Goal: Task Accomplishment & Management: Complete application form

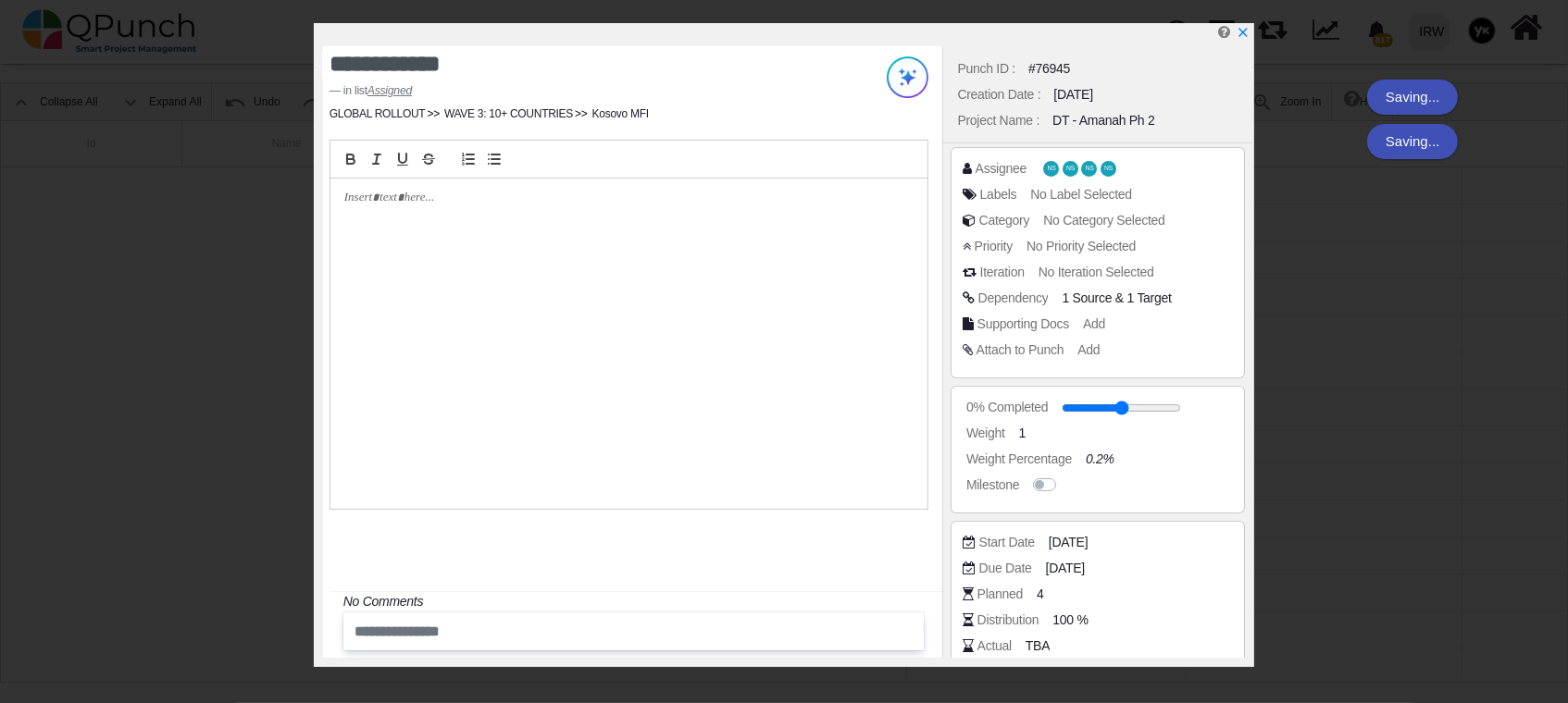
scroll to position [0, 1009]
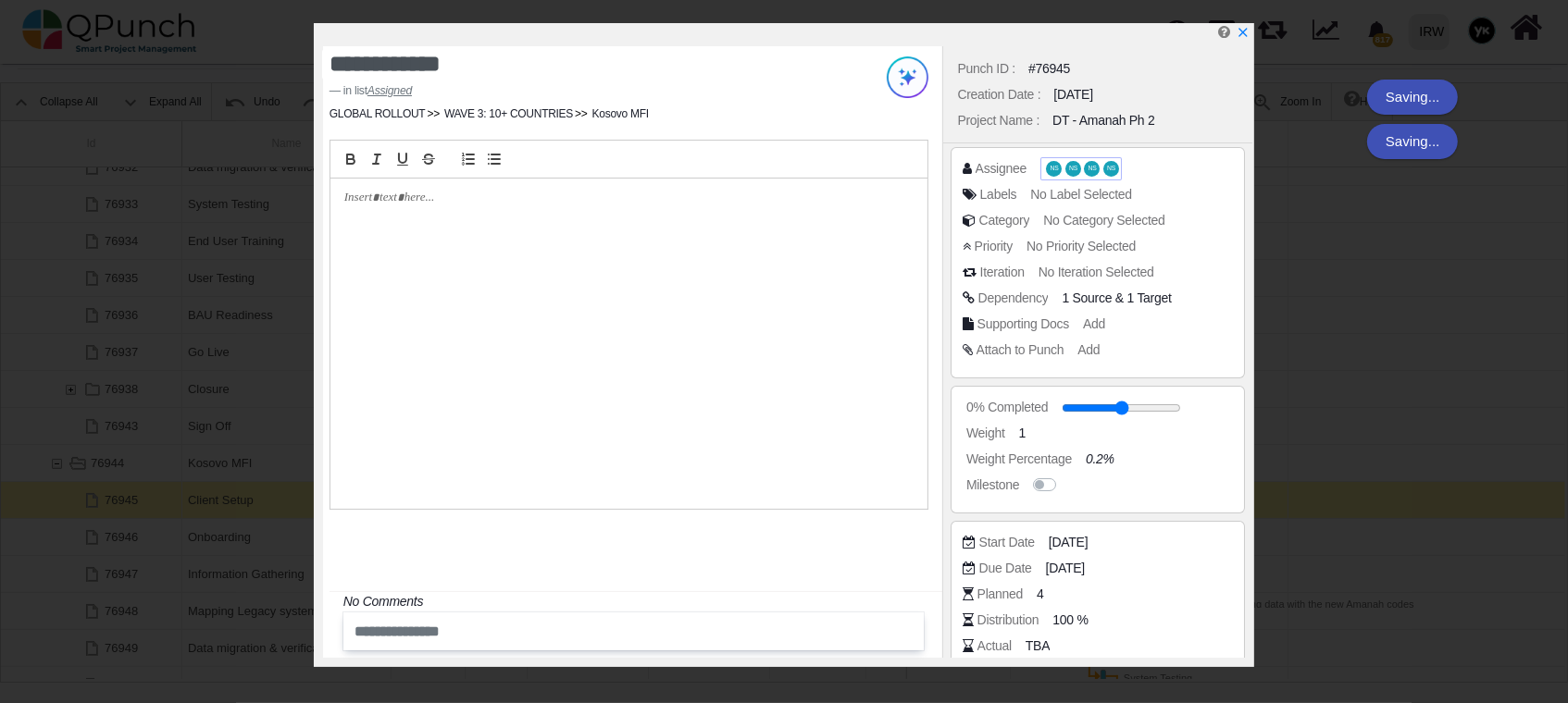
click at [1060, 168] on span "NS NS NS NS" at bounding box center [1081, 169] width 76 height 20
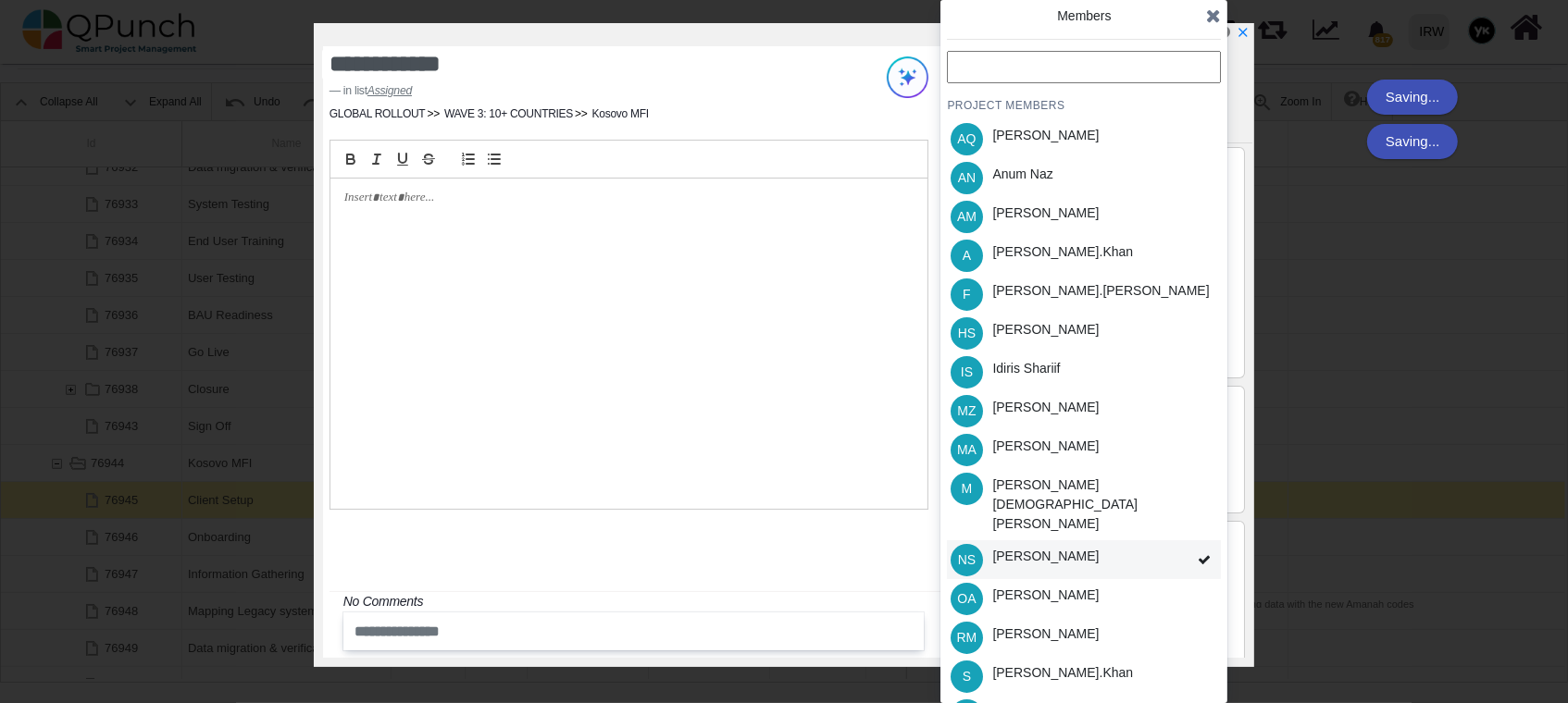
click at [1182, 540] on div "NS [PERSON_NAME]" at bounding box center [1084, 559] width 274 height 39
click at [1182, 540] on div "PROJECT MEMBERS AQ [PERSON_NAME] AN [PERSON_NAME] AM [PERSON_NAME] A [PERSON_NA…" at bounding box center [1084, 431] width 274 height 761
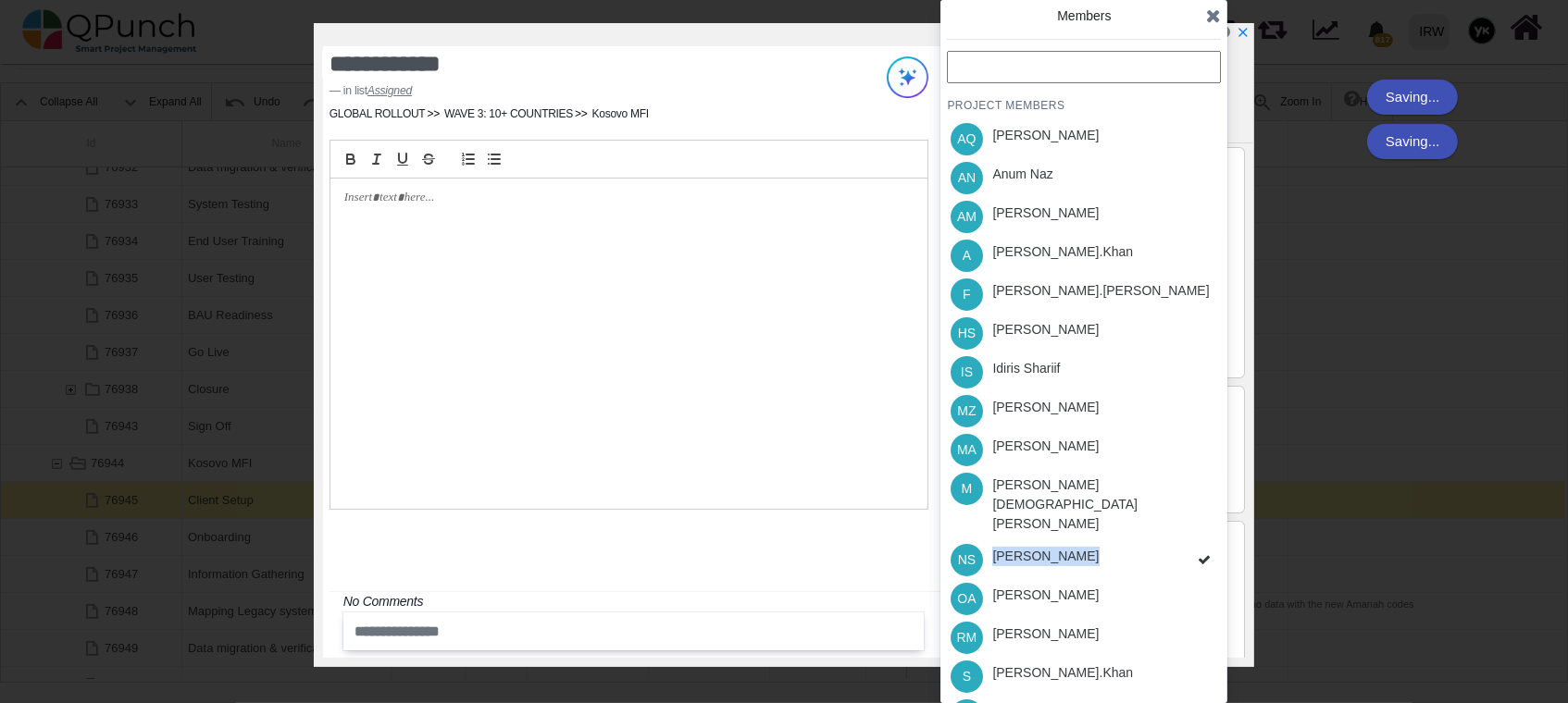
click at [1182, 540] on div "PROJECT MEMBERS AQ [PERSON_NAME] AN [PERSON_NAME] AM [PERSON_NAME] A [PERSON_NA…" at bounding box center [1084, 431] width 274 height 761
click at [1186, 524] on div "PROJECT MEMBERS AQ [PERSON_NAME] AN [PERSON_NAME] AM [PERSON_NAME] A [PERSON_NA…" at bounding box center [1084, 431] width 274 height 761
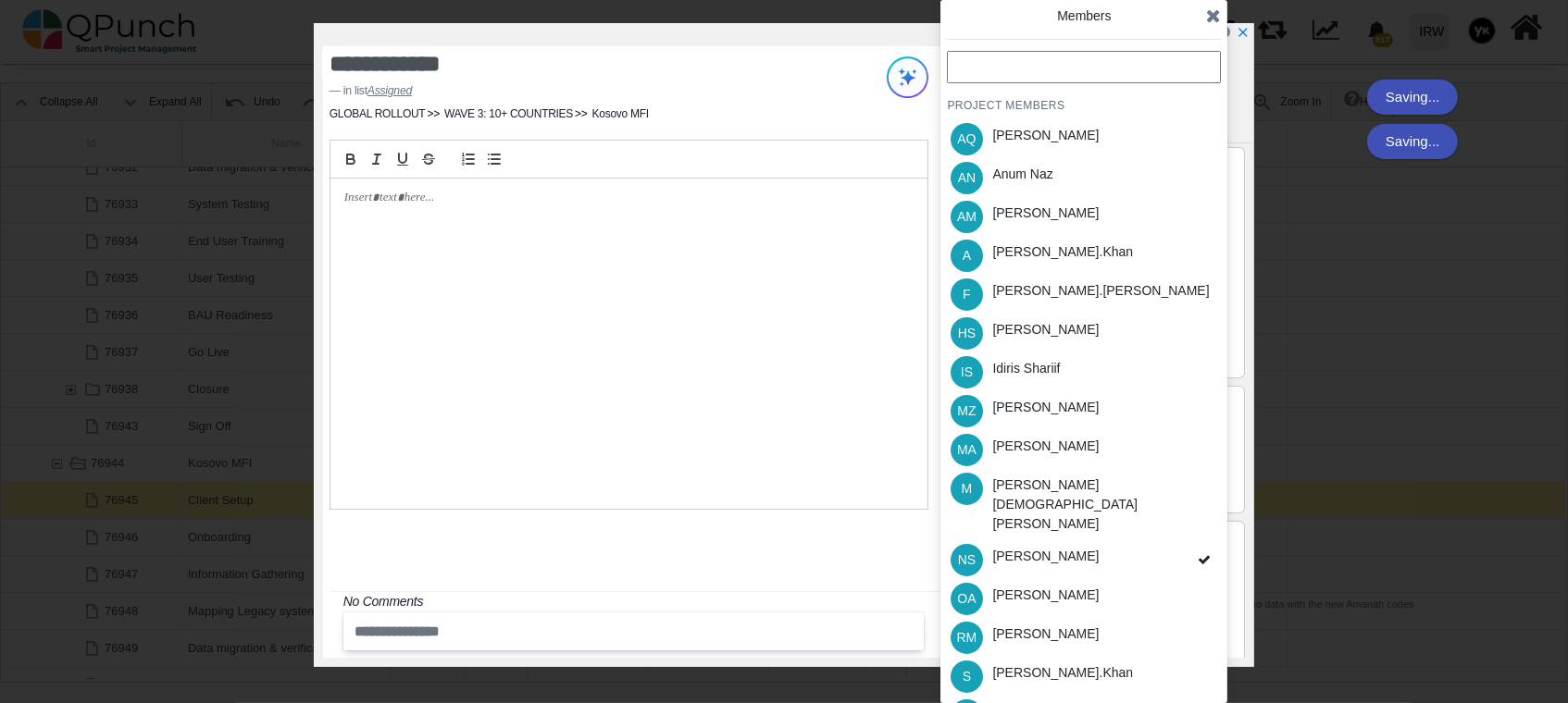
click at [1188, 540] on span at bounding box center [1204, 560] width 34 height 39
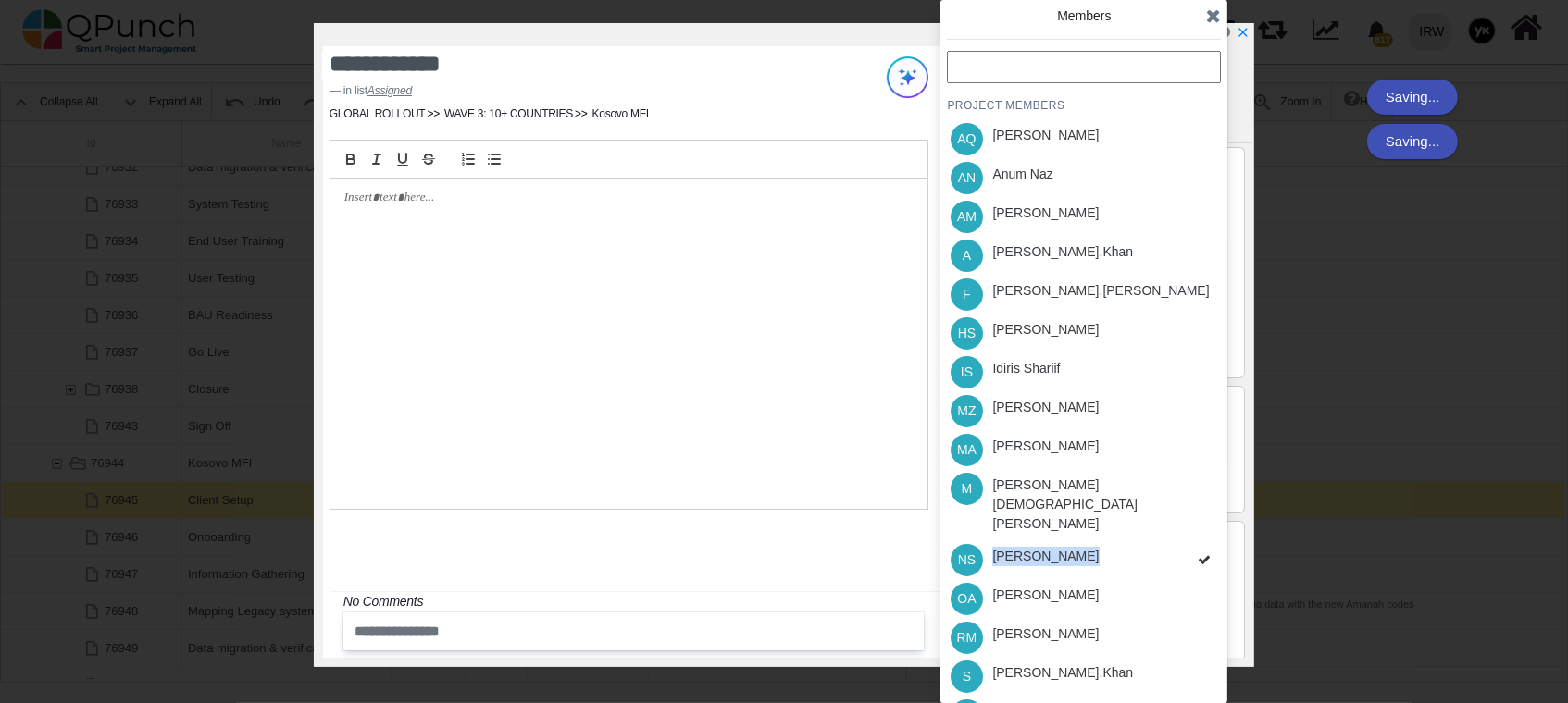
click at [1186, 524] on div "PROJECT MEMBERS AQ [PERSON_NAME] AN [PERSON_NAME] AM [PERSON_NAME] A [PERSON_NA…" at bounding box center [1084, 431] width 274 height 761
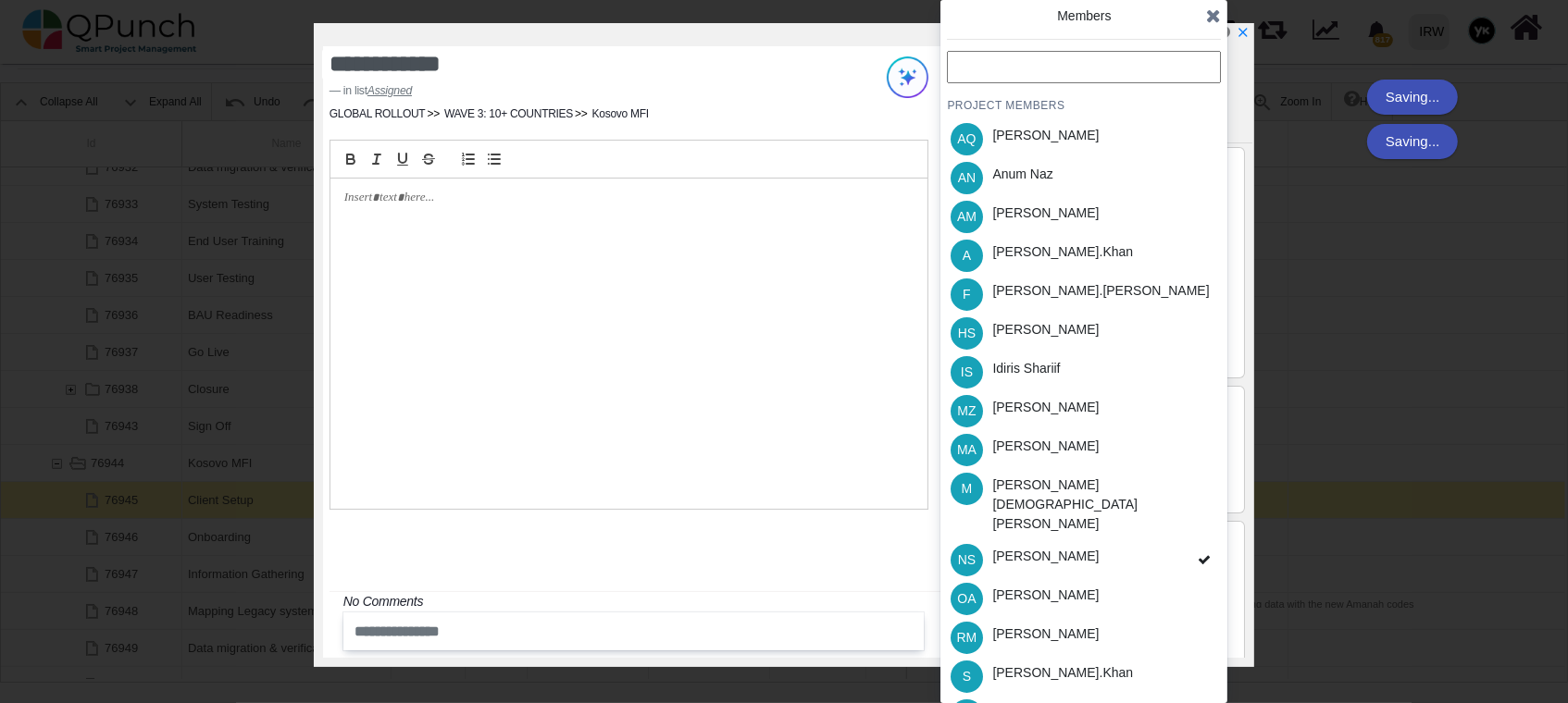
click at [1188, 540] on span at bounding box center [1204, 560] width 34 height 39
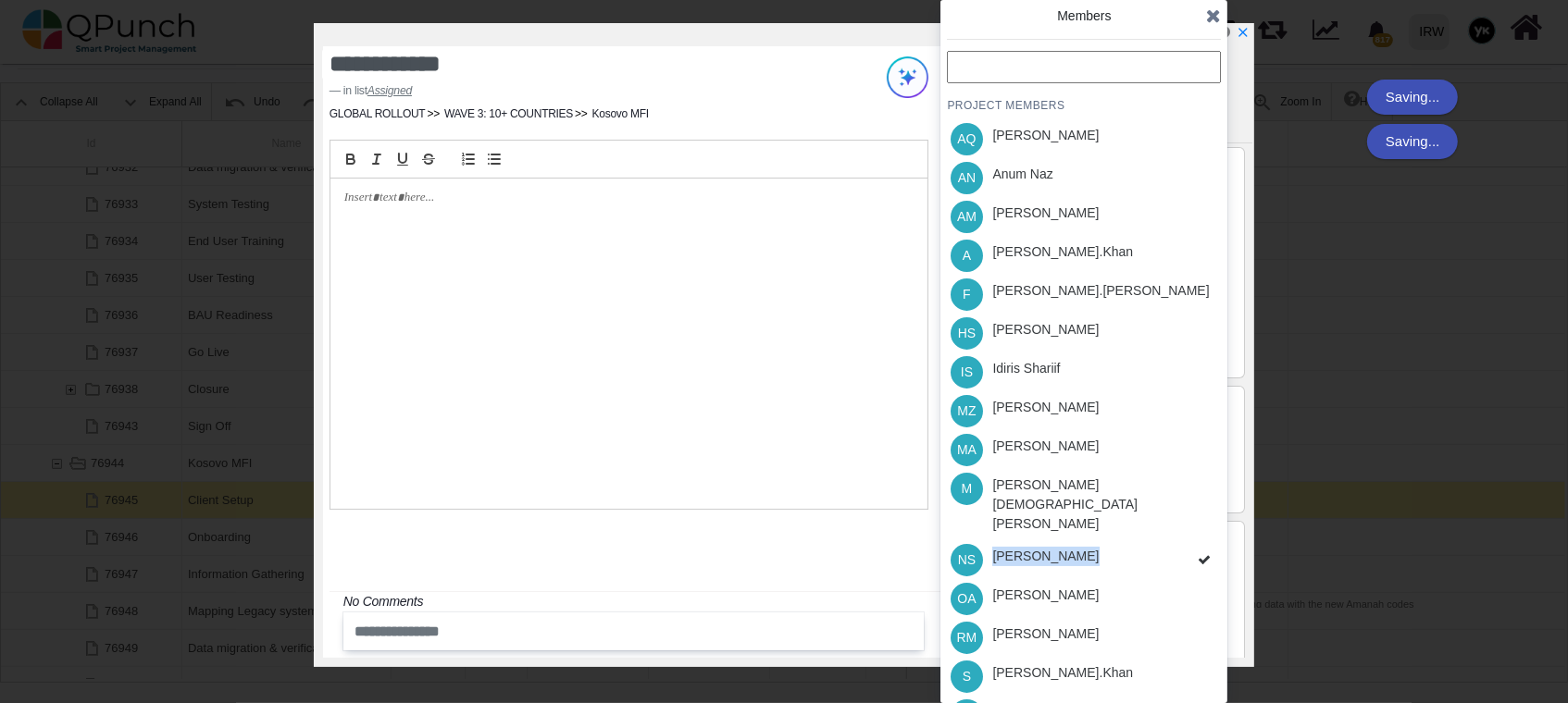
click at [1186, 524] on div "PROJECT MEMBERS AQ [PERSON_NAME] AN [PERSON_NAME] AM [PERSON_NAME] A [PERSON_NA…" at bounding box center [1084, 431] width 274 height 761
click at [1188, 540] on span at bounding box center [1204, 560] width 34 height 39
click at [1186, 524] on div "PROJECT MEMBERS AQ [PERSON_NAME] AN [PERSON_NAME] AM [PERSON_NAME] A [PERSON_NA…" at bounding box center [1084, 431] width 274 height 761
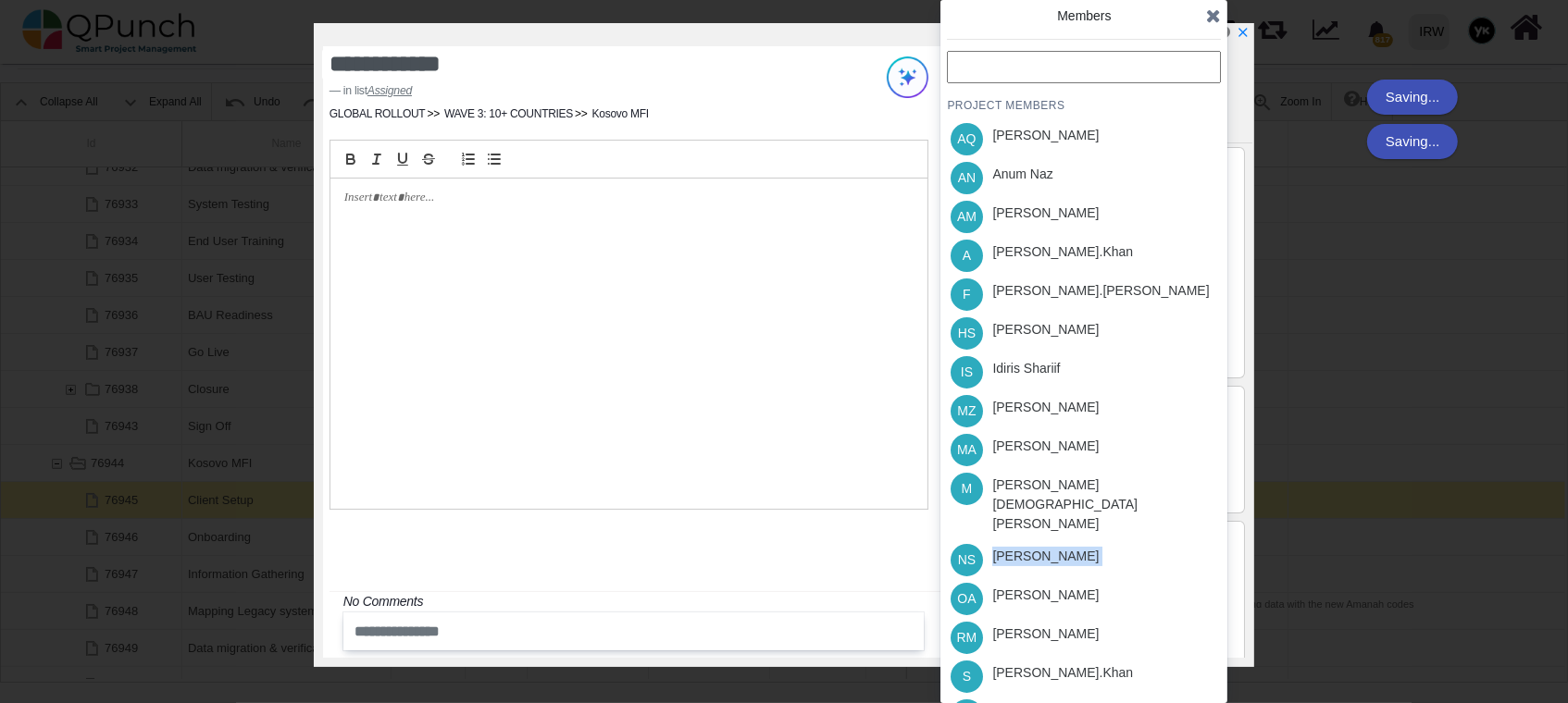
click at [1186, 524] on div "PROJECT MEMBERS AQ [PERSON_NAME] AN [PERSON_NAME] AM [PERSON_NAME] A [PERSON_NA…" at bounding box center [1084, 431] width 274 height 761
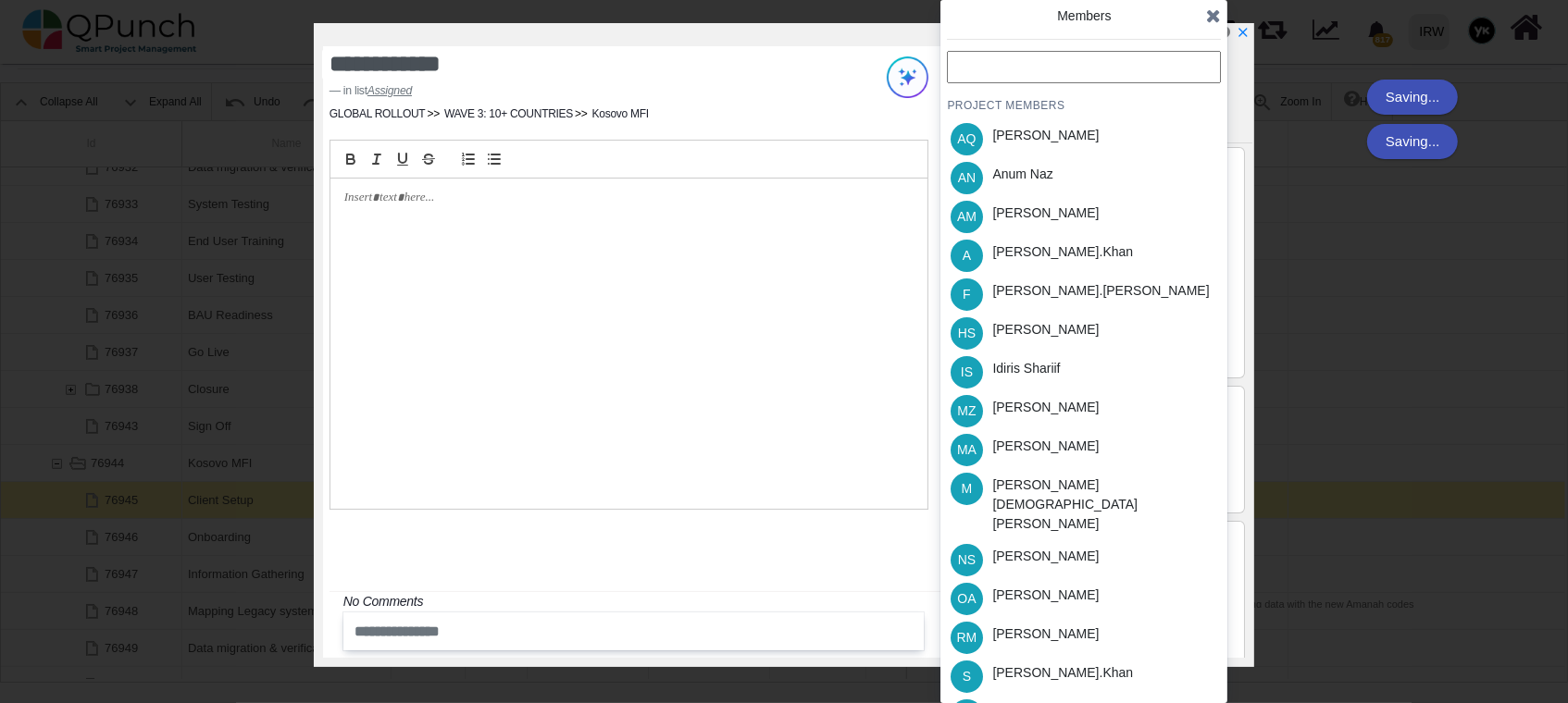
click at [1214, 13] on icon at bounding box center [1213, 16] width 15 height 19
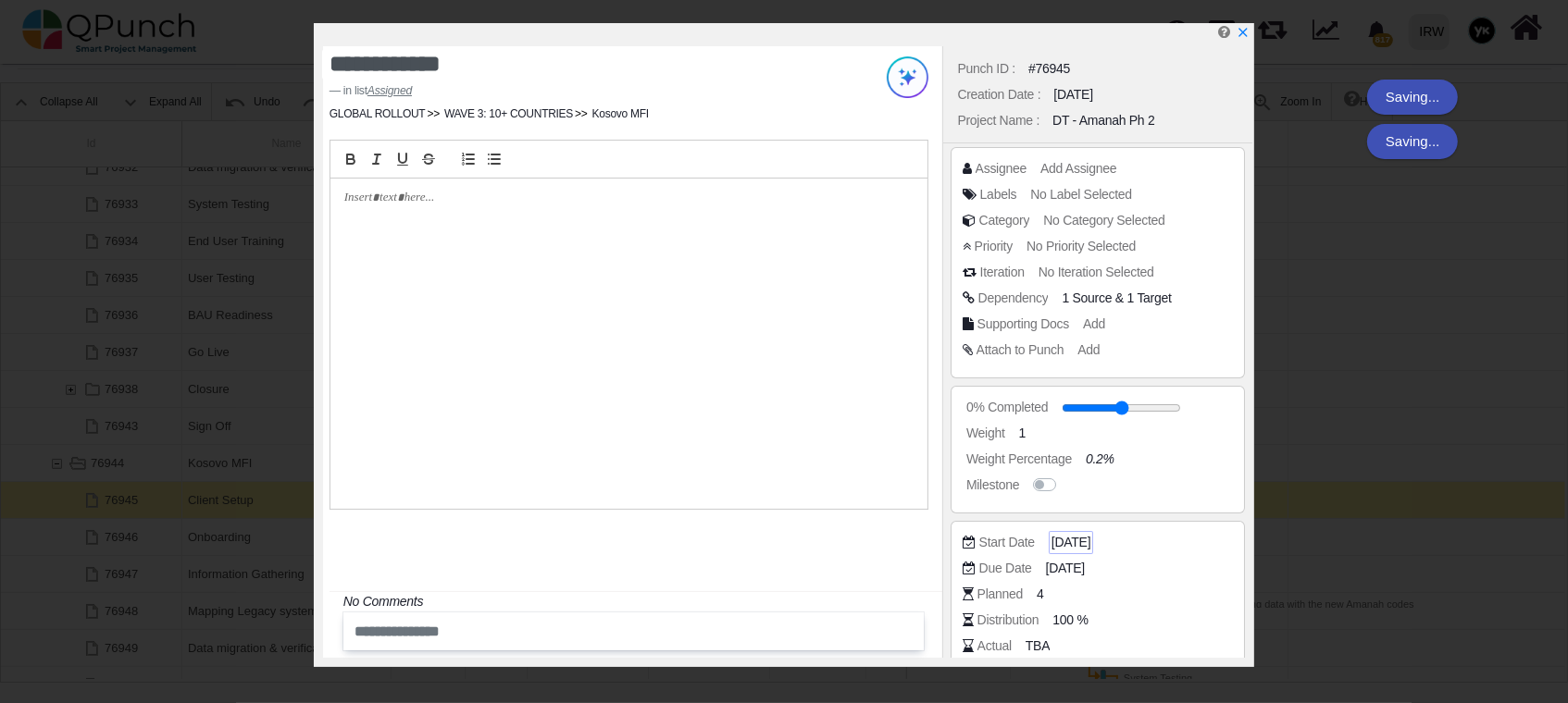
click at [1061, 537] on span "[DATE]" at bounding box center [1071, 543] width 39 height 20
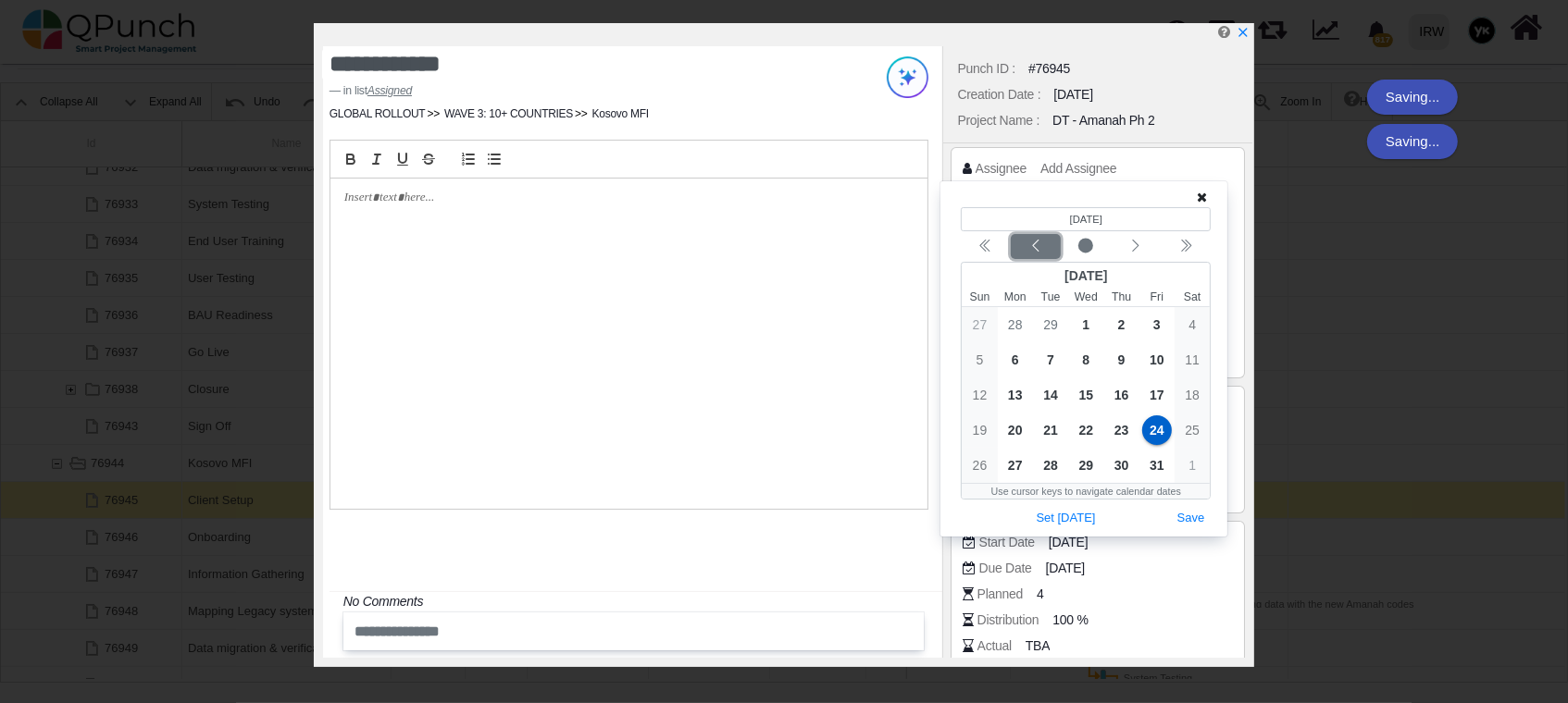
click at [1054, 243] on div "Previous month" at bounding box center [1036, 247] width 43 height 19
click at [1034, 246] on icon "chevron left" at bounding box center [1036, 246] width 7 height 12
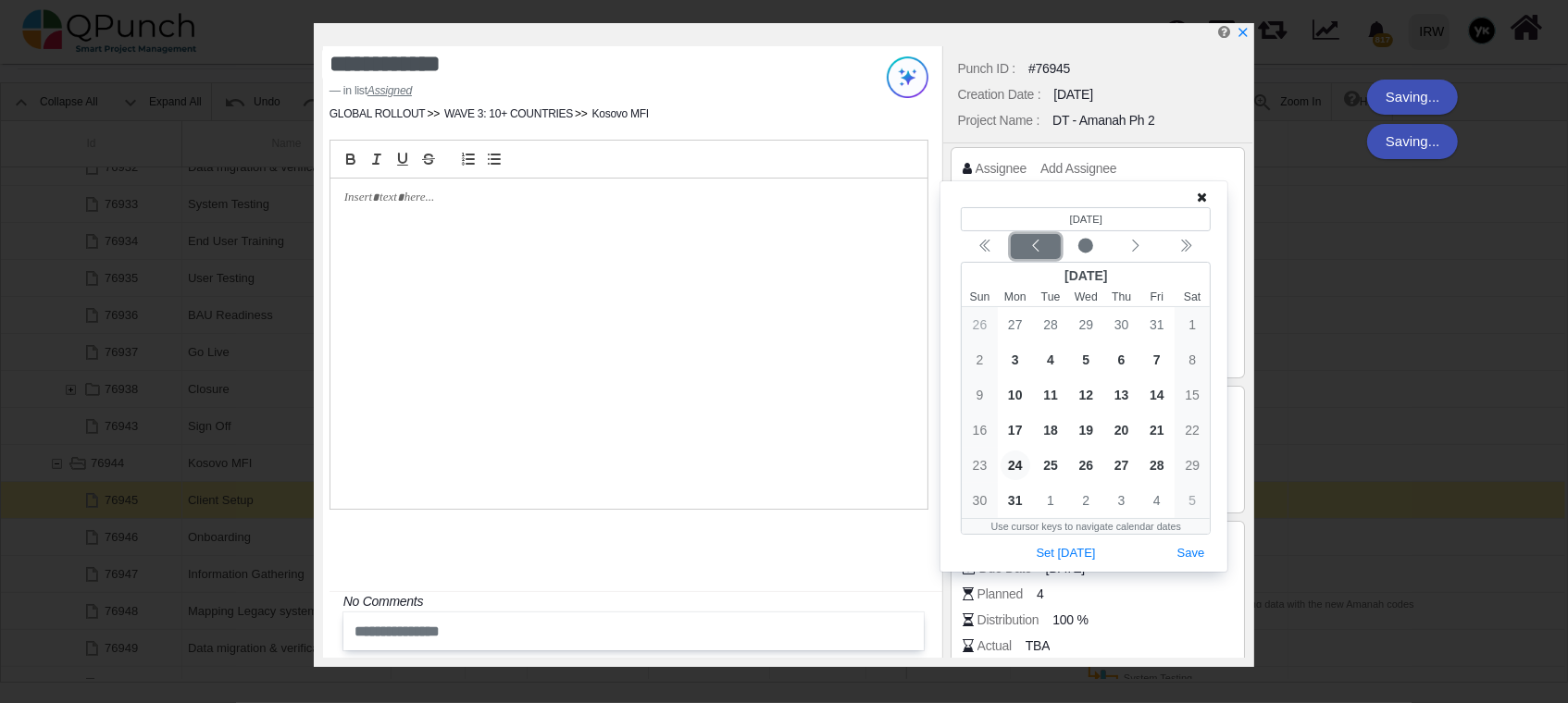
click at [1034, 246] on icon "chevron left" at bounding box center [1036, 246] width 7 height 12
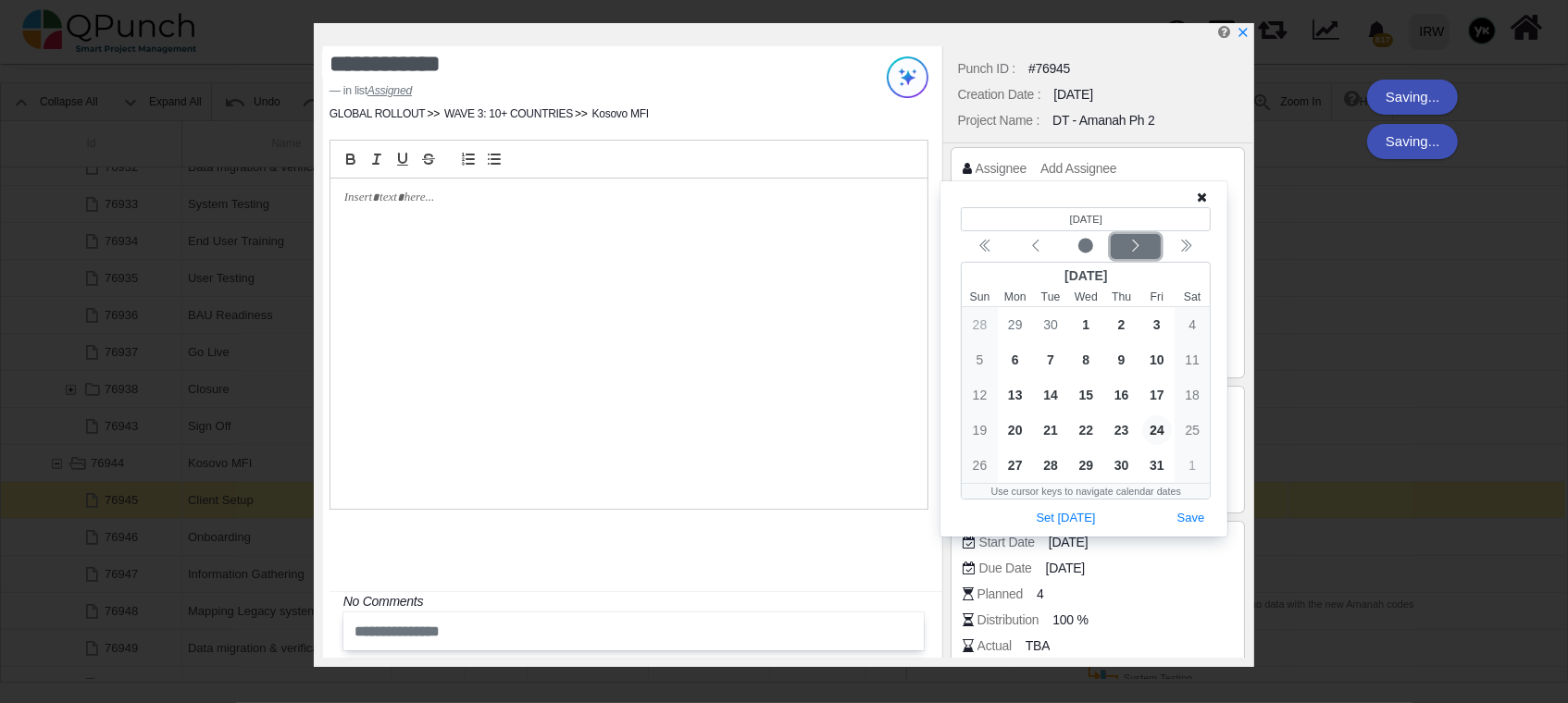
click at [1129, 237] on button "Next month" at bounding box center [1136, 246] width 50 height 25
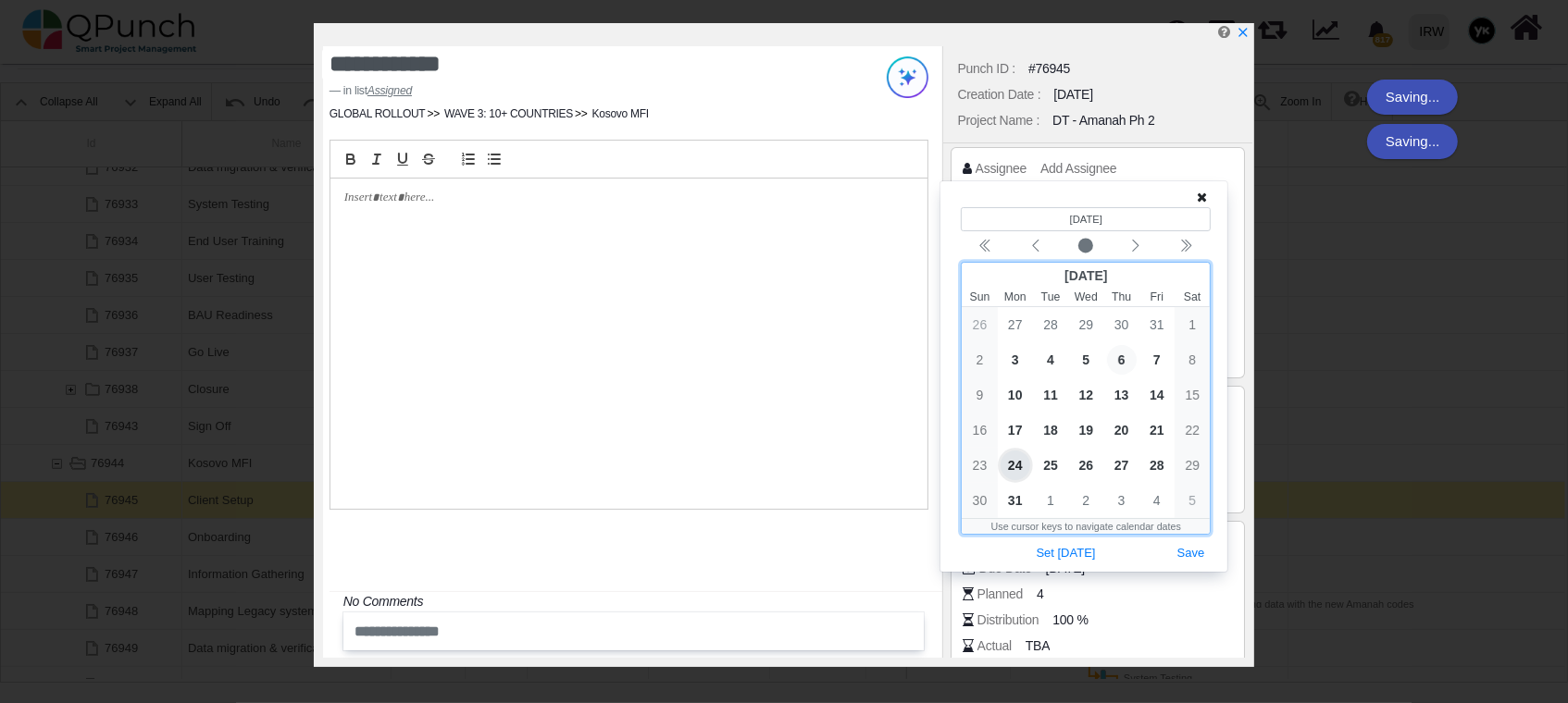
click at [1121, 359] on span "6" at bounding box center [1122, 360] width 30 height 30
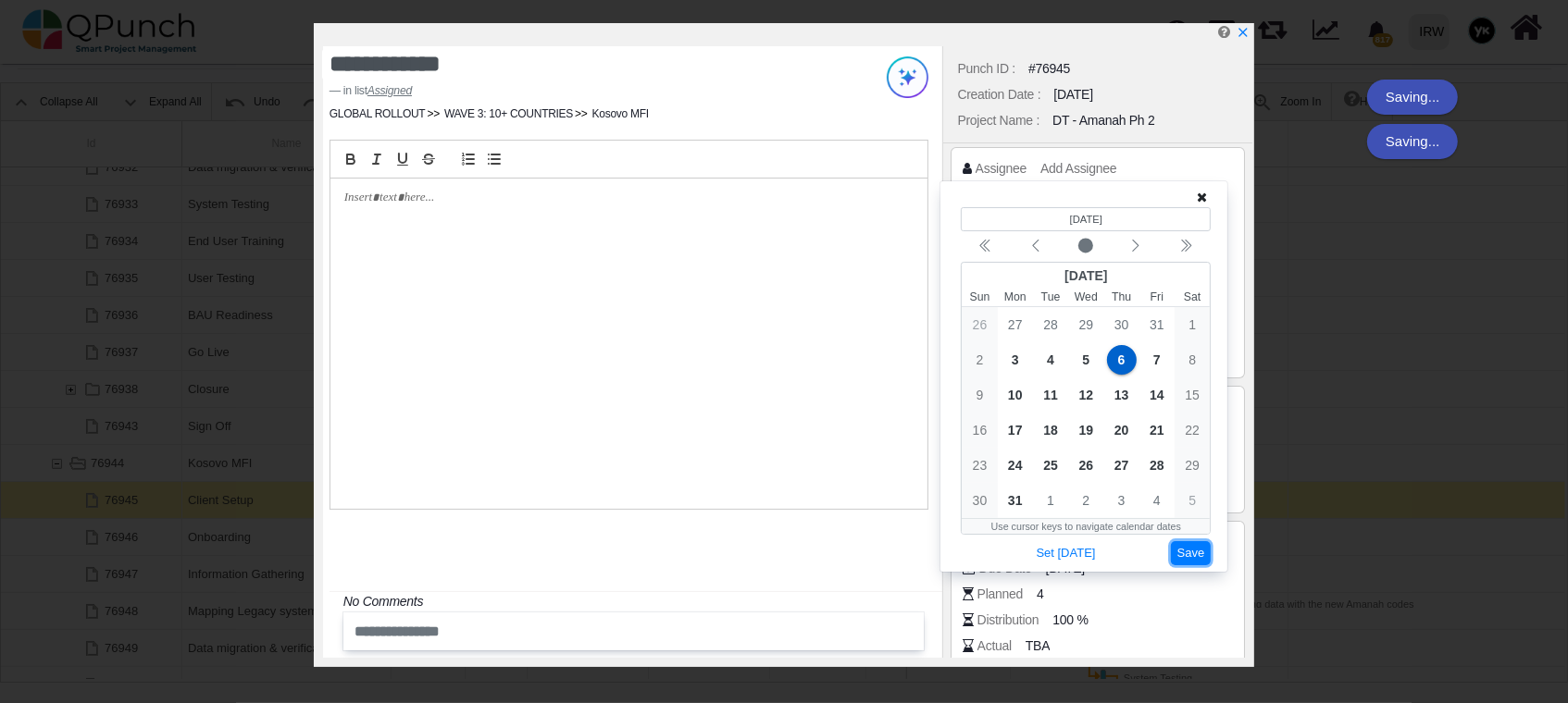
click at [1197, 549] on button "Save" at bounding box center [1191, 553] width 41 height 25
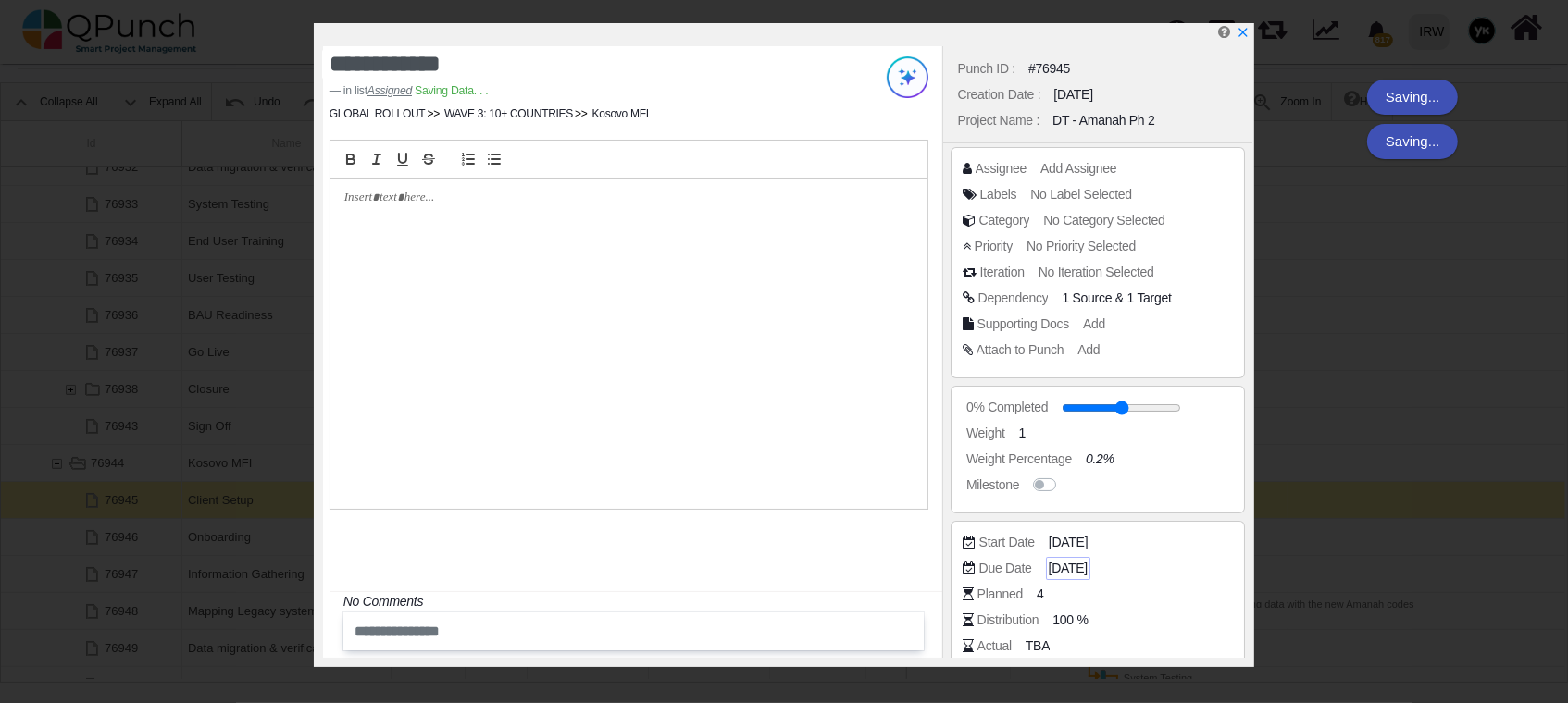
click at [1051, 575] on span "[DATE]" at bounding box center [1068, 569] width 39 height 20
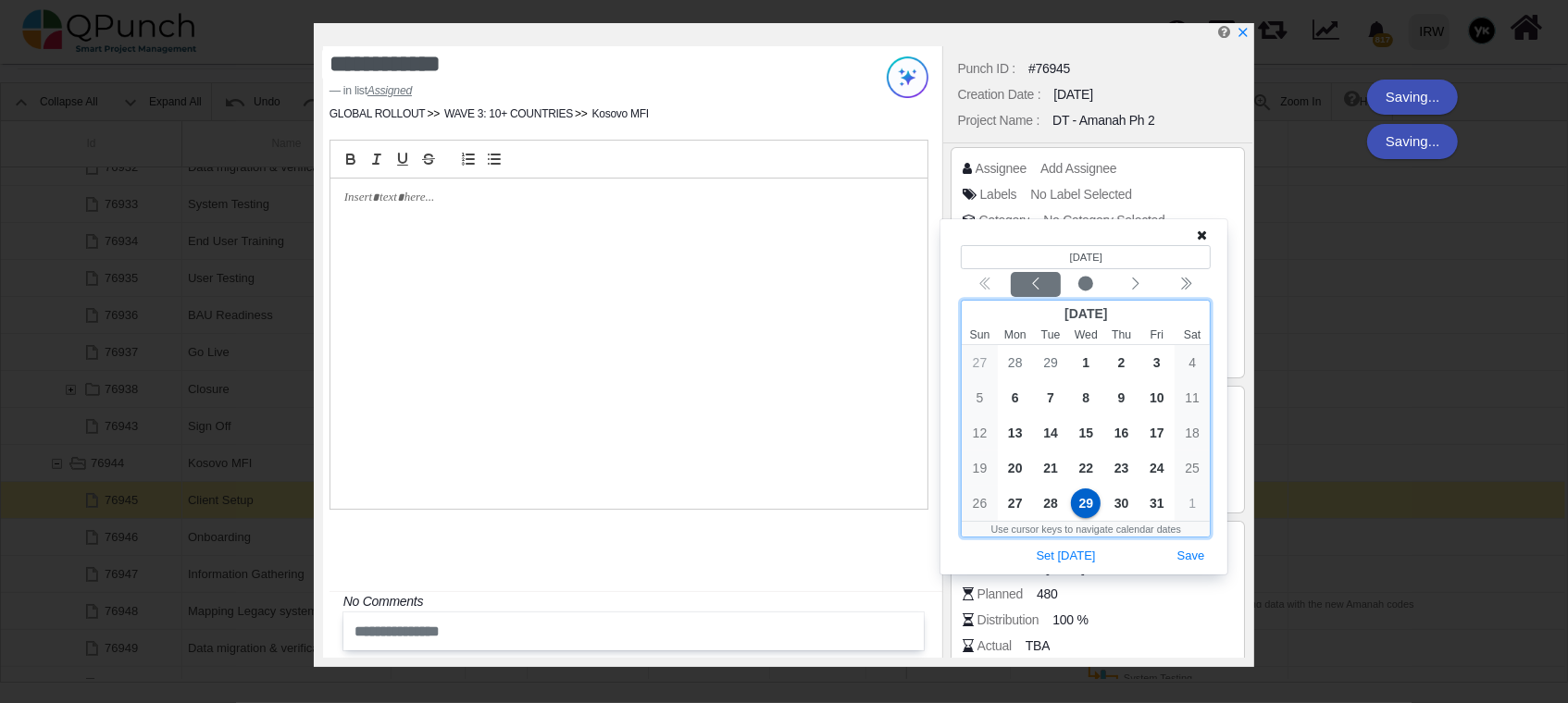
drag, startPoint x: 1033, startPoint y: 265, endPoint x: 1029, endPoint y: 278, distance: 13.6
click at [1032, 265] on output "(Selected date) [DATE]" at bounding box center [1086, 257] width 250 height 24
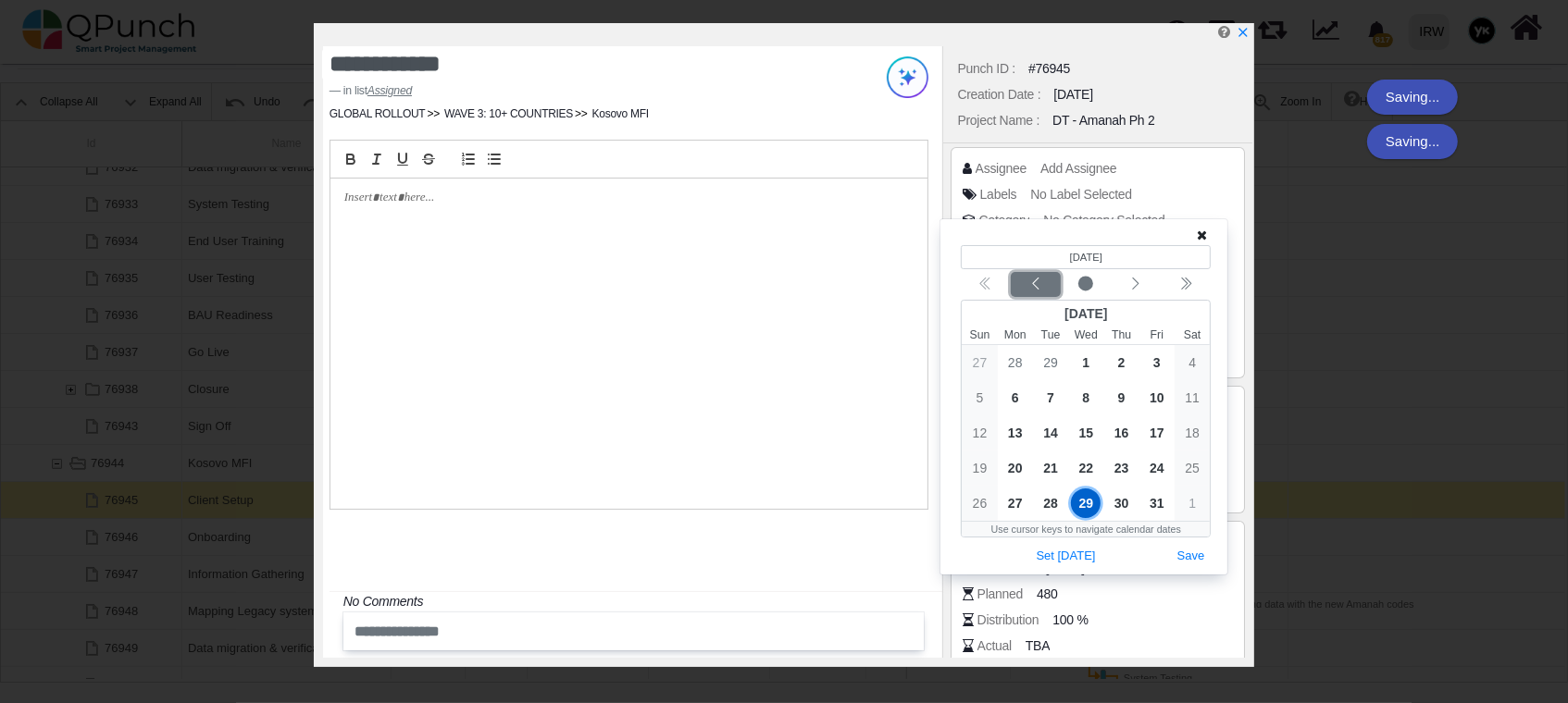
click at [1029, 278] on icon "chevron left" at bounding box center [1035, 283] width 15 height 15
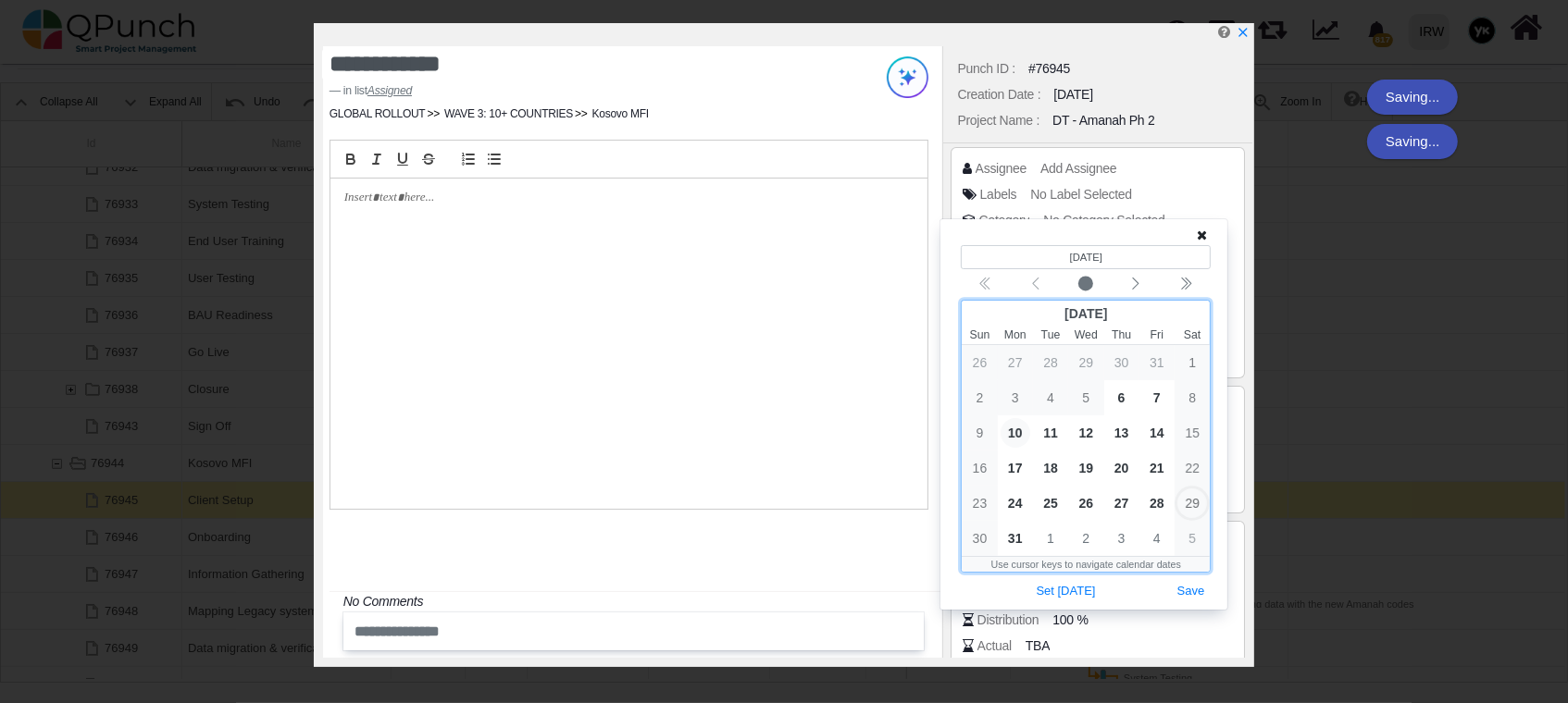
click at [1023, 430] on span "10" at bounding box center [1016, 433] width 30 height 30
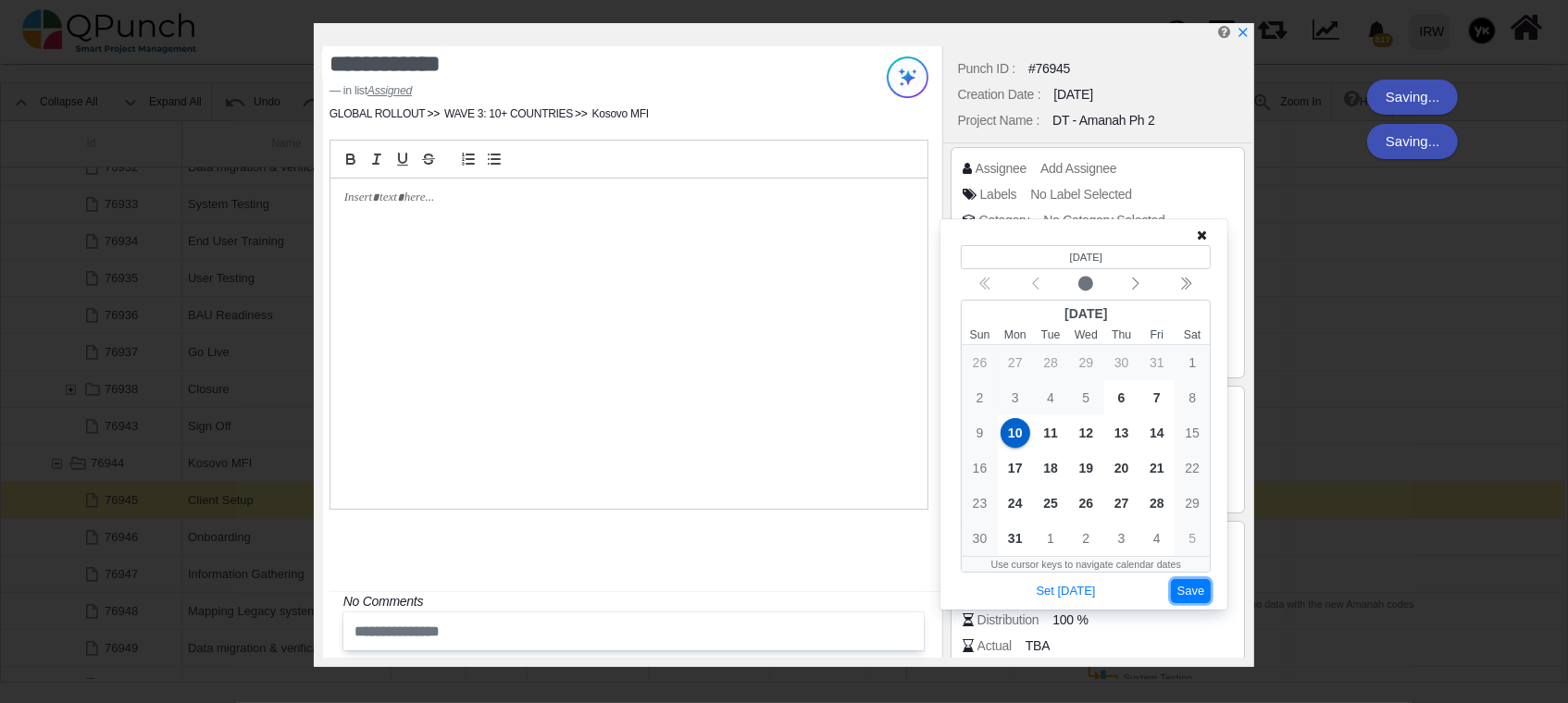
click at [1188, 580] on button "Save" at bounding box center [1191, 591] width 41 height 25
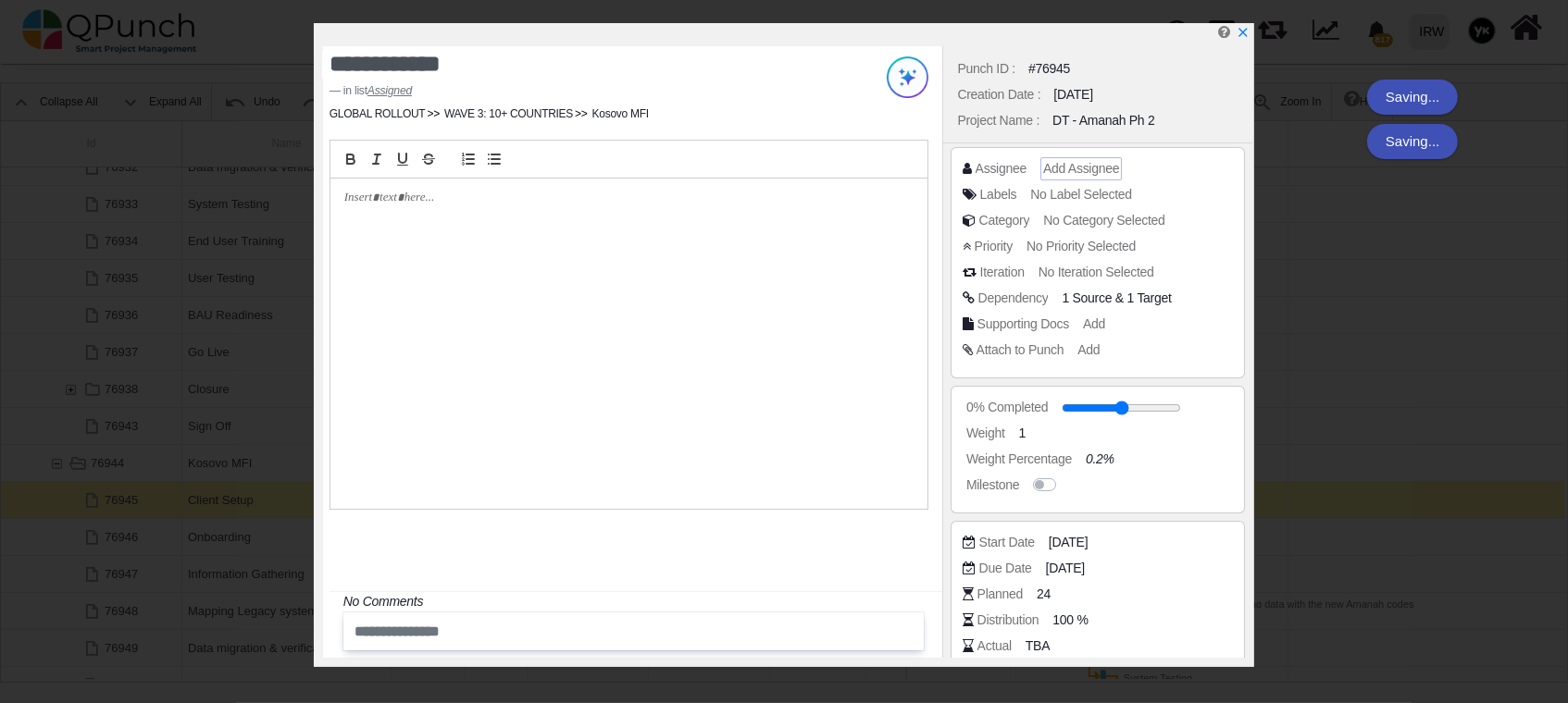
click at [1053, 168] on span "Add Assignee" at bounding box center [1081, 168] width 76 height 15
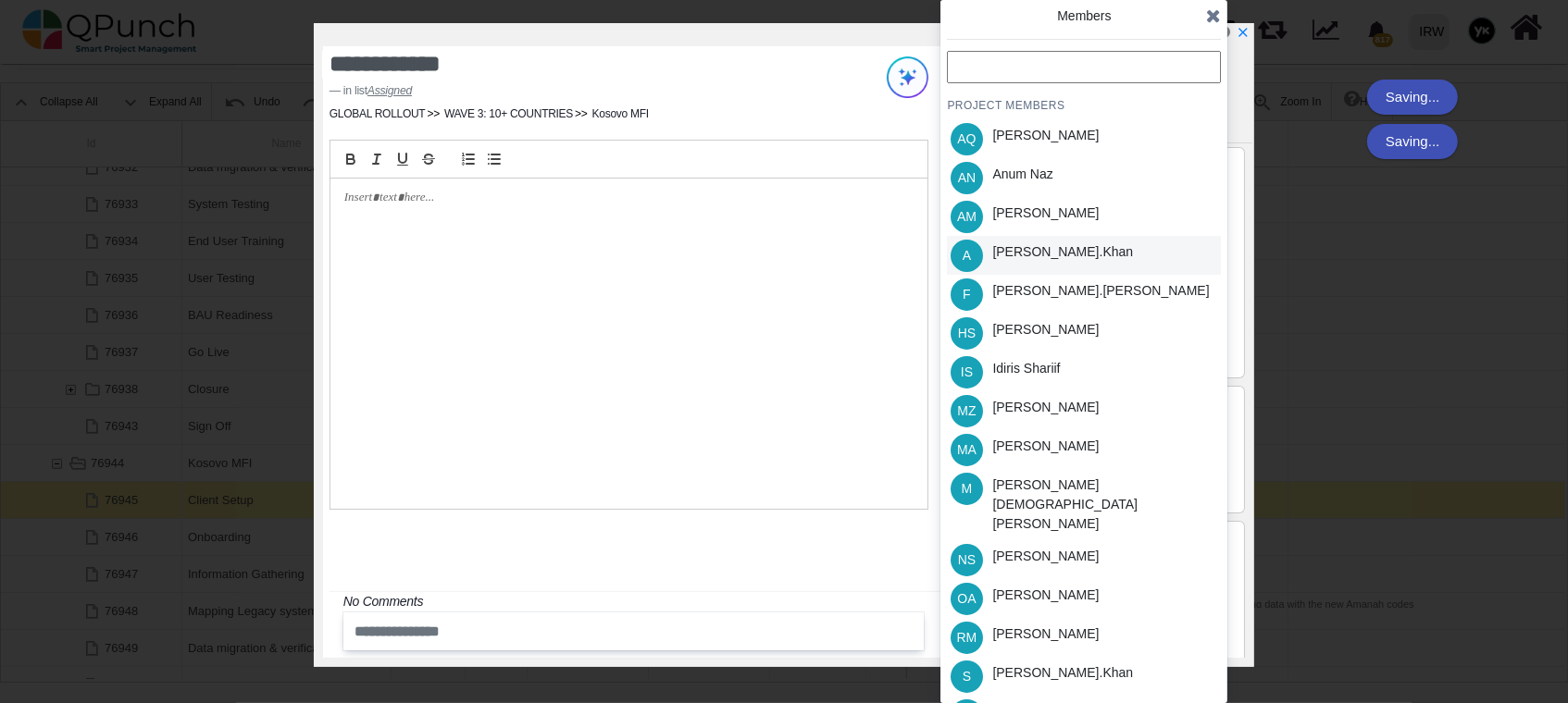
click at [1044, 243] on div "[PERSON_NAME].khan" at bounding box center [1063, 253] width 140 height 20
click at [1128, 657] on div "S [PERSON_NAME].khan" at bounding box center [1084, 675] width 274 height 39
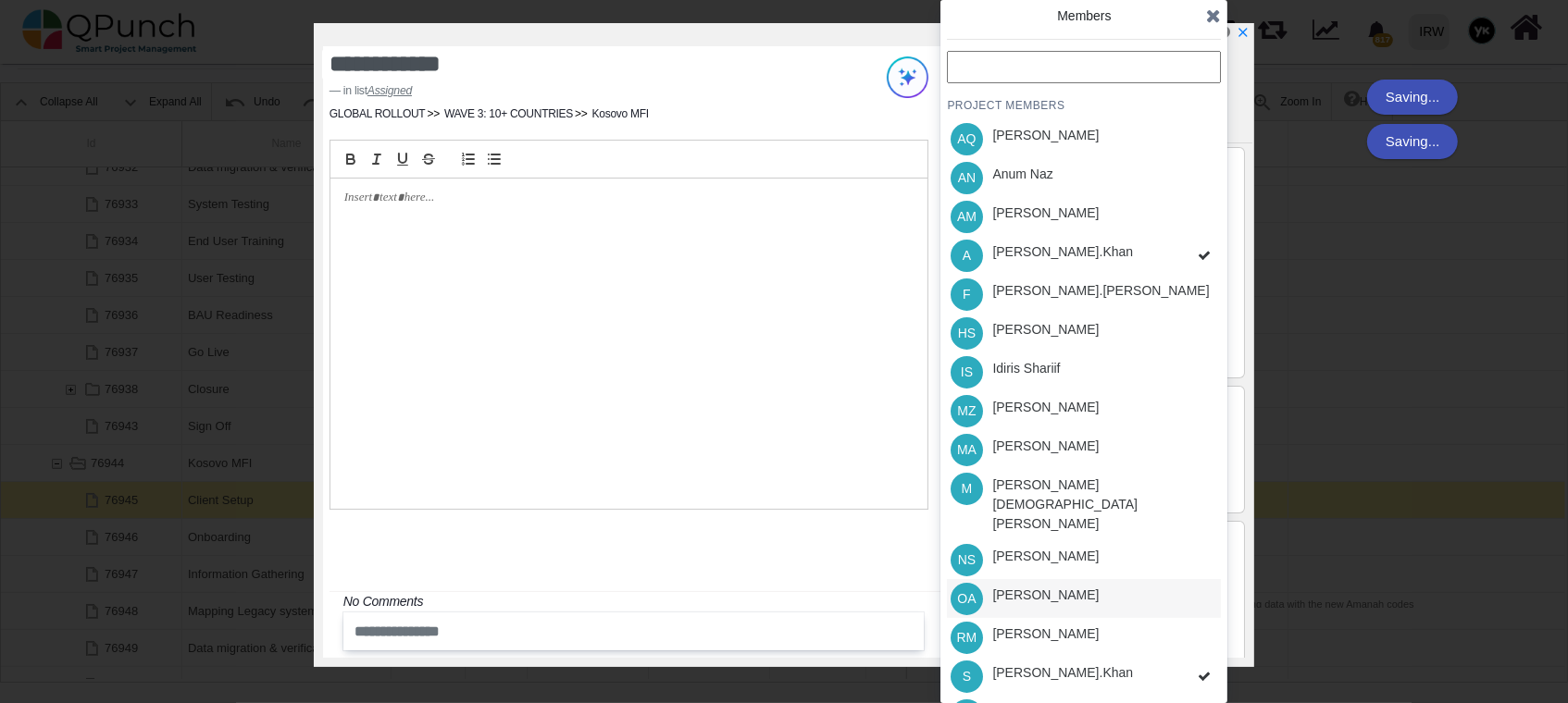
click at [1081, 580] on div "OA [PERSON_NAME]" at bounding box center [1084, 598] width 274 height 39
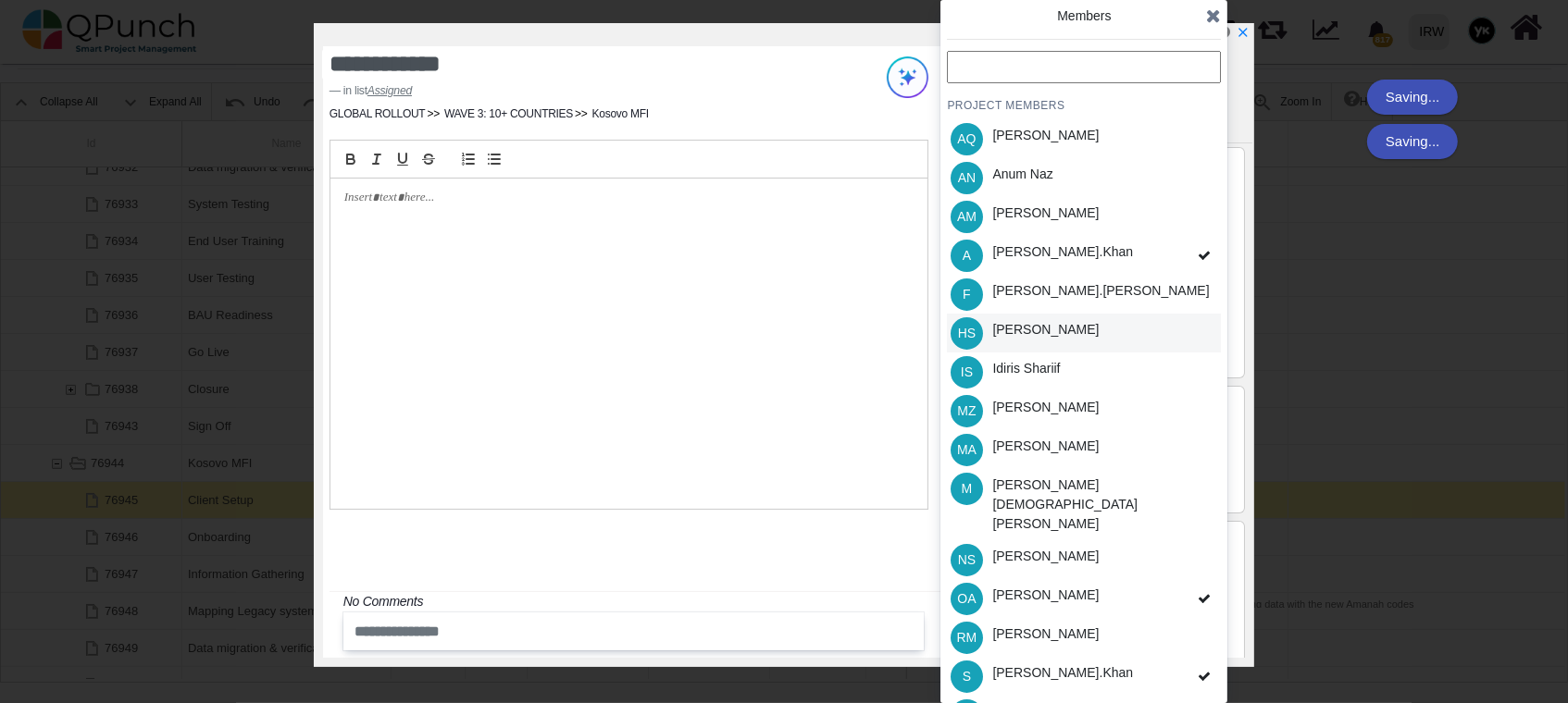
click at [1085, 328] on div "HS [PERSON_NAME]" at bounding box center [1084, 333] width 274 height 39
click at [1244, 30] on icon "x" at bounding box center [1242, 33] width 15 height 15
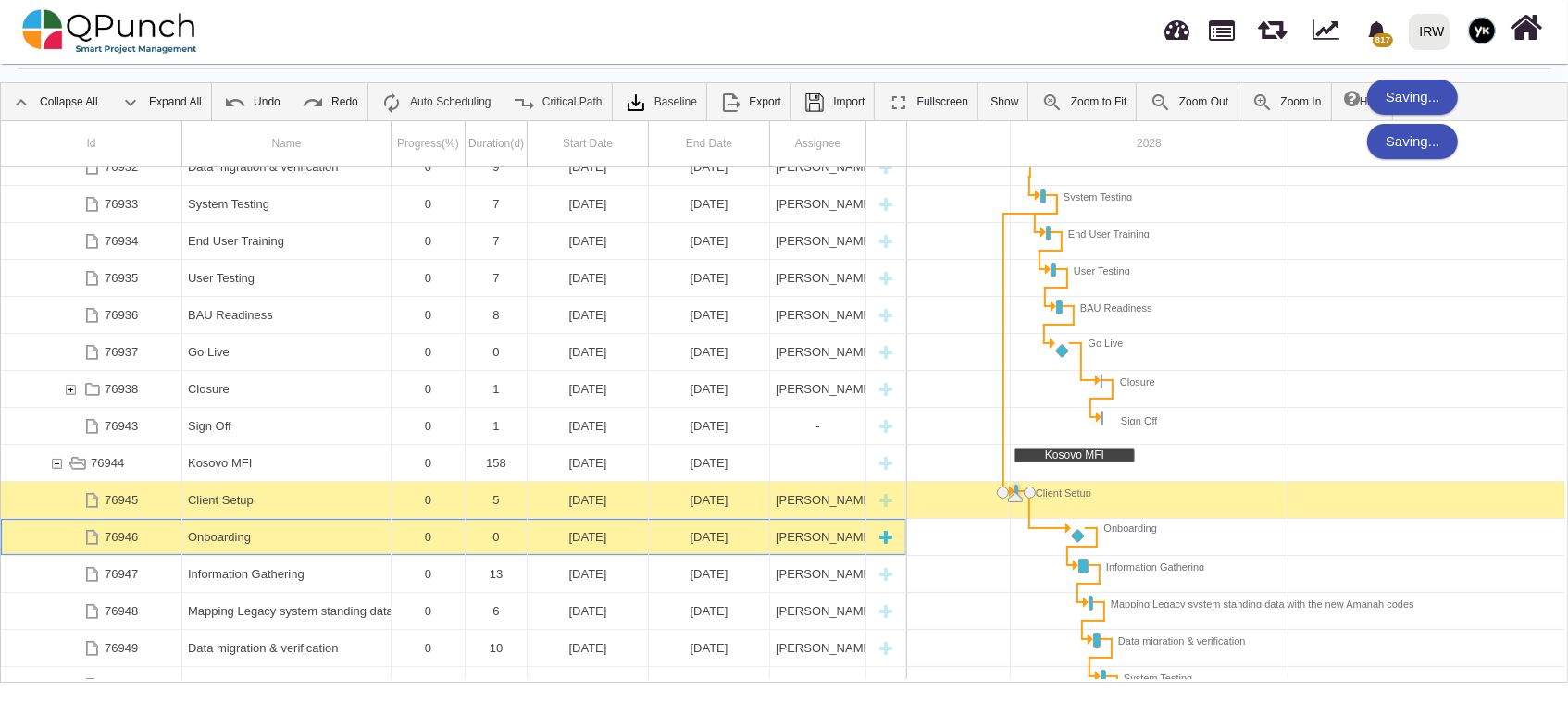
click at [264, 548] on div "Onboarding" at bounding box center [287, 537] width 198 height 37
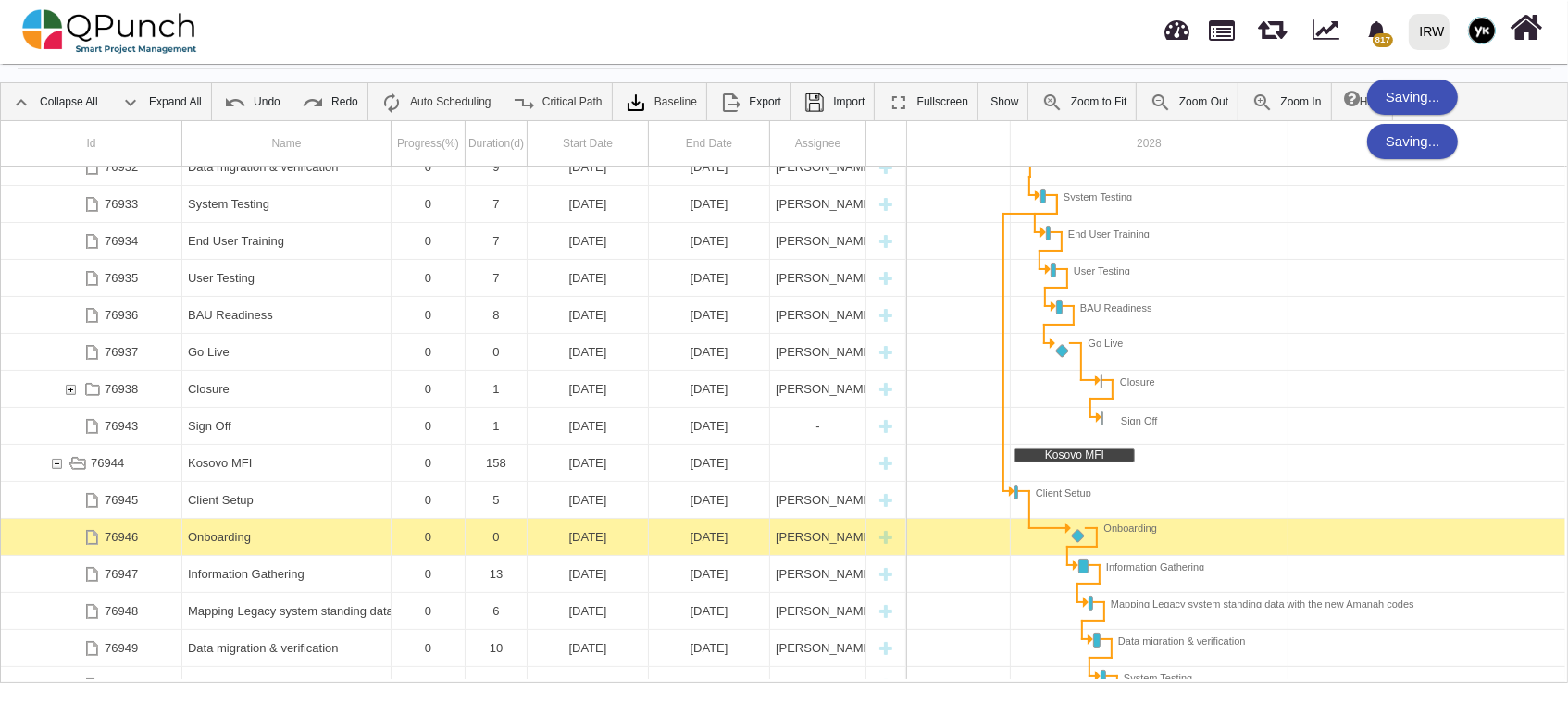
click at [264, 548] on div "Onboarding" at bounding box center [287, 537] width 198 height 37
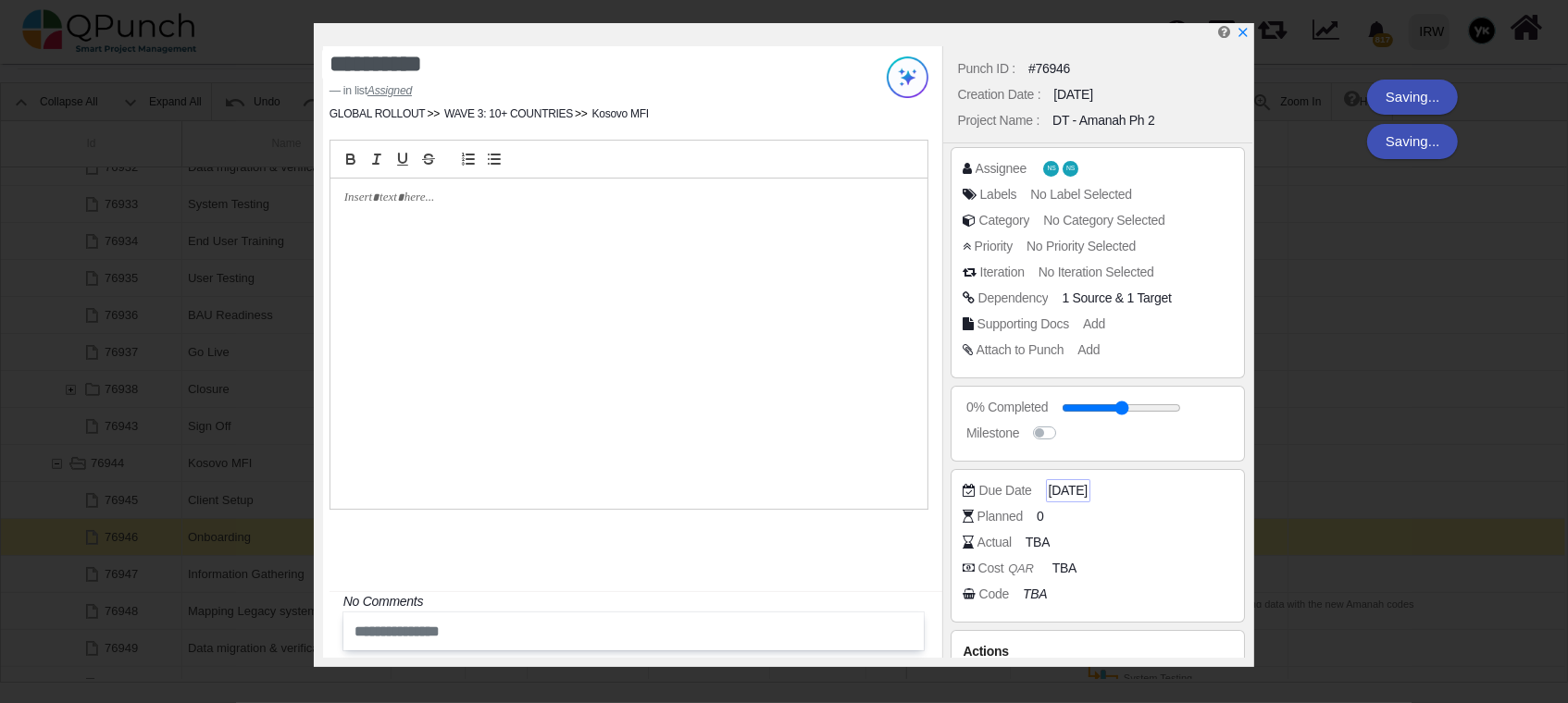
click at [1088, 483] on span "[DATE]" at bounding box center [1068, 491] width 39 height 20
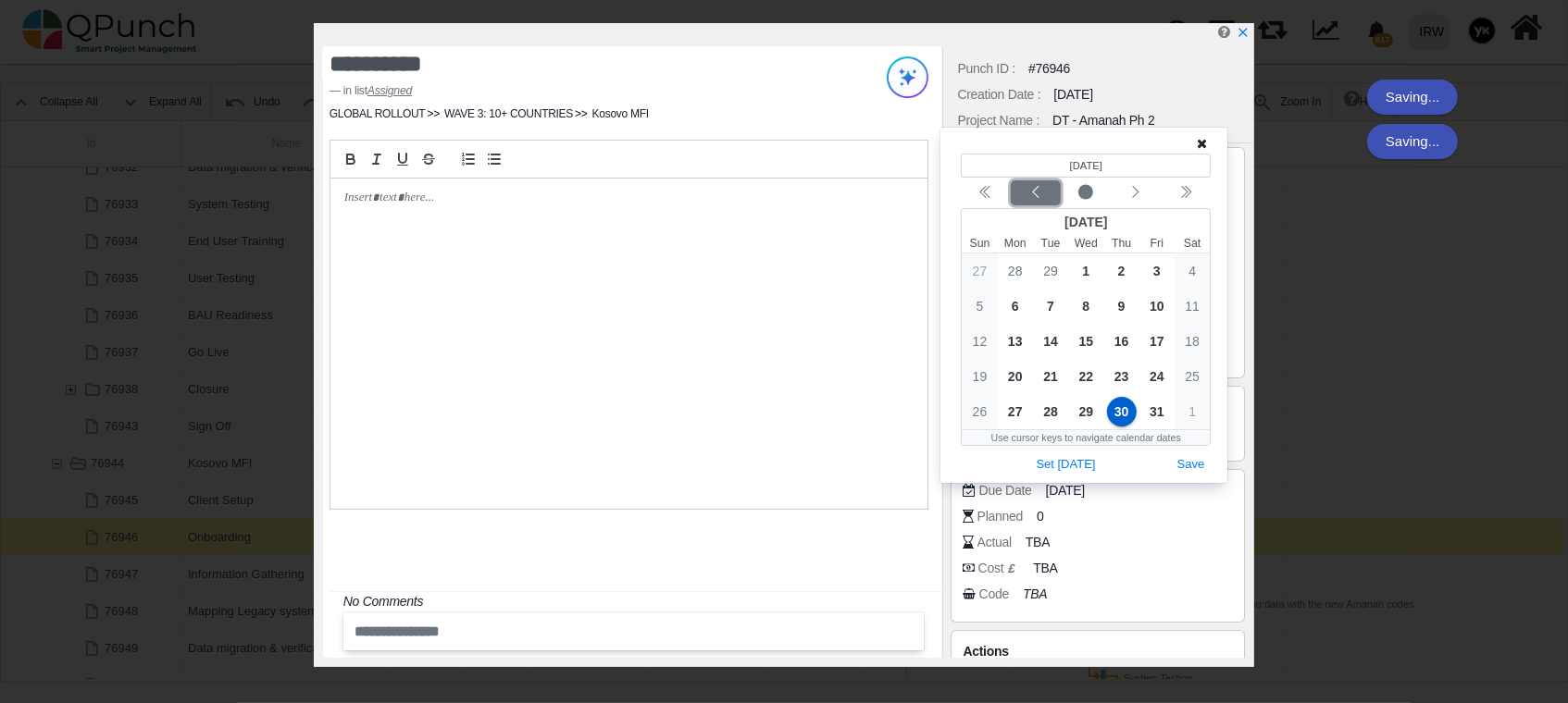
click at [1032, 182] on button "Previous month" at bounding box center [1035, 193] width 50 height 25
click at [1033, 185] on icon "chevron left" at bounding box center [1035, 192] width 15 height 15
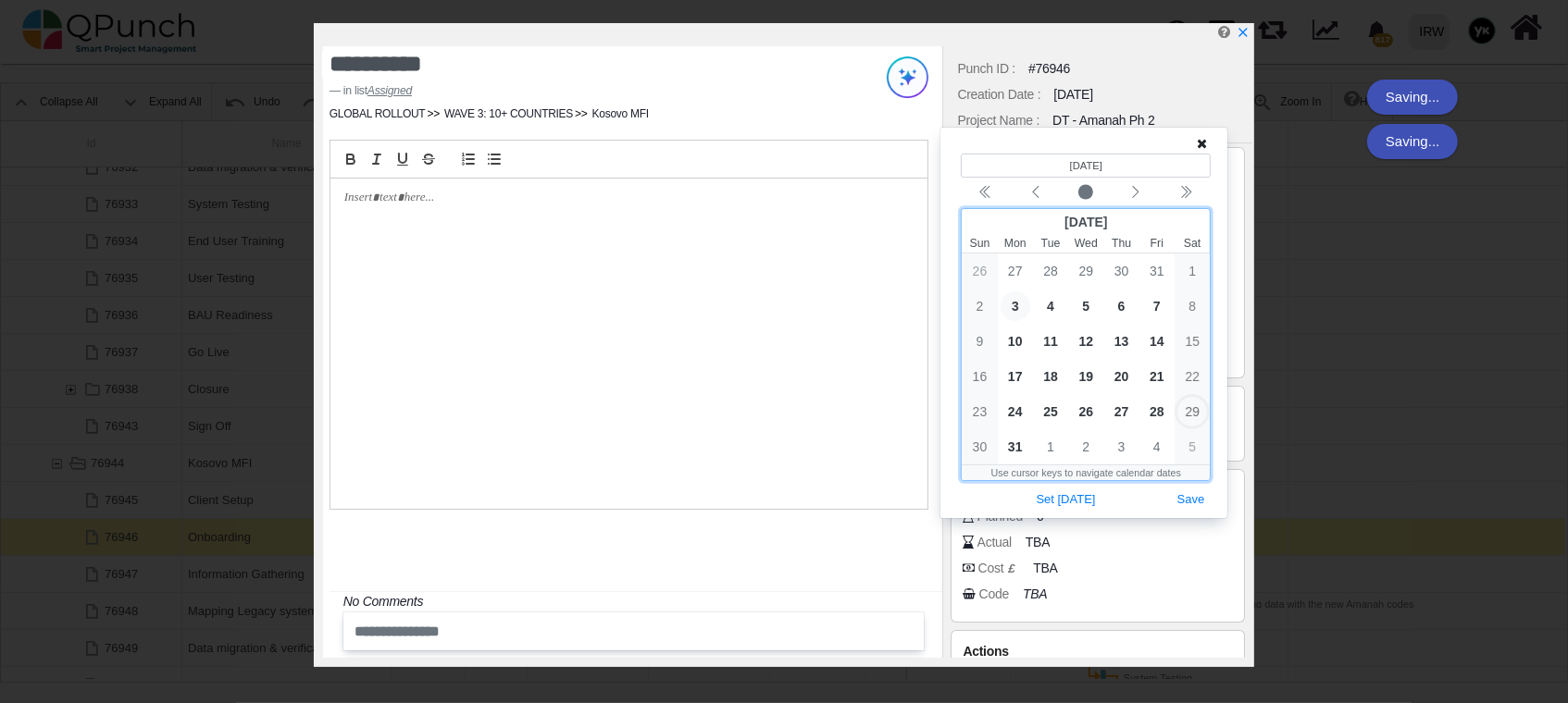
click at [1009, 301] on span "3" at bounding box center [1016, 306] width 30 height 30
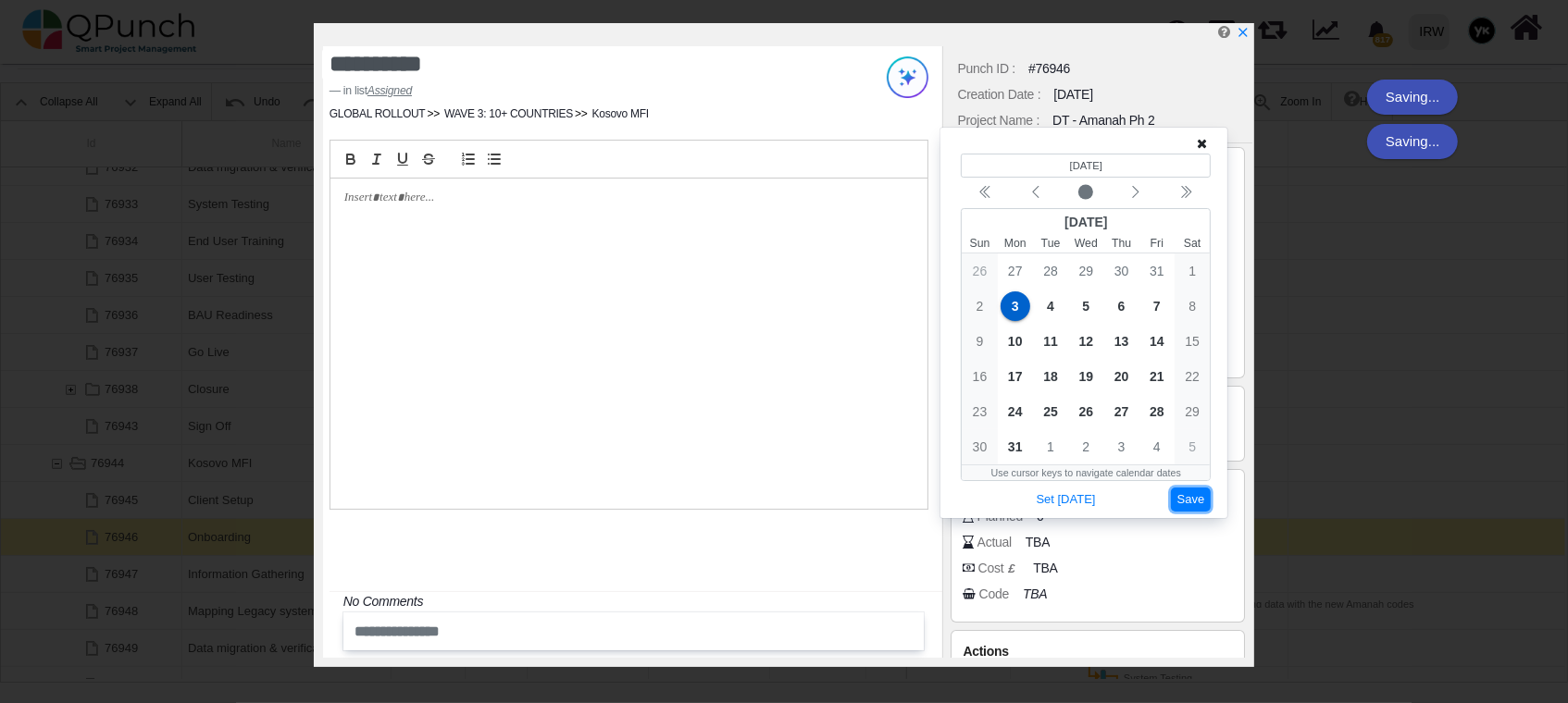
click at [1188, 494] on button "Save" at bounding box center [1191, 500] width 41 height 25
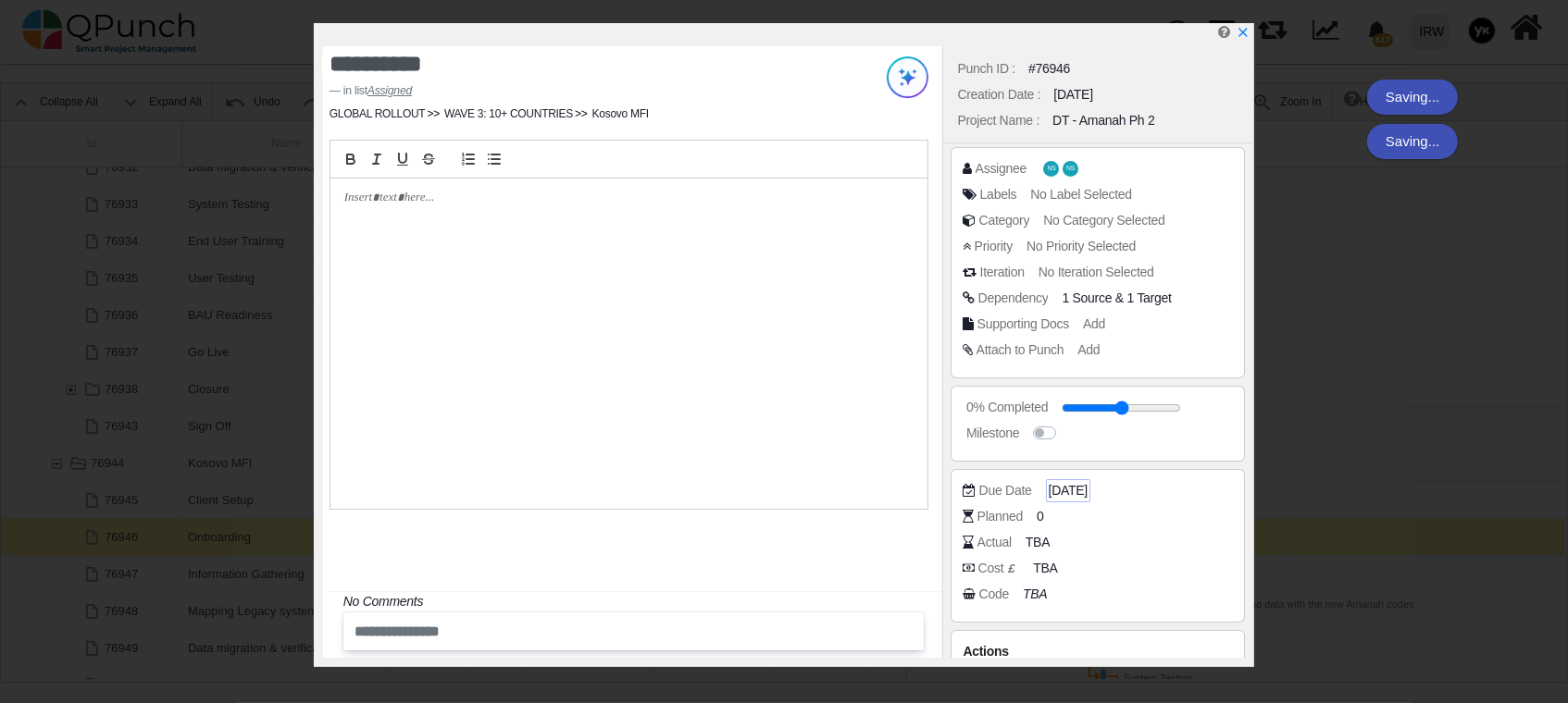
click at [1082, 483] on span "[DATE]" at bounding box center [1068, 491] width 39 height 20
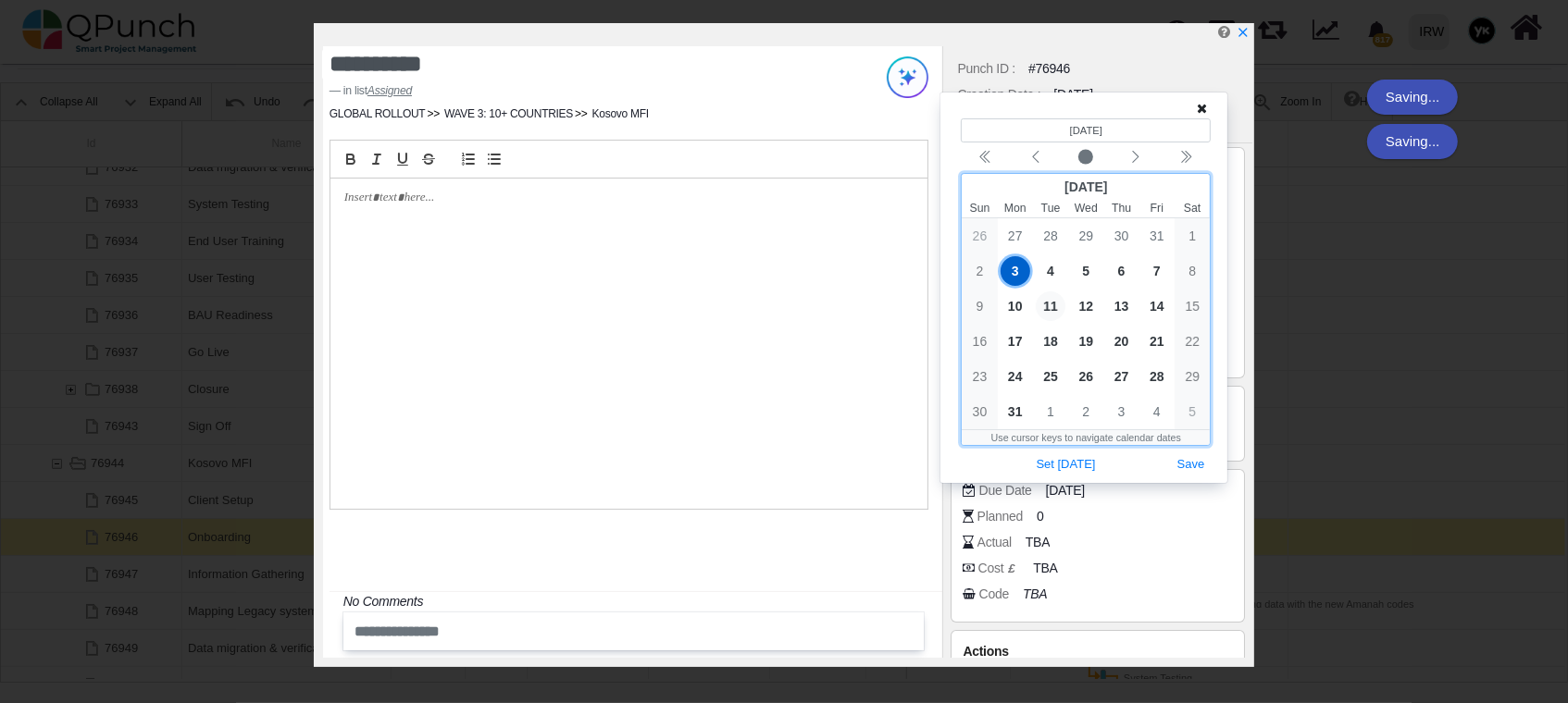
click at [1050, 295] on span "11" at bounding box center [1051, 306] width 30 height 30
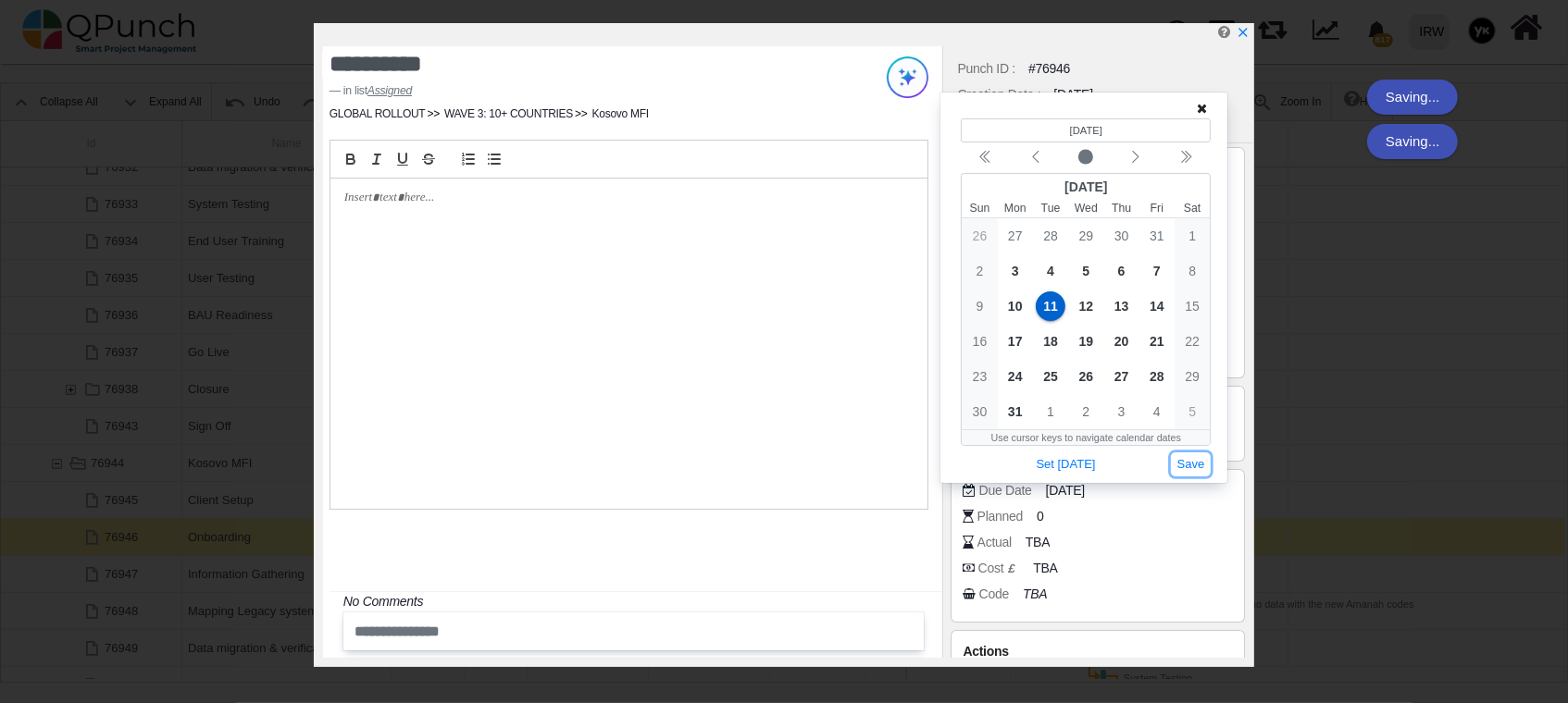
drag, startPoint x: 1191, startPoint y: 466, endPoint x: 1179, endPoint y: 464, distance: 12.2
click at [1190, 466] on button "Save" at bounding box center [1191, 464] width 41 height 25
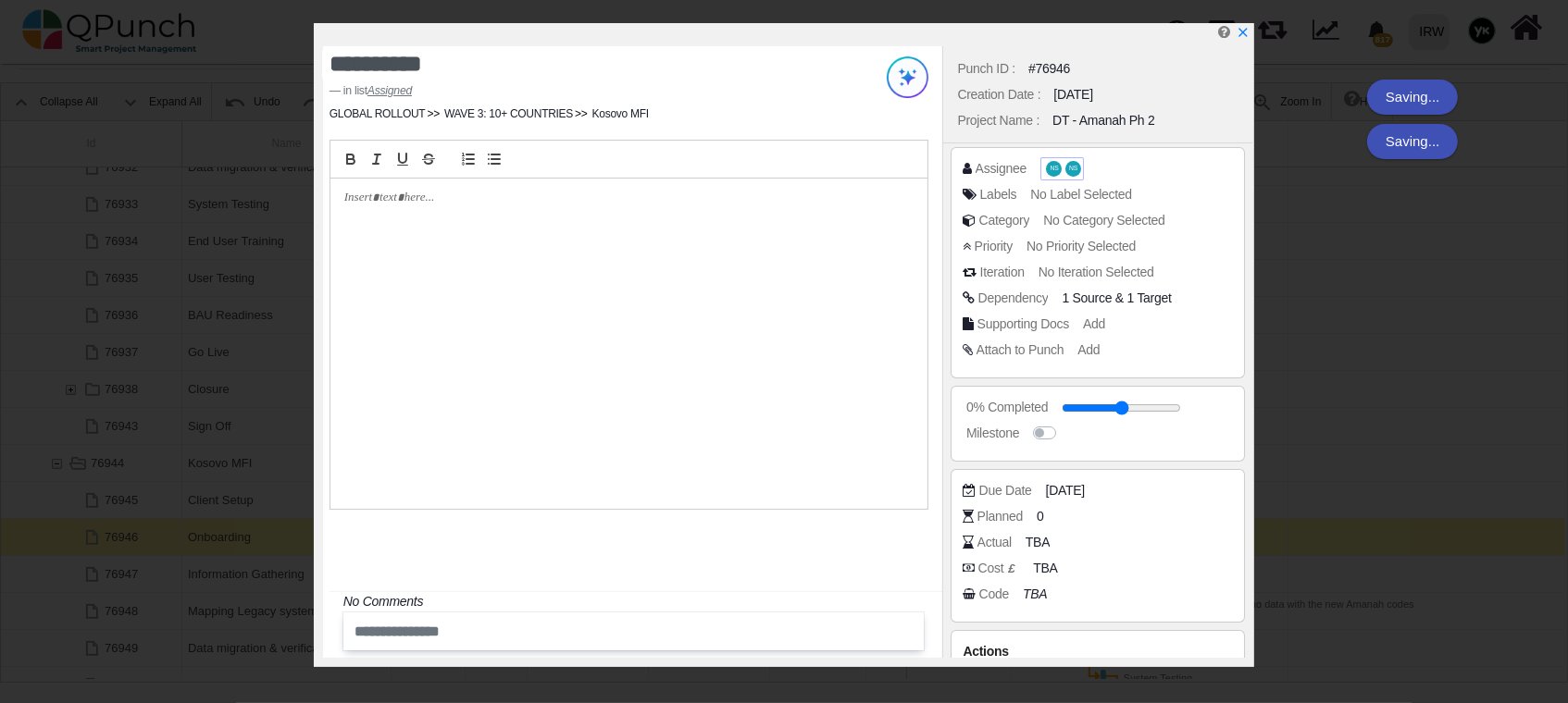
click at [1062, 172] on span "NS NS" at bounding box center [1062, 169] width 38 height 20
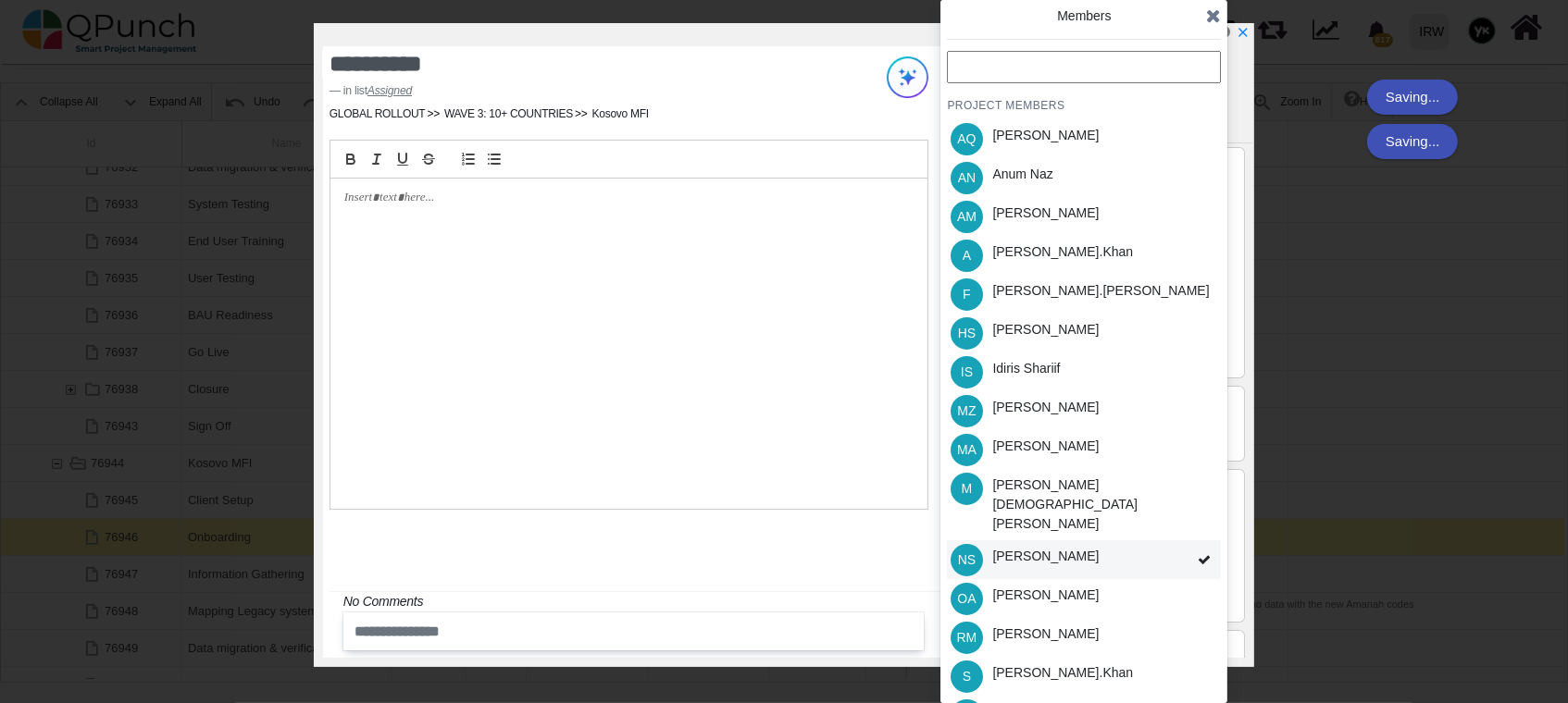
click at [1162, 540] on div "NS [PERSON_NAME]" at bounding box center [1084, 559] width 274 height 39
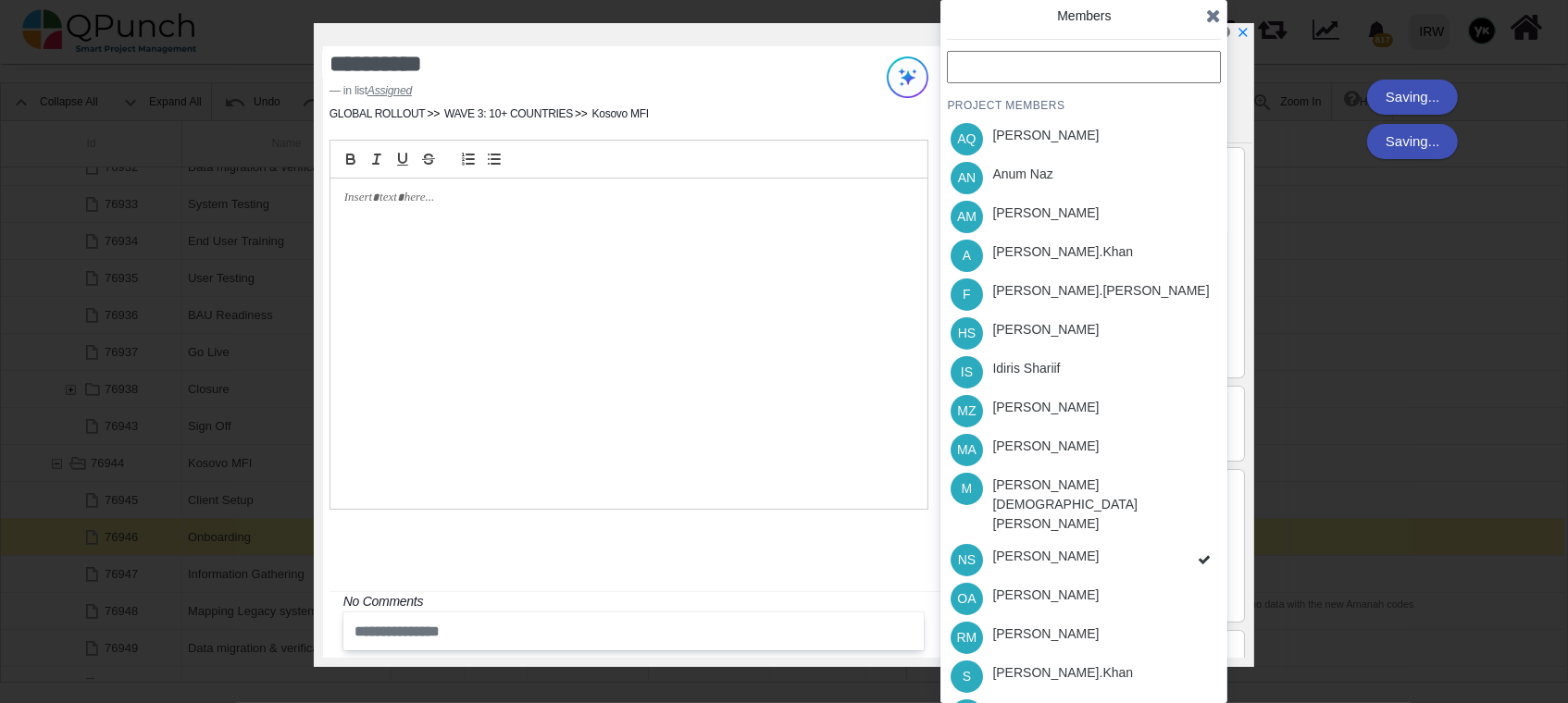
click at [1163, 515] on div "PROJECT MEMBERS AQ [PERSON_NAME] AN [PERSON_NAME] AM [PERSON_NAME] A [PERSON_NA…" at bounding box center [1084, 431] width 274 height 761
click at [1163, 519] on div "PROJECT MEMBERS AQ [PERSON_NAME] AN [PERSON_NAME] AM [PERSON_NAME] A [PERSON_NA…" at bounding box center [1084, 431] width 274 height 761
click at [1163, 540] on div "NS [PERSON_NAME]" at bounding box center [1084, 559] width 274 height 39
click at [1163, 519] on div "PROJECT MEMBERS AQ [PERSON_NAME] AN [PERSON_NAME] AM [PERSON_NAME] A [PERSON_NA…" at bounding box center [1084, 431] width 274 height 761
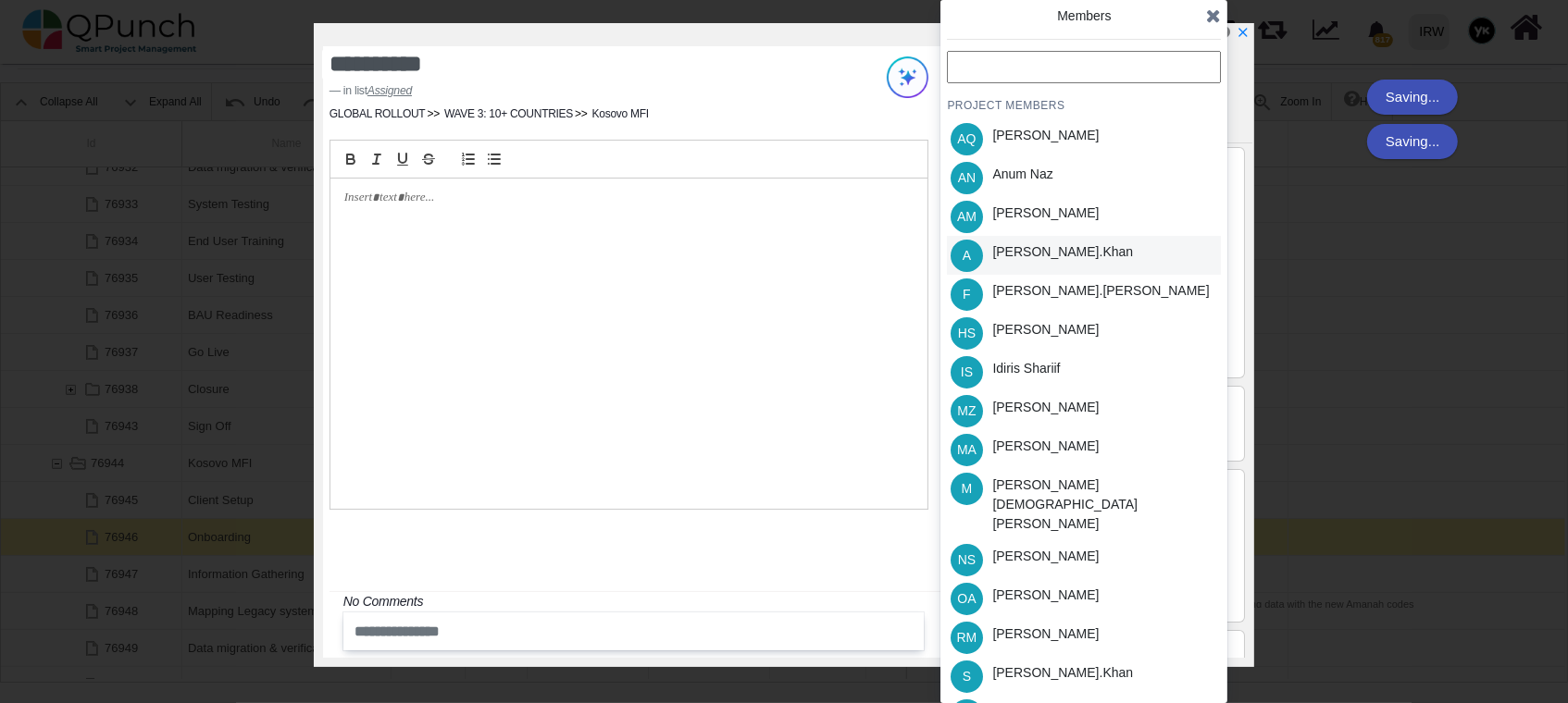
click at [1067, 247] on div "[PERSON_NAME].khan" at bounding box center [1063, 255] width 154 height 39
click at [1054, 362] on div "Idiris Shariif" at bounding box center [1027, 369] width 67 height 20
click at [1082, 702] on div "[PERSON_NAME]" at bounding box center [1046, 712] width 107 height 20
click at [1238, 36] on icon "x" at bounding box center [1242, 33] width 15 height 15
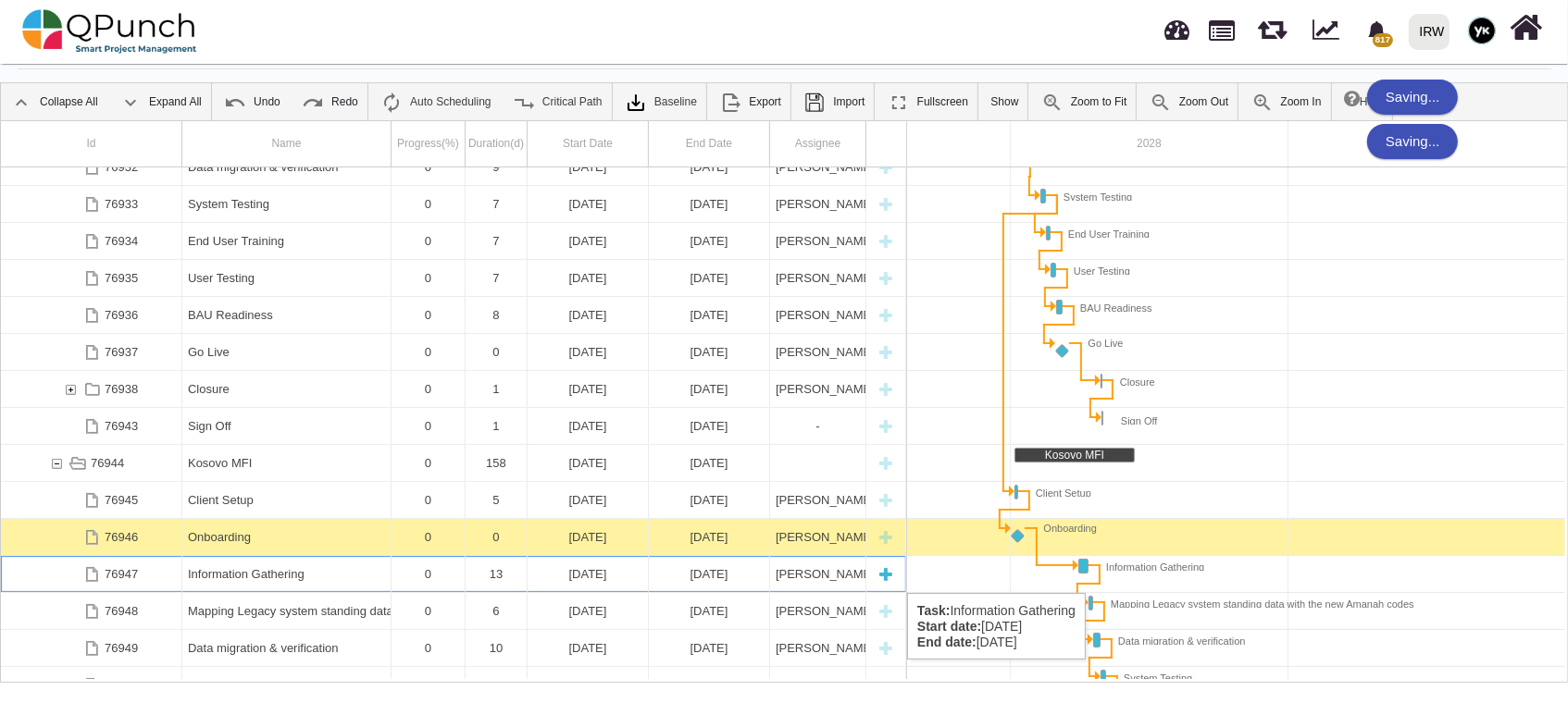
click at [219, 575] on div "Information Gathering" at bounding box center [287, 574] width 198 height 37
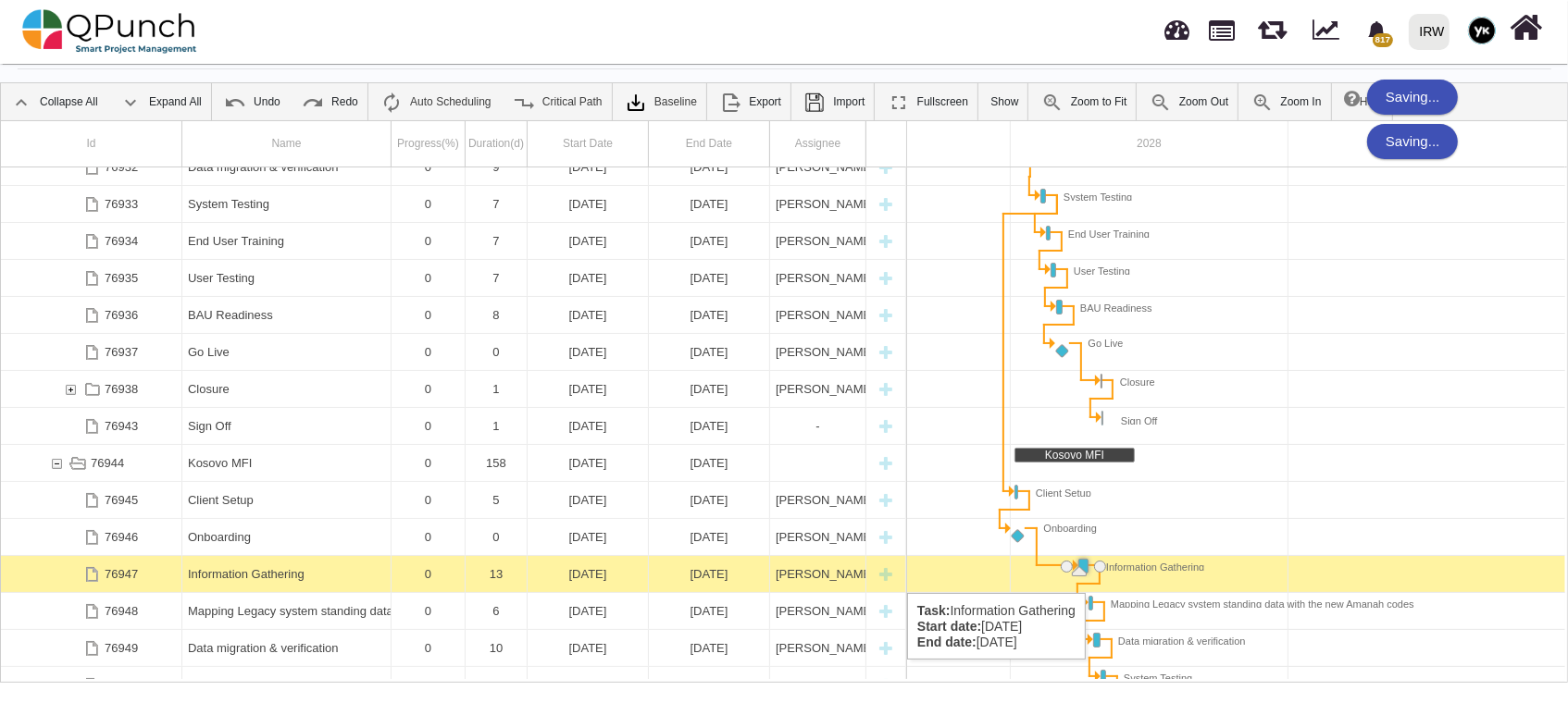
click at [219, 575] on div "Information Gathering" at bounding box center [287, 574] width 198 height 37
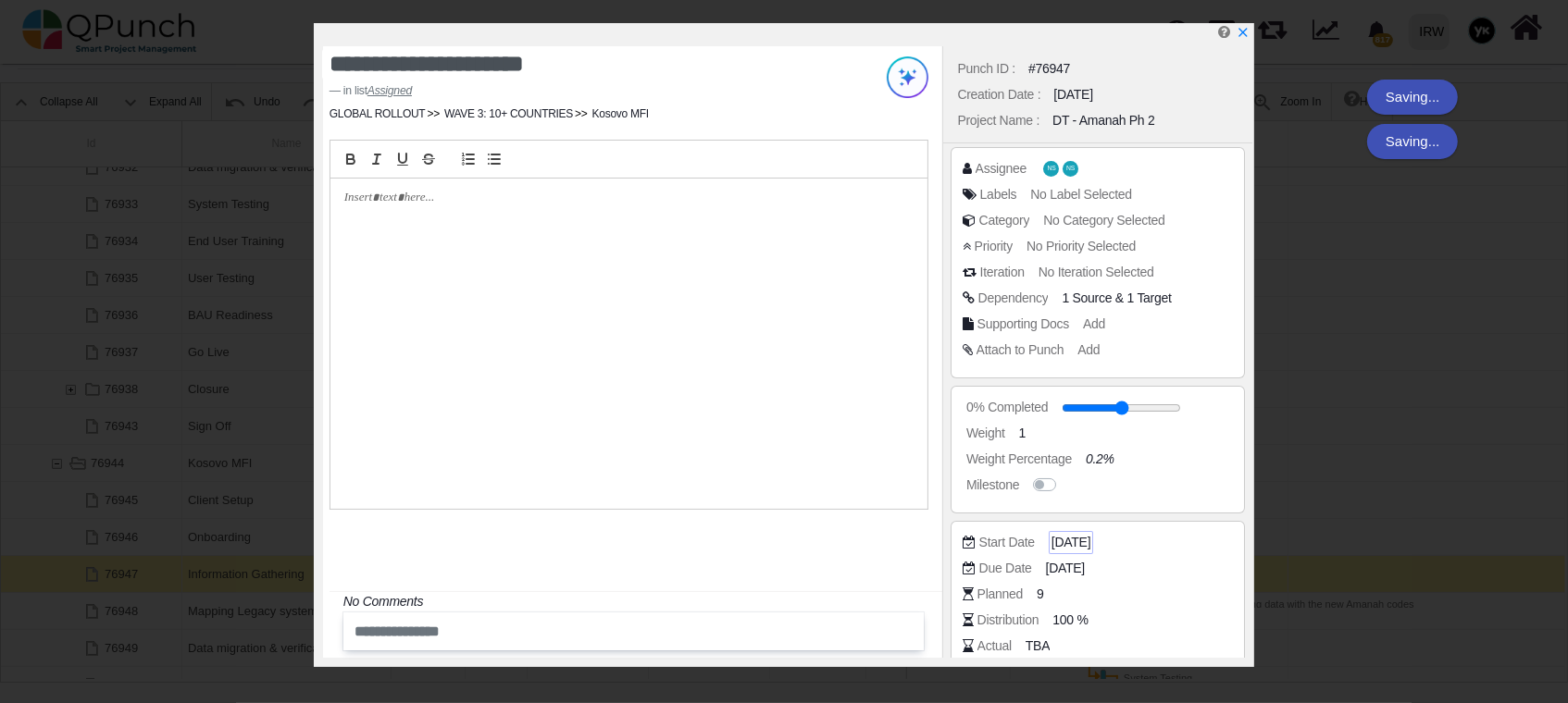
click at [1066, 543] on span "[DATE]" at bounding box center [1071, 543] width 39 height 20
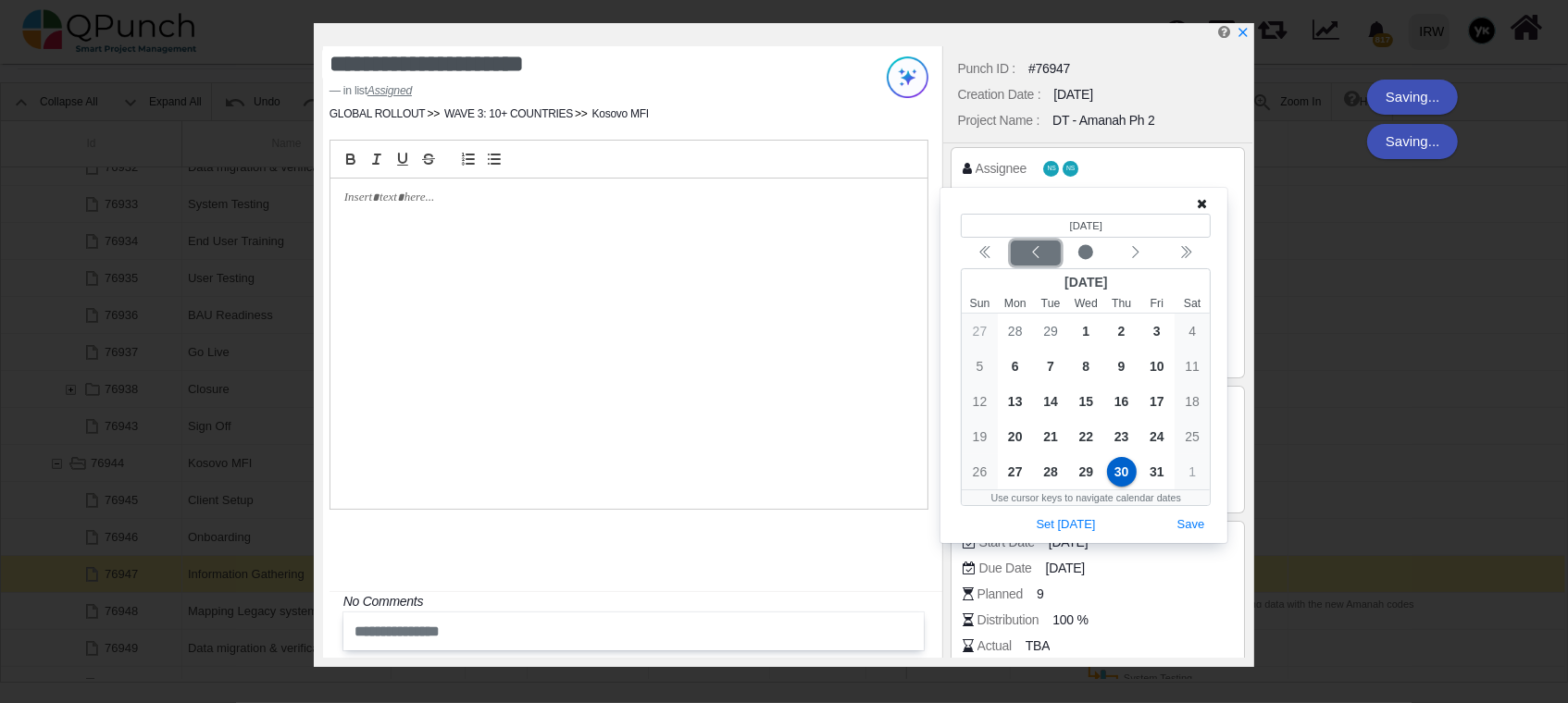
click at [1030, 257] on icon "chevron left" at bounding box center [1035, 252] width 15 height 15
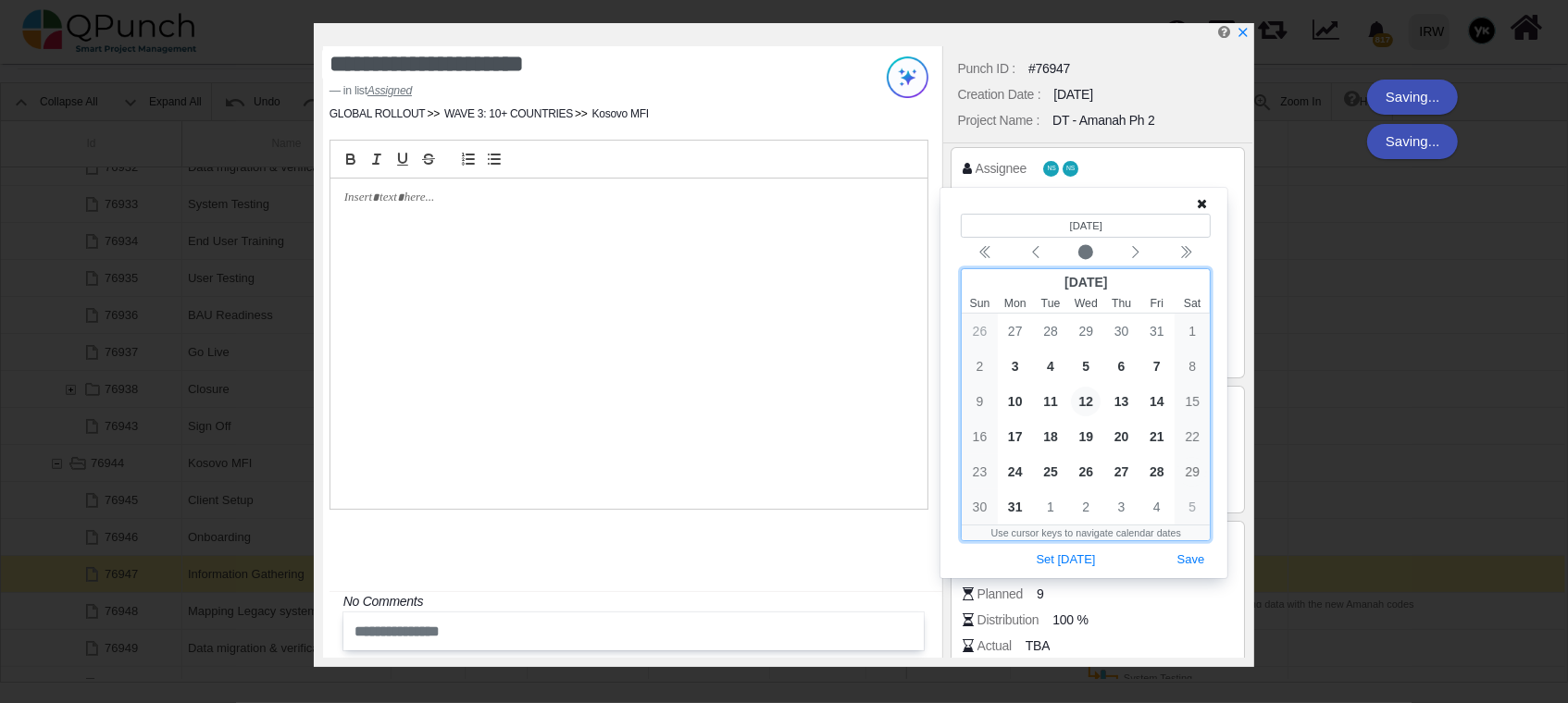
click at [1082, 402] on span "12" at bounding box center [1086, 402] width 30 height 30
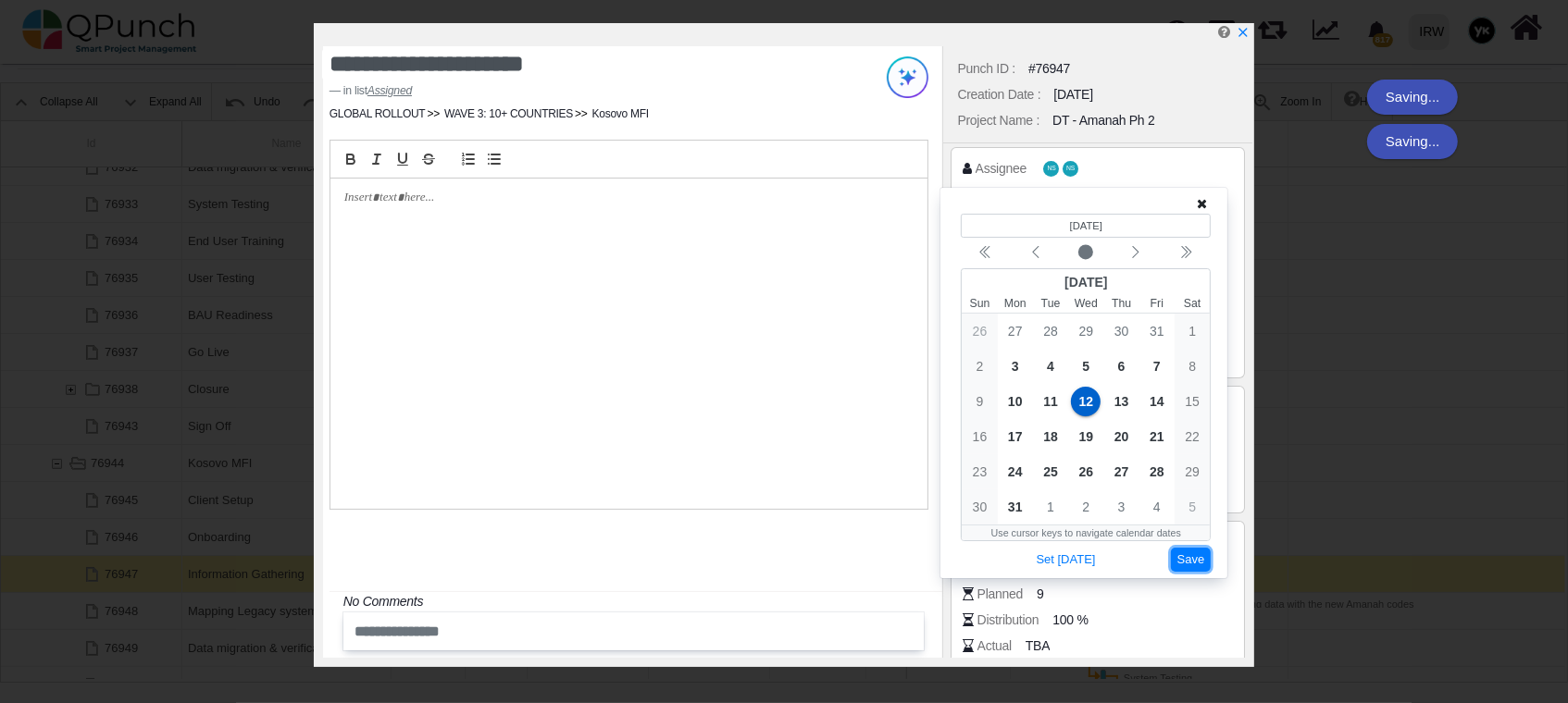
click at [1207, 555] on button "Save" at bounding box center [1191, 560] width 41 height 25
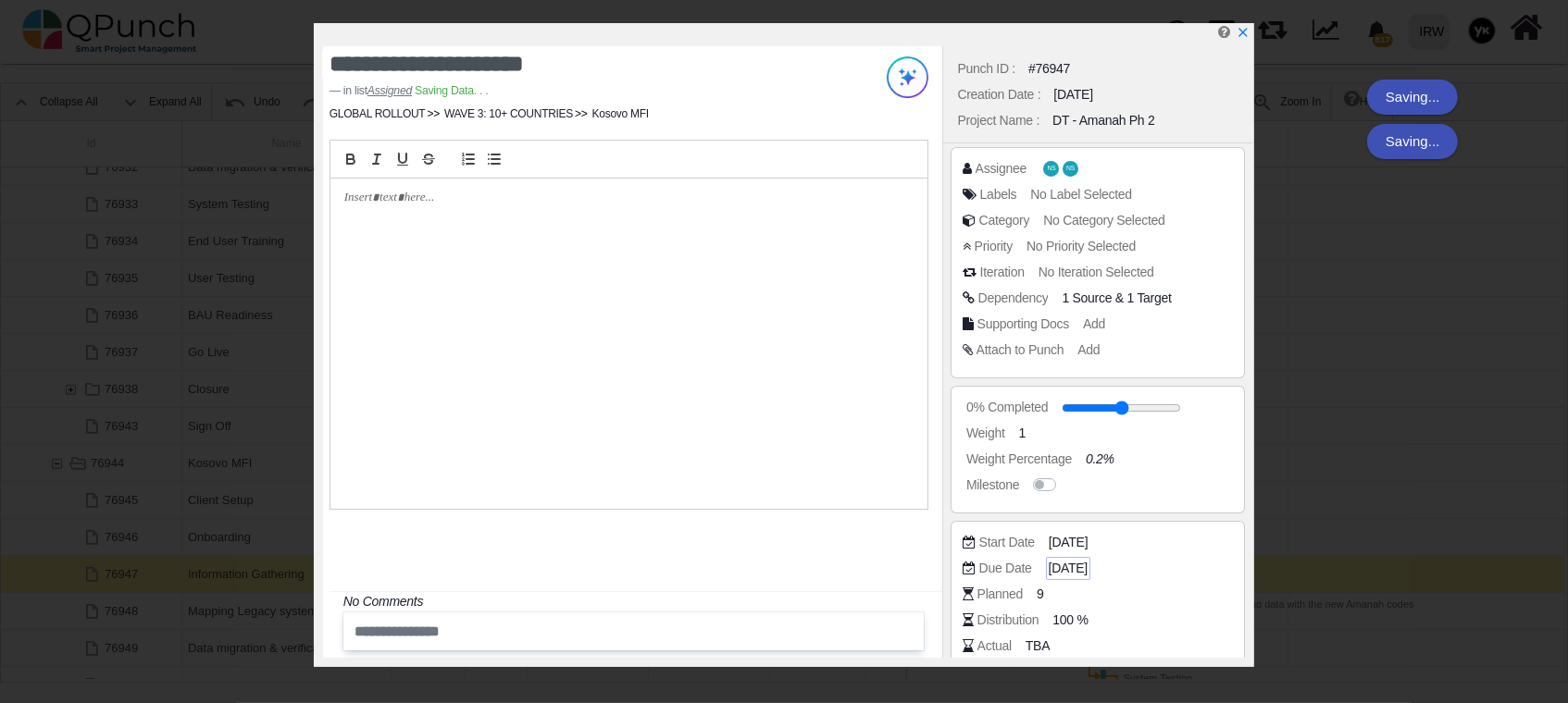
click at [1082, 572] on span "[DATE]" at bounding box center [1068, 569] width 39 height 20
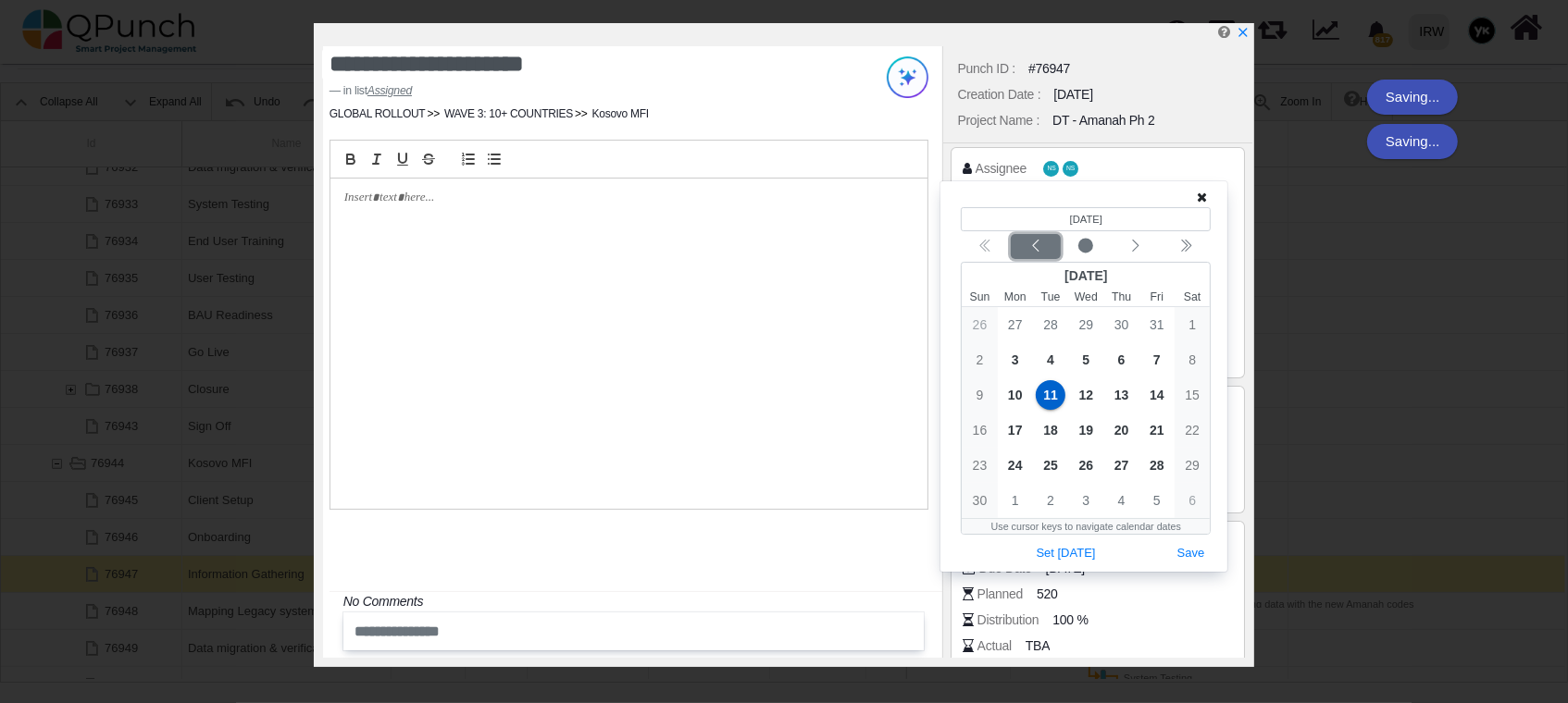
click at [1038, 252] on icon "chevron left" at bounding box center [1035, 246] width 15 height 15
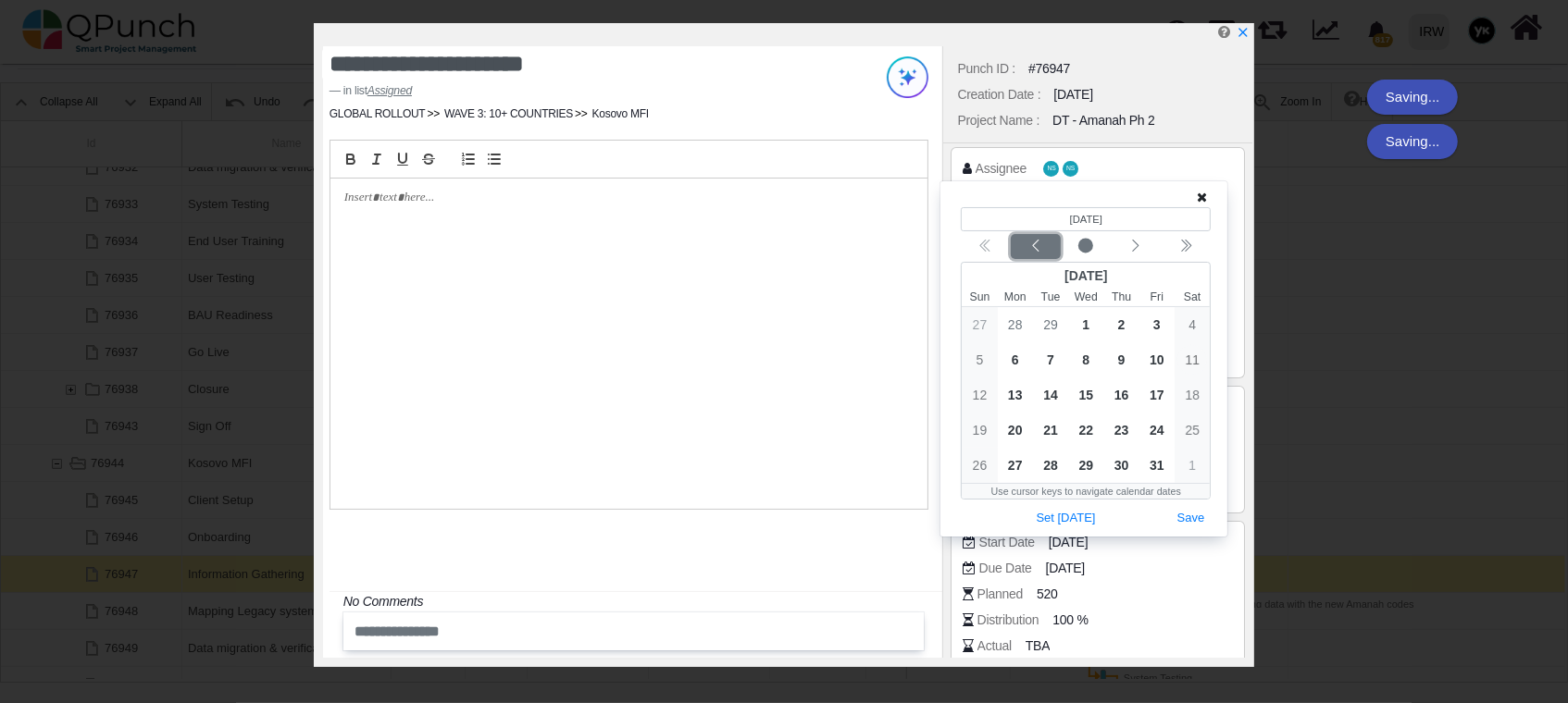
click at [1037, 250] on icon "chevron left" at bounding box center [1035, 246] width 15 height 15
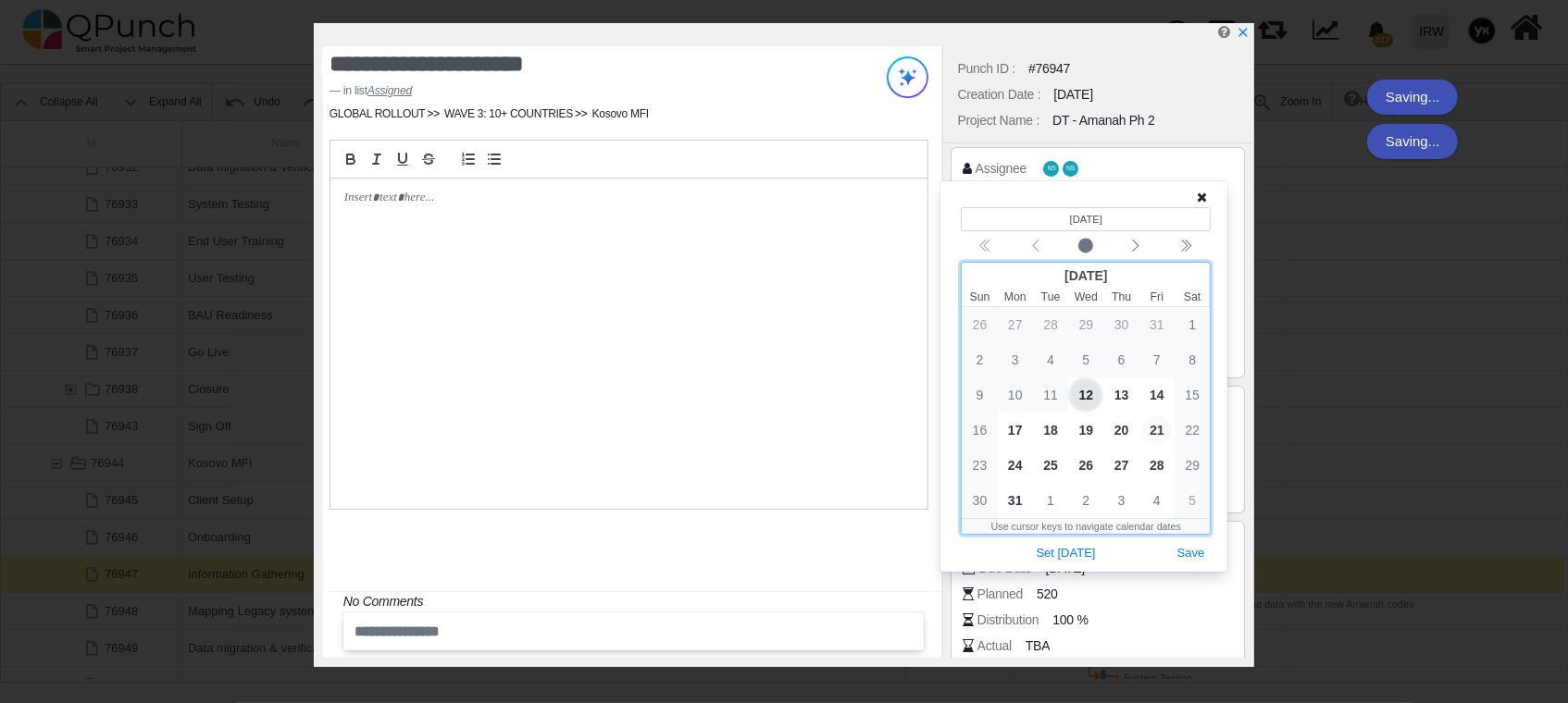
click at [1156, 433] on span "21" at bounding box center [1157, 430] width 30 height 30
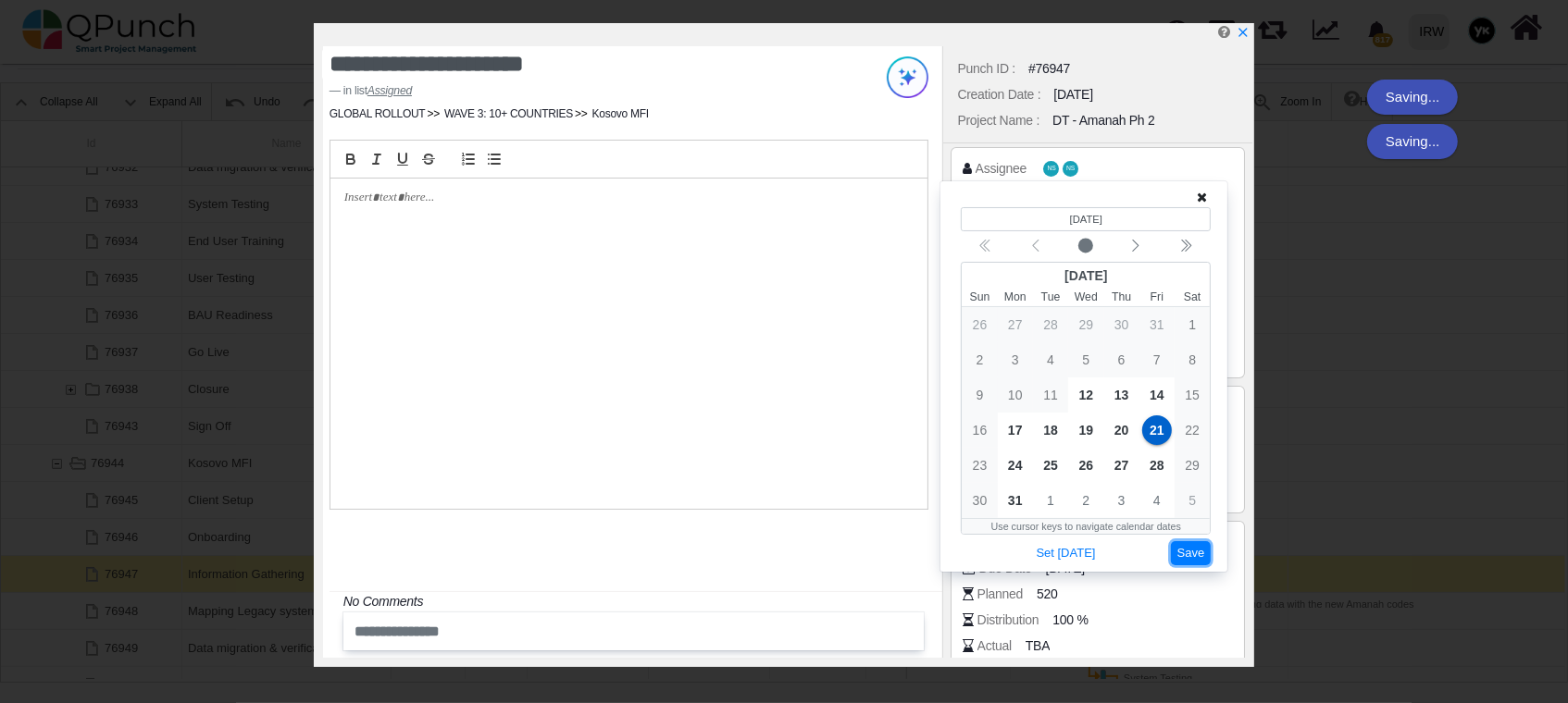
click at [1187, 545] on button "Save" at bounding box center [1191, 553] width 41 height 25
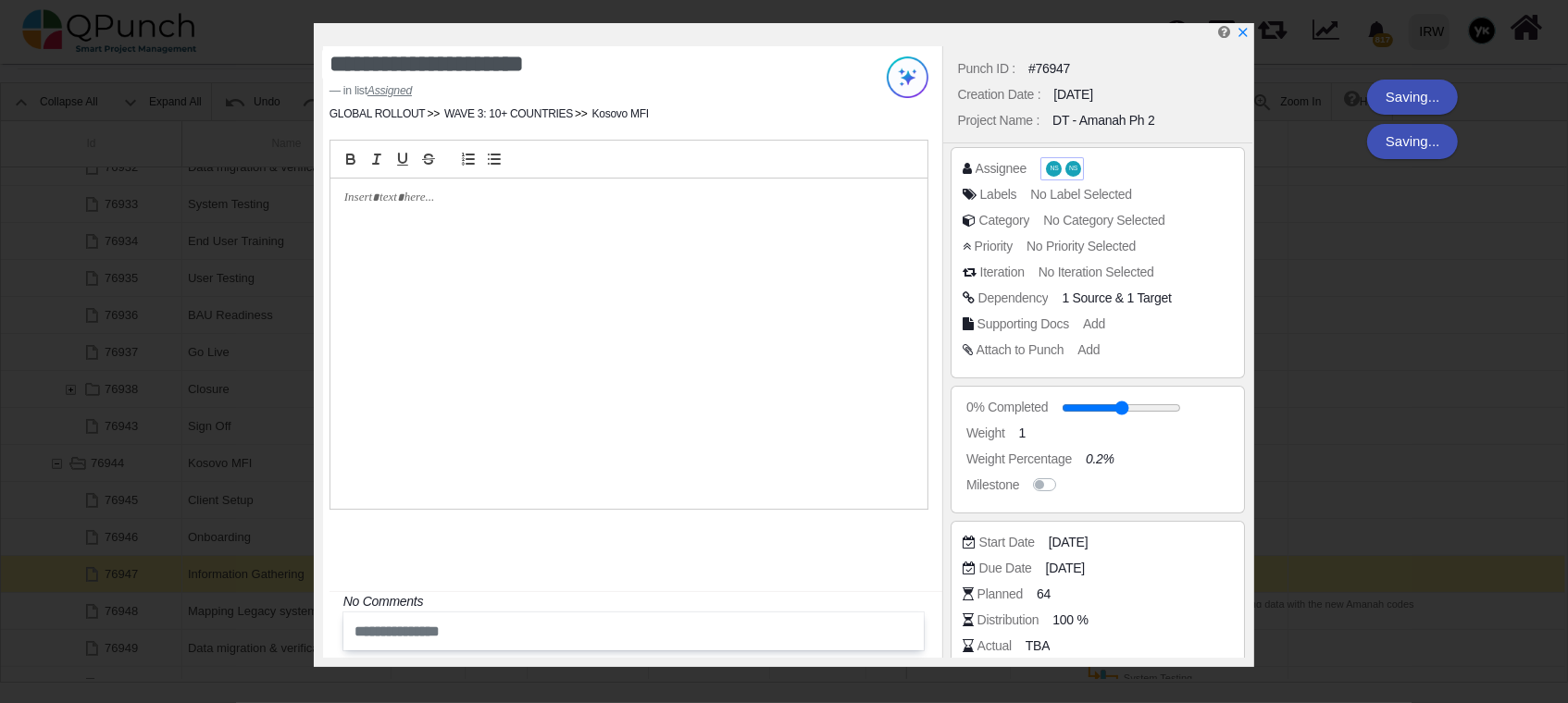
click at [1056, 164] on span "NS" at bounding box center [1054, 169] width 16 height 16
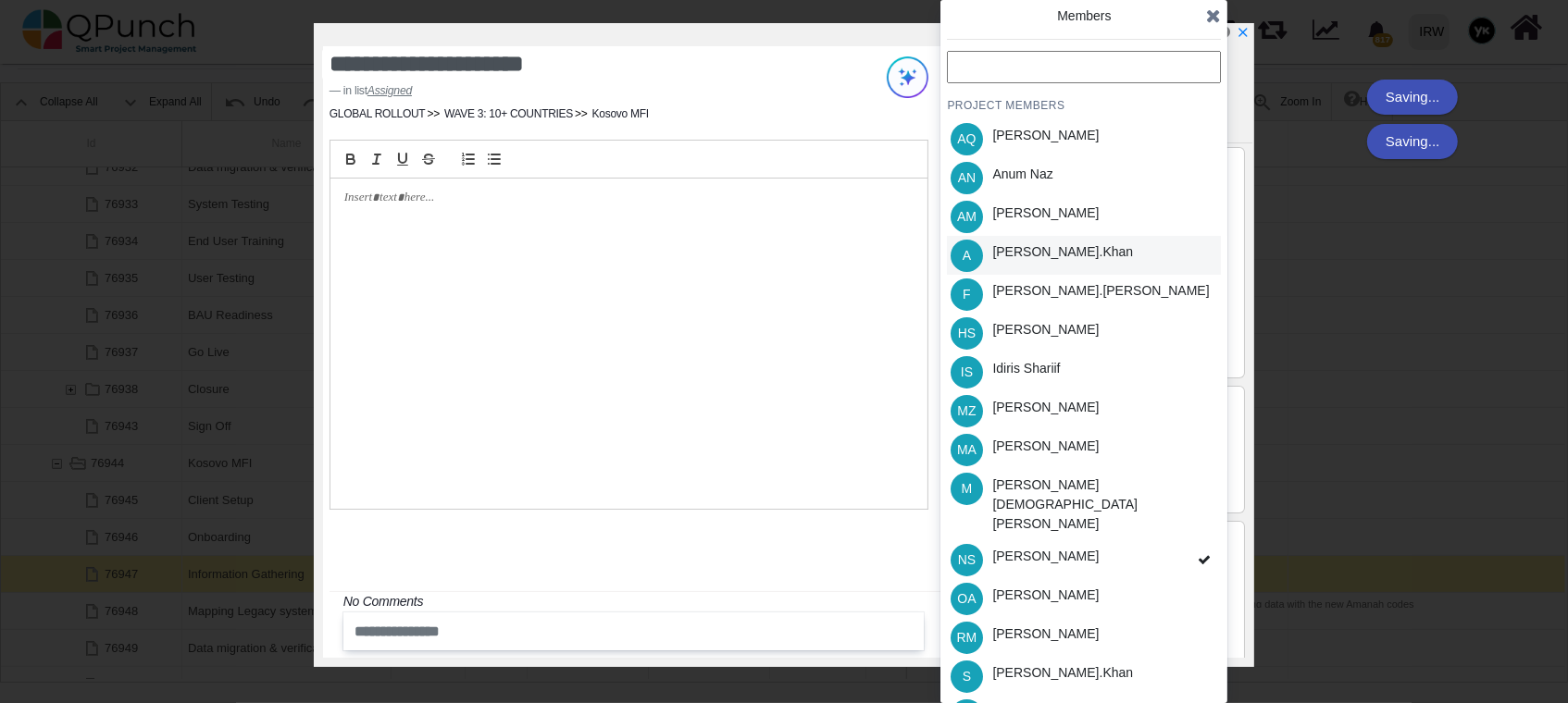
click at [1059, 258] on div "[PERSON_NAME].khan" at bounding box center [1063, 253] width 140 height 20
click at [1059, 362] on div "Idiris Shariif" at bounding box center [1027, 371] width 81 height 39
click at [1111, 540] on div "NS [PERSON_NAME]" at bounding box center [1084, 559] width 274 height 39
click at [1056, 547] on div "[PERSON_NAME]" at bounding box center [1046, 557] width 107 height 20
click at [1070, 657] on div "[PERSON_NAME].khan" at bounding box center [1063, 675] width 154 height 39
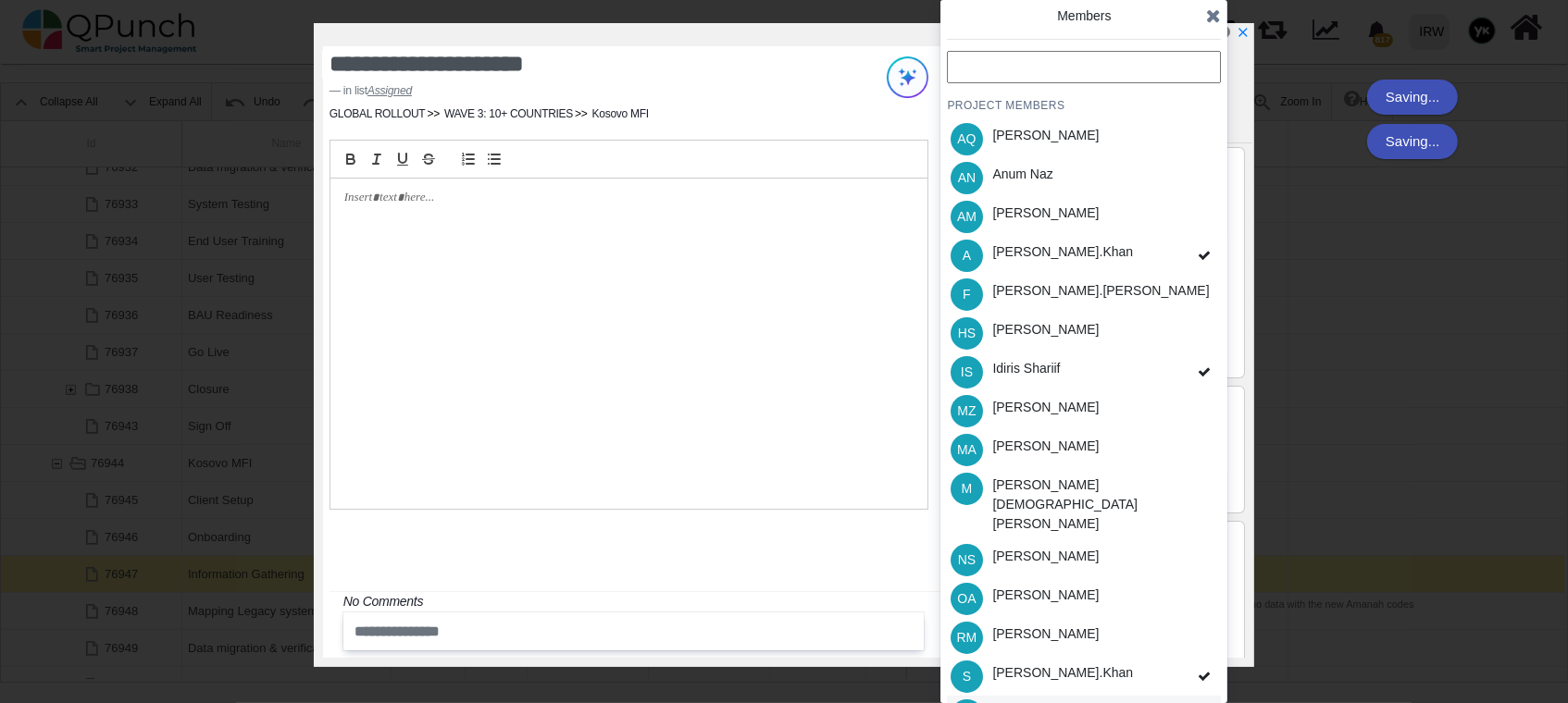
click at [1070, 702] on div "[PERSON_NAME]" at bounding box center [1046, 712] width 107 height 20
click at [1062, 580] on div "[PERSON_NAME]" at bounding box center [1045, 598] width 120 height 39
click at [1078, 330] on div "[PERSON_NAME]" at bounding box center [1046, 330] width 107 height 20
click at [1248, 30] on icon "x" at bounding box center [1242, 33] width 15 height 15
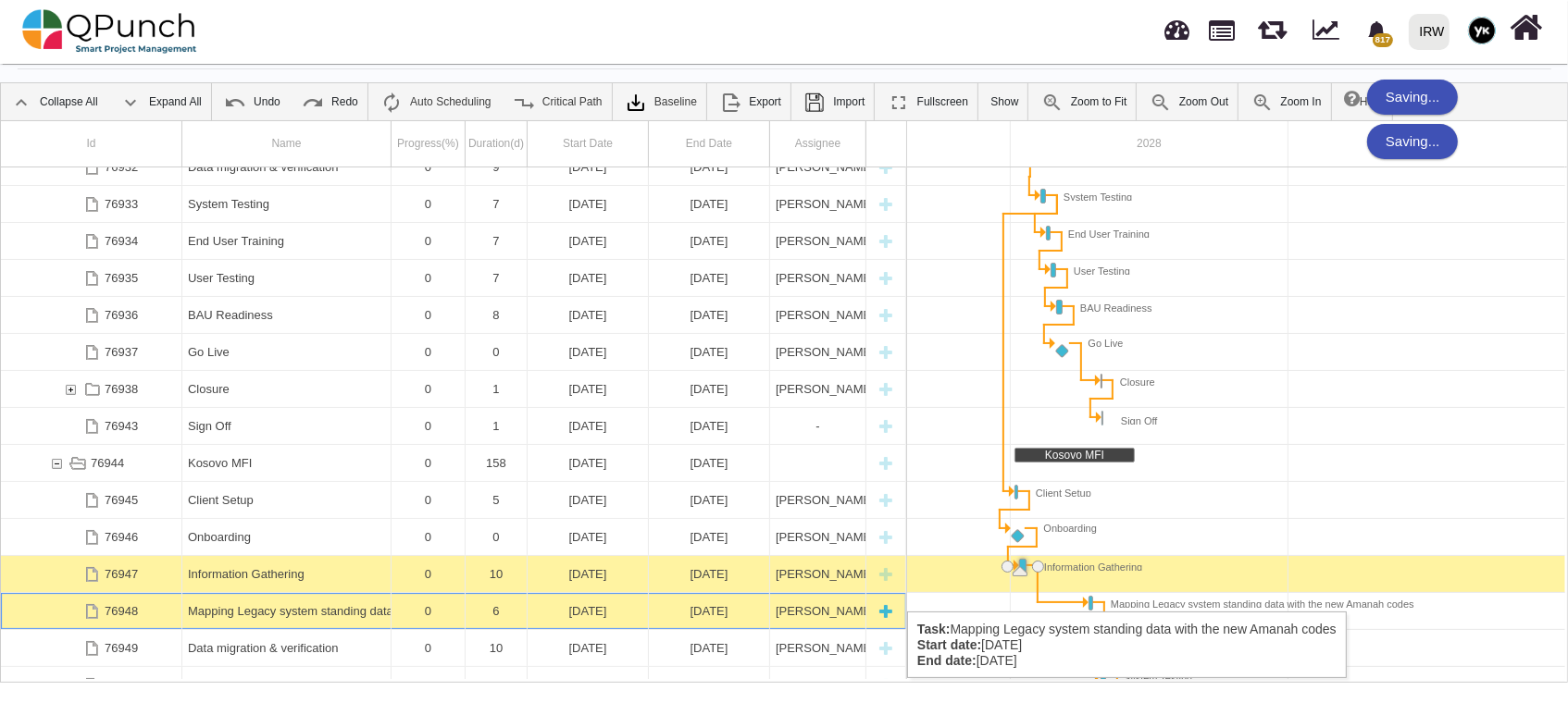
click at [238, 607] on div "Mapping Legacy system standing data with the new Amanah codes" at bounding box center [287, 611] width 198 height 37
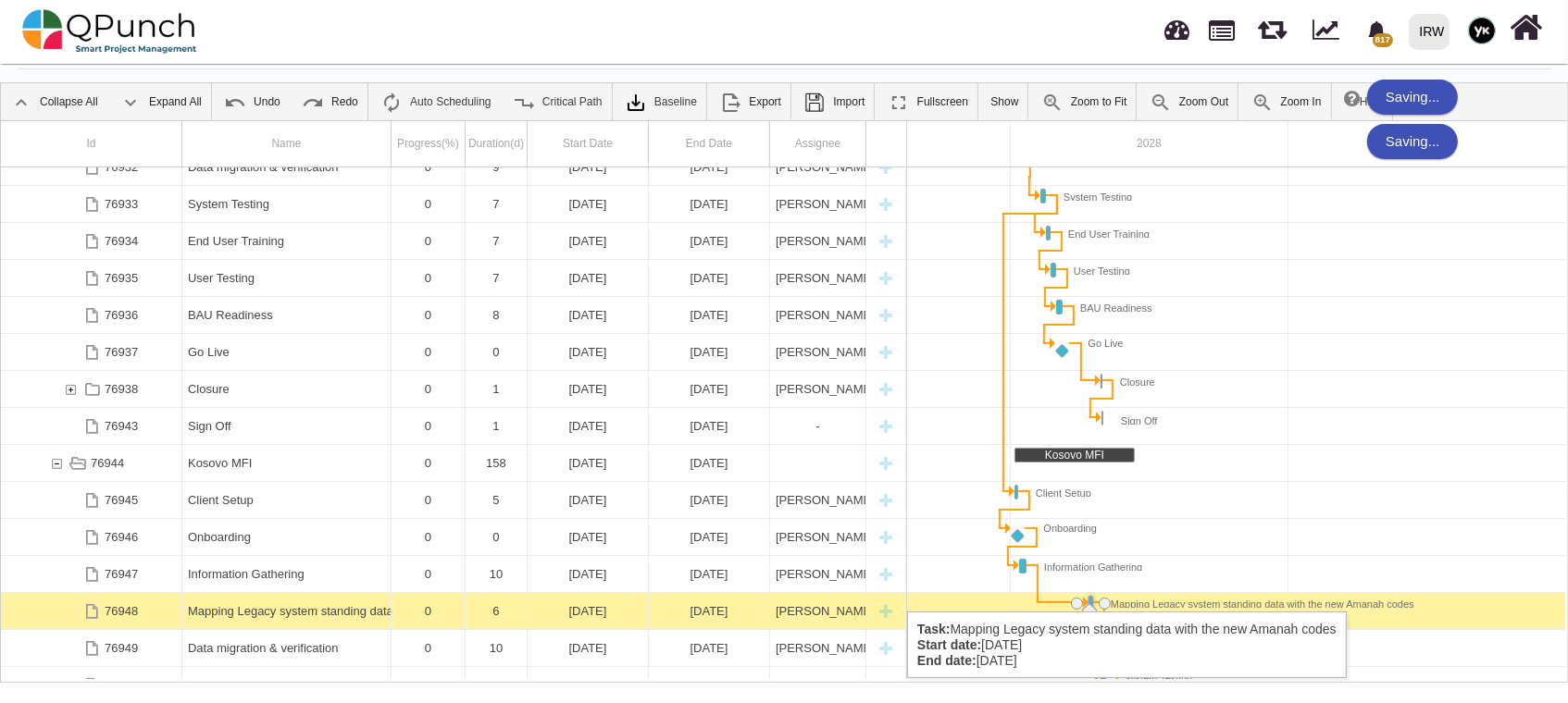
click at [238, 607] on div "Mapping Legacy system standing data with the new Amanah codes" at bounding box center [287, 611] width 198 height 37
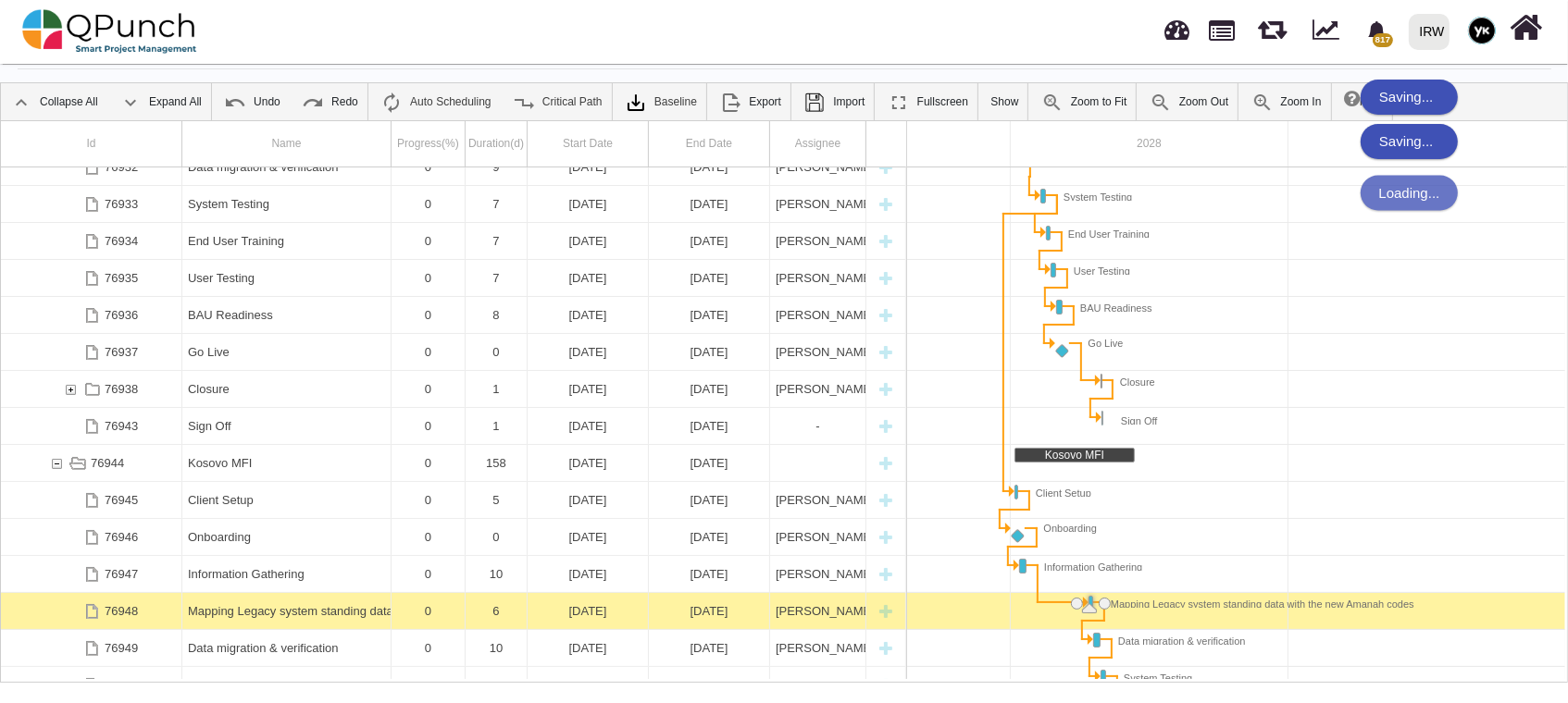
click at [238, 607] on div "Mapping Legacy system standing data with the new Amanah codes" at bounding box center [287, 611] width 198 height 37
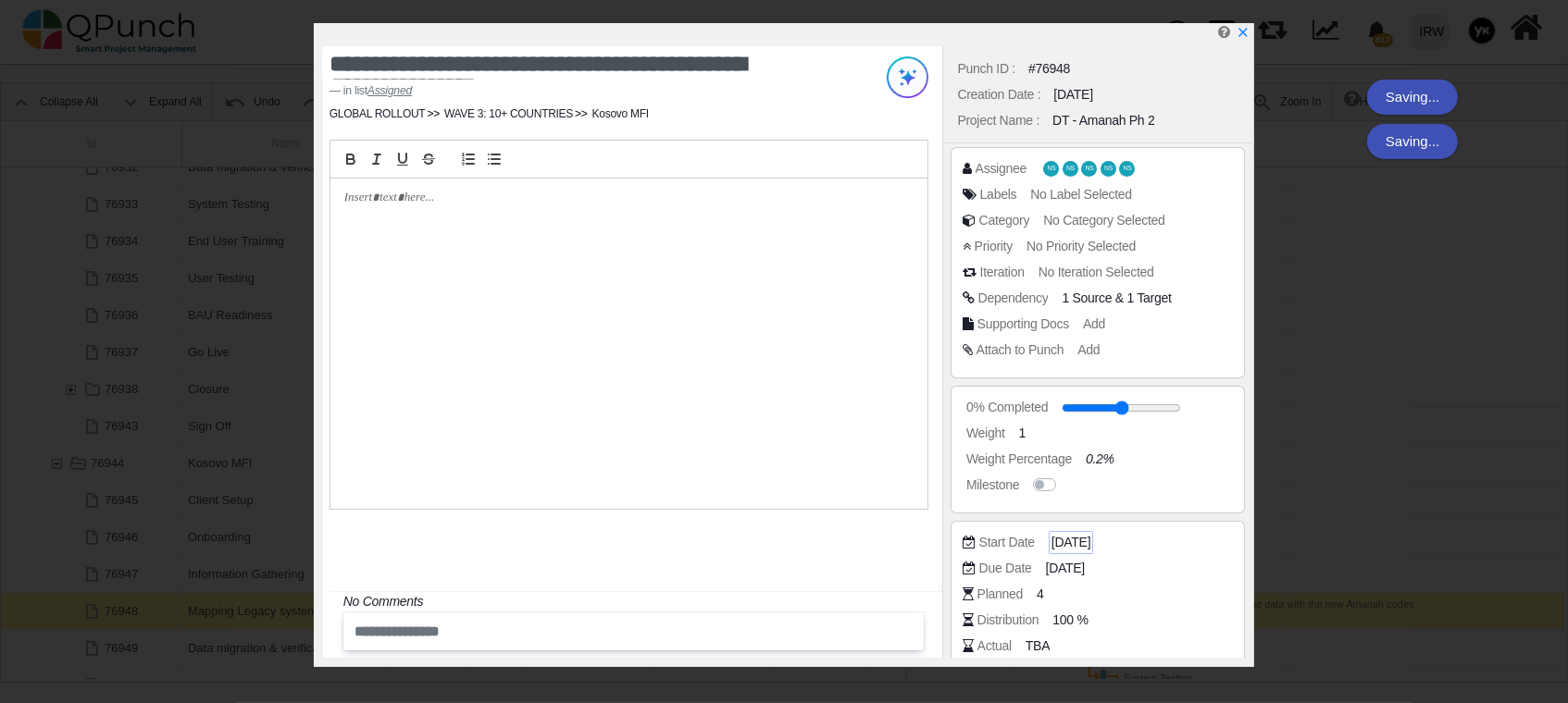
click at [1087, 533] on span "[DATE]" at bounding box center [1071, 543] width 39 height 20
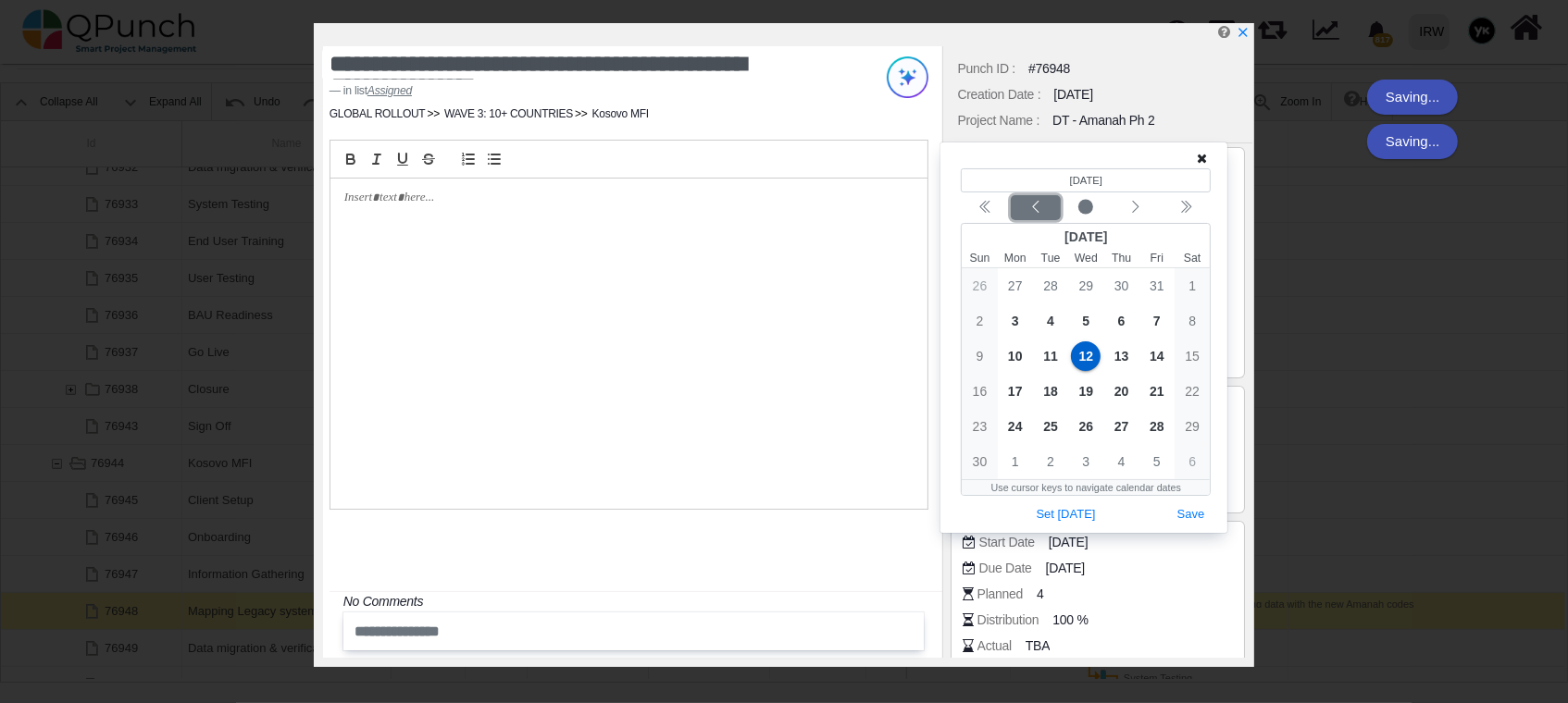
click at [1041, 213] on icon "chevron left" at bounding box center [1035, 206] width 15 height 15
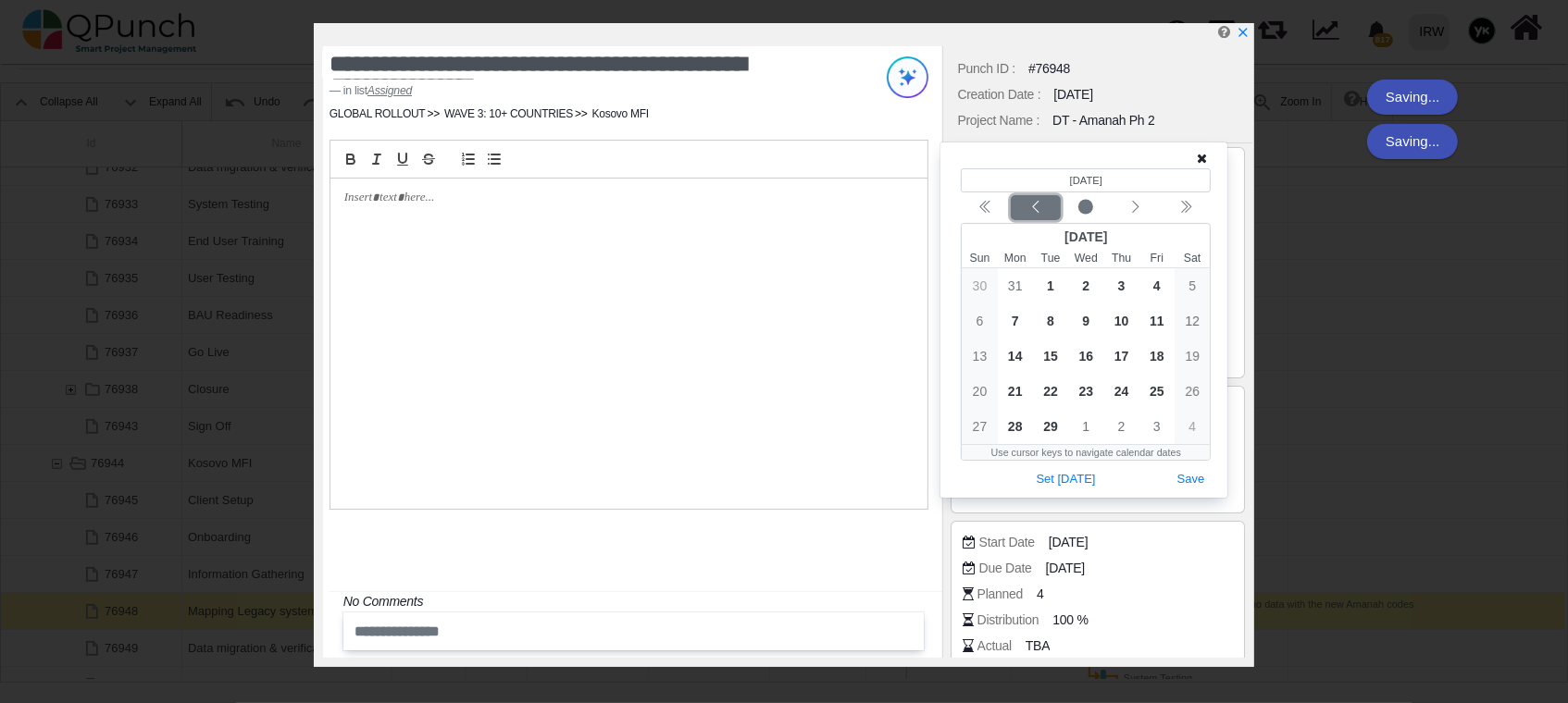
click at [1040, 213] on icon "chevron left" at bounding box center [1035, 206] width 15 height 15
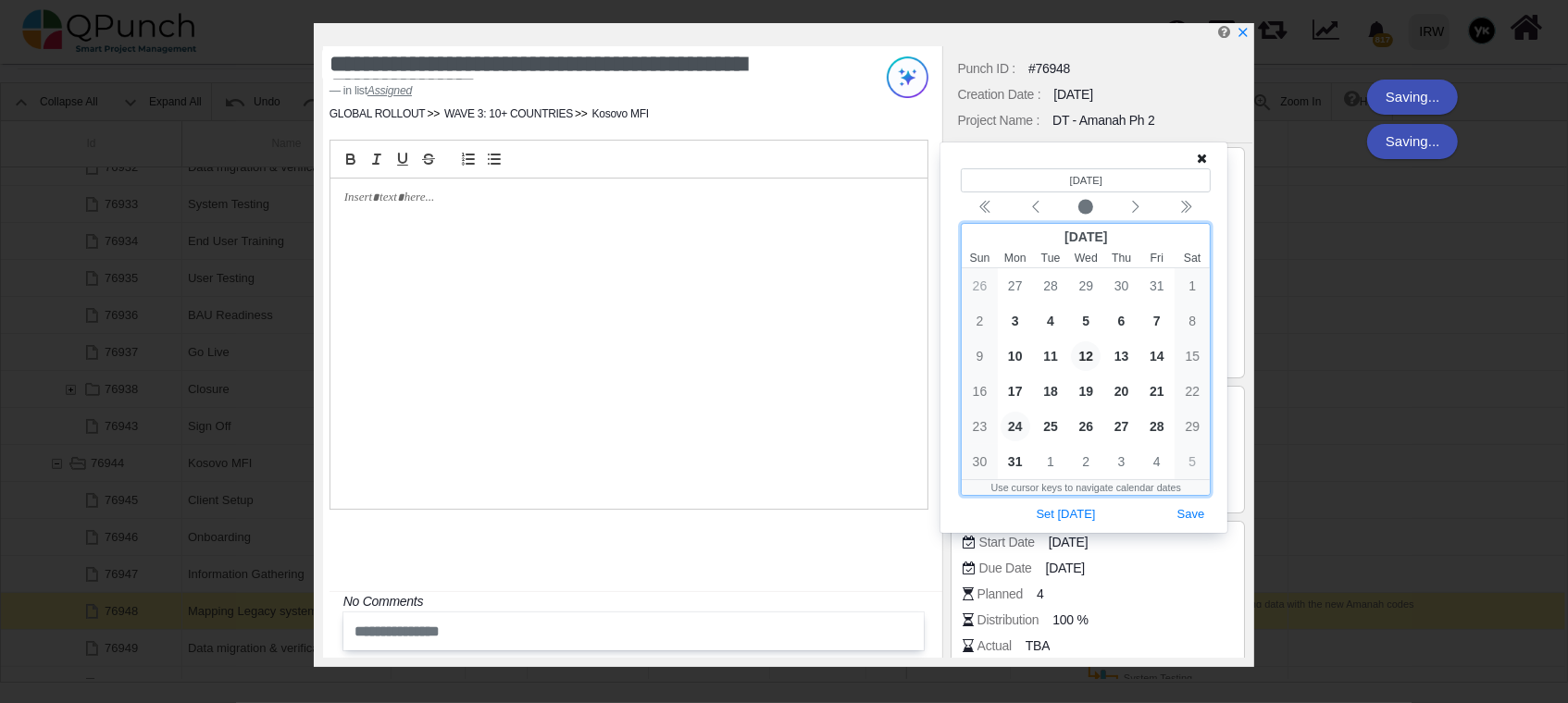
click at [1008, 427] on span "24" at bounding box center [1016, 427] width 30 height 30
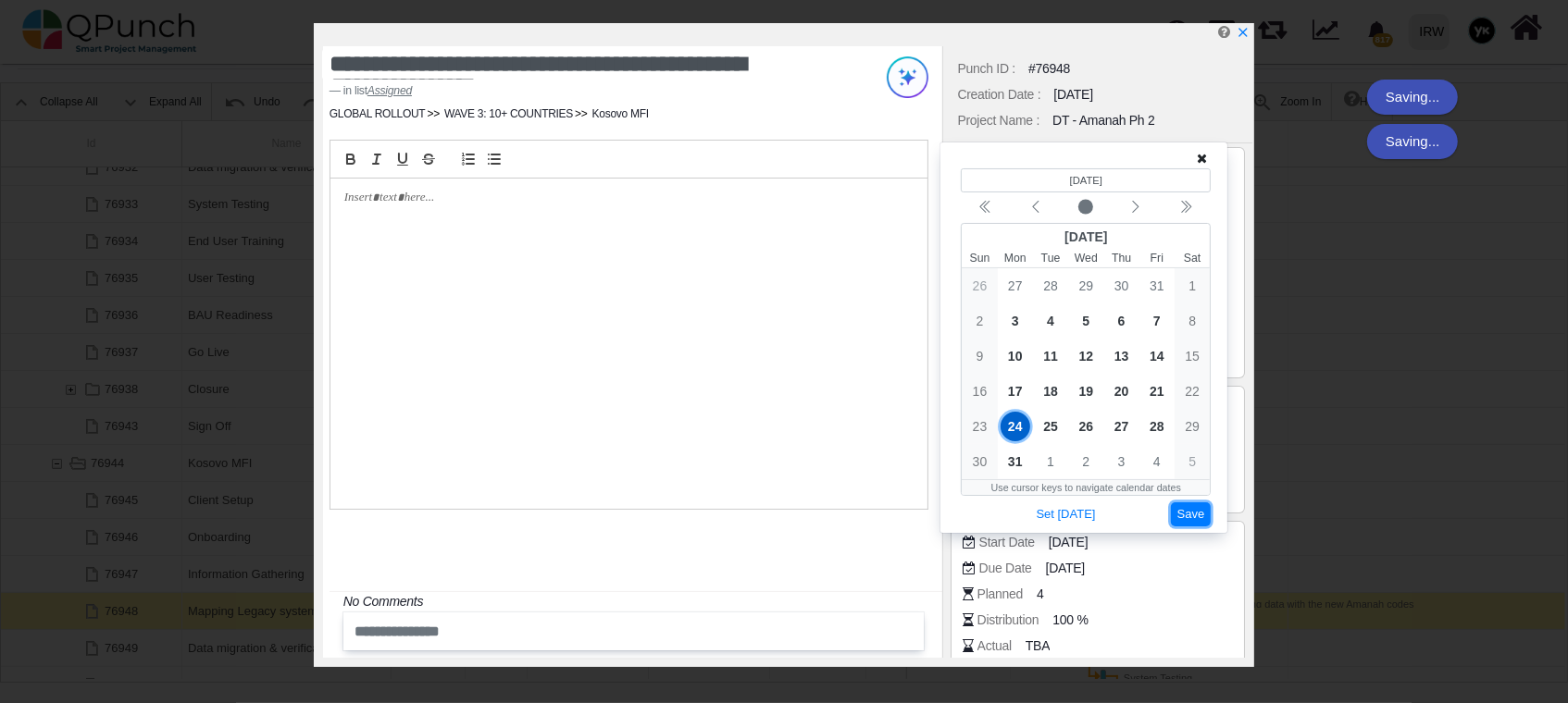
click at [1190, 515] on button "Save" at bounding box center [1191, 514] width 41 height 25
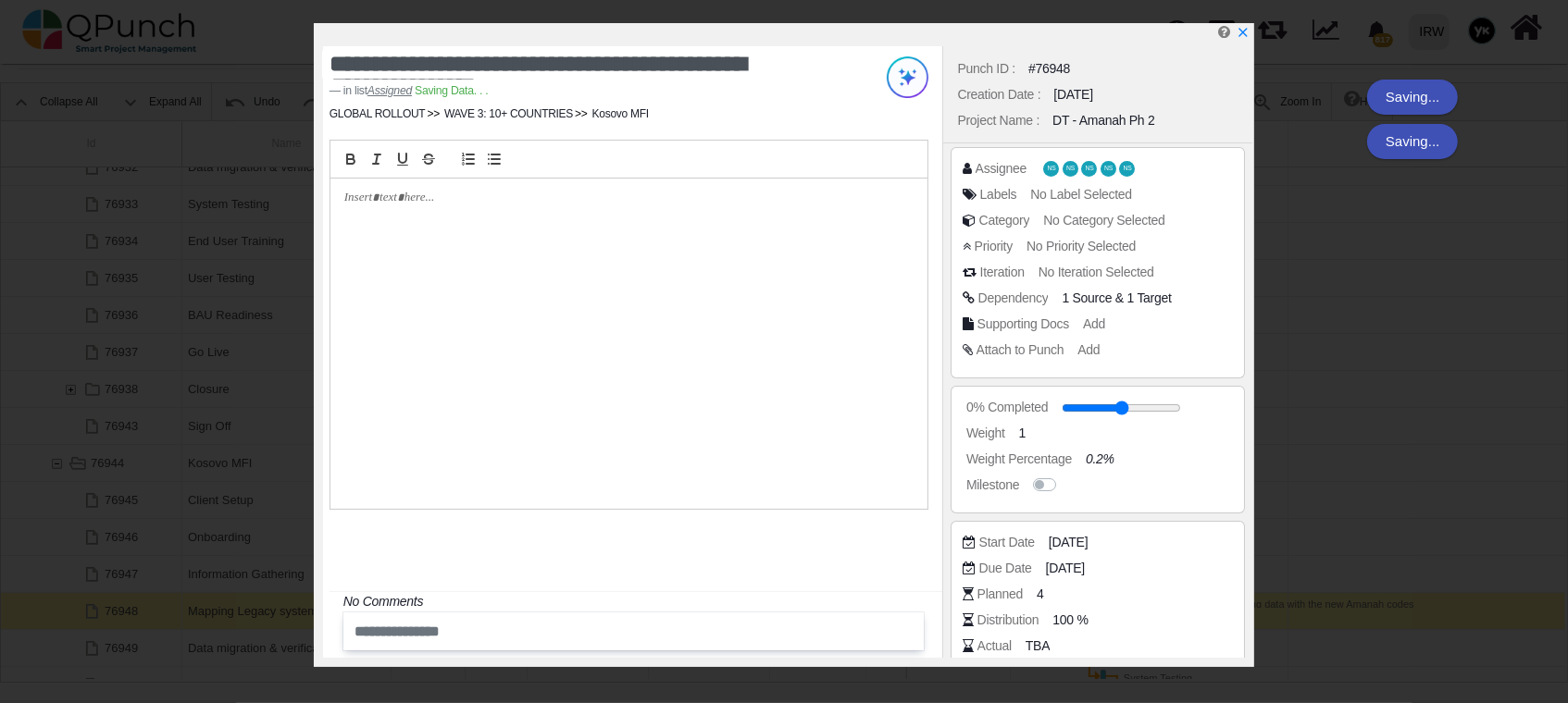
click at [1096, 556] on div "Start Date [DATE]" at bounding box center [1099, 546] width 271 height 26
click at [1088, 560] on span "[DATE]" at bounding box center [1068, 569] width 39 height 20
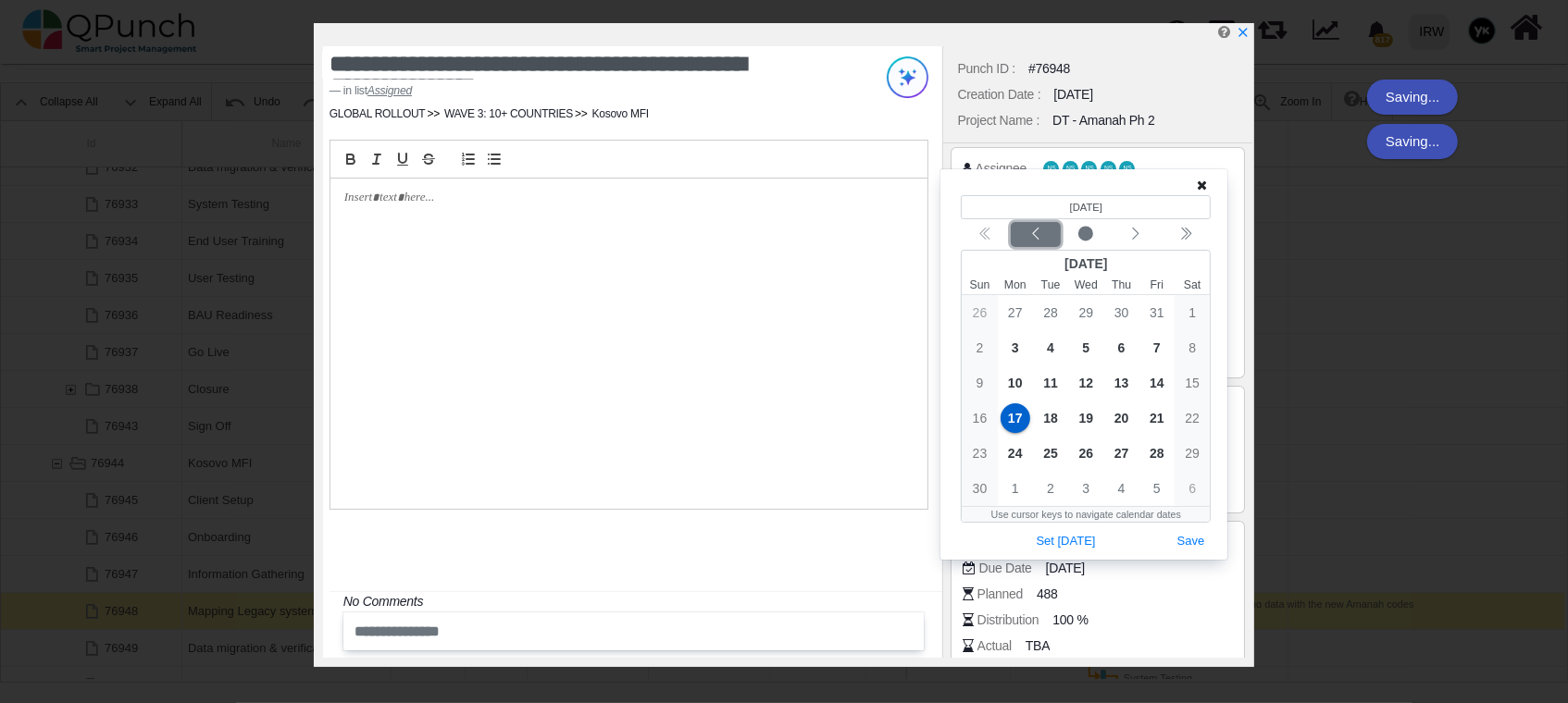
click at [1037, 236] on icon "chevron left" at bounding box center [1035, 234] width 15 height 15
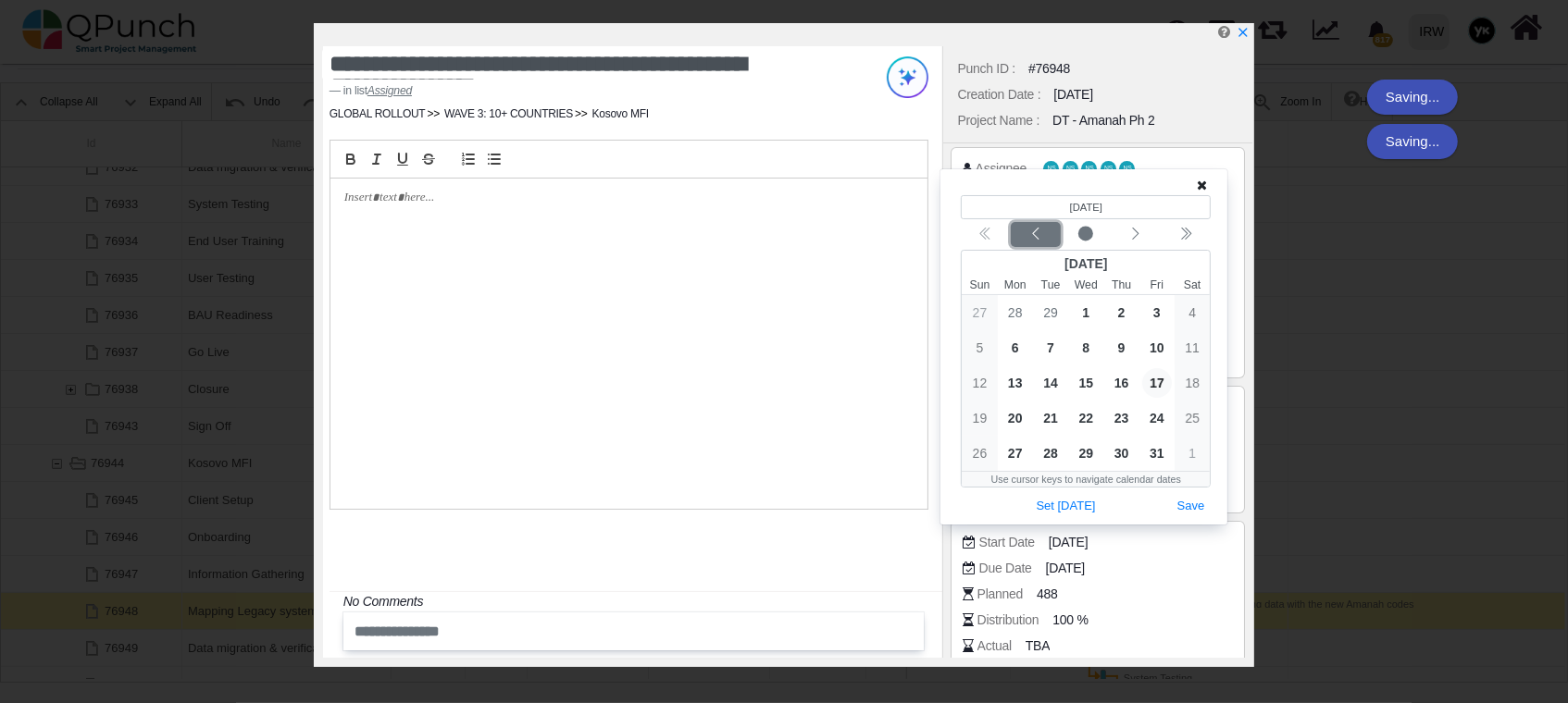
click at [1037, 236] on icon "chevron left" at bounding box center [1035, 234] width 15 height 15
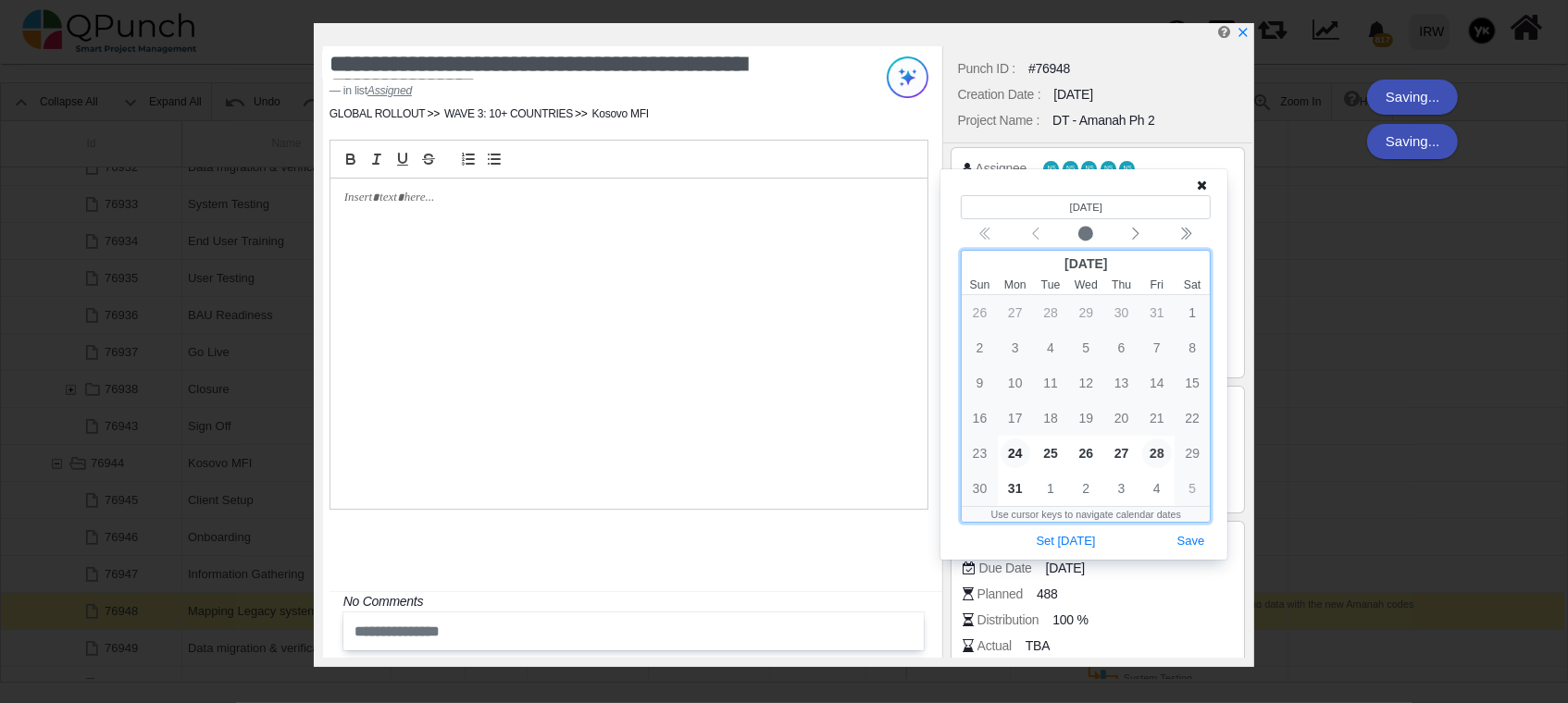
click at [1158, 448] on span "28" at bounding box center [1157, 453] width 30 height 30
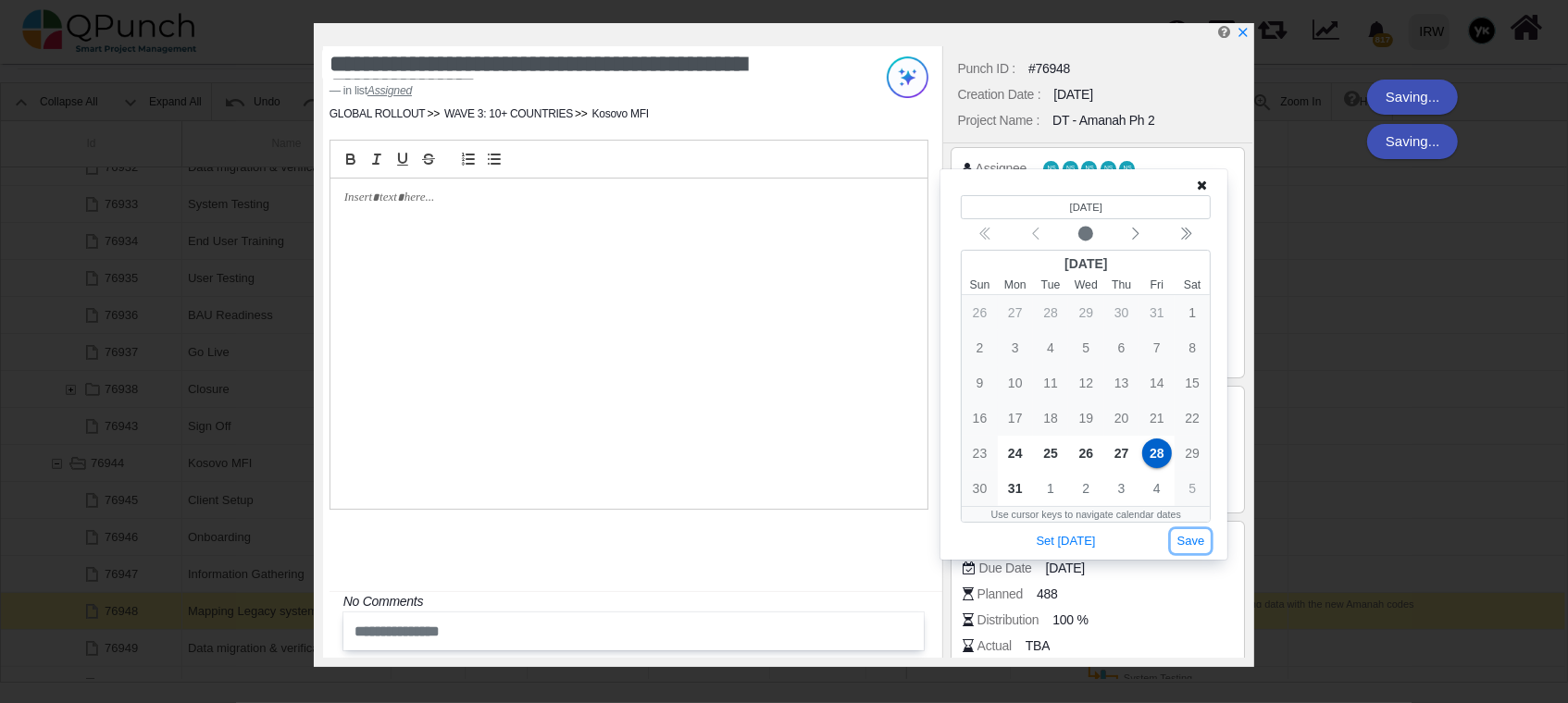
click at [1193, 533] on button "Save" at bounding box center [1191, 541] width 41 height 25
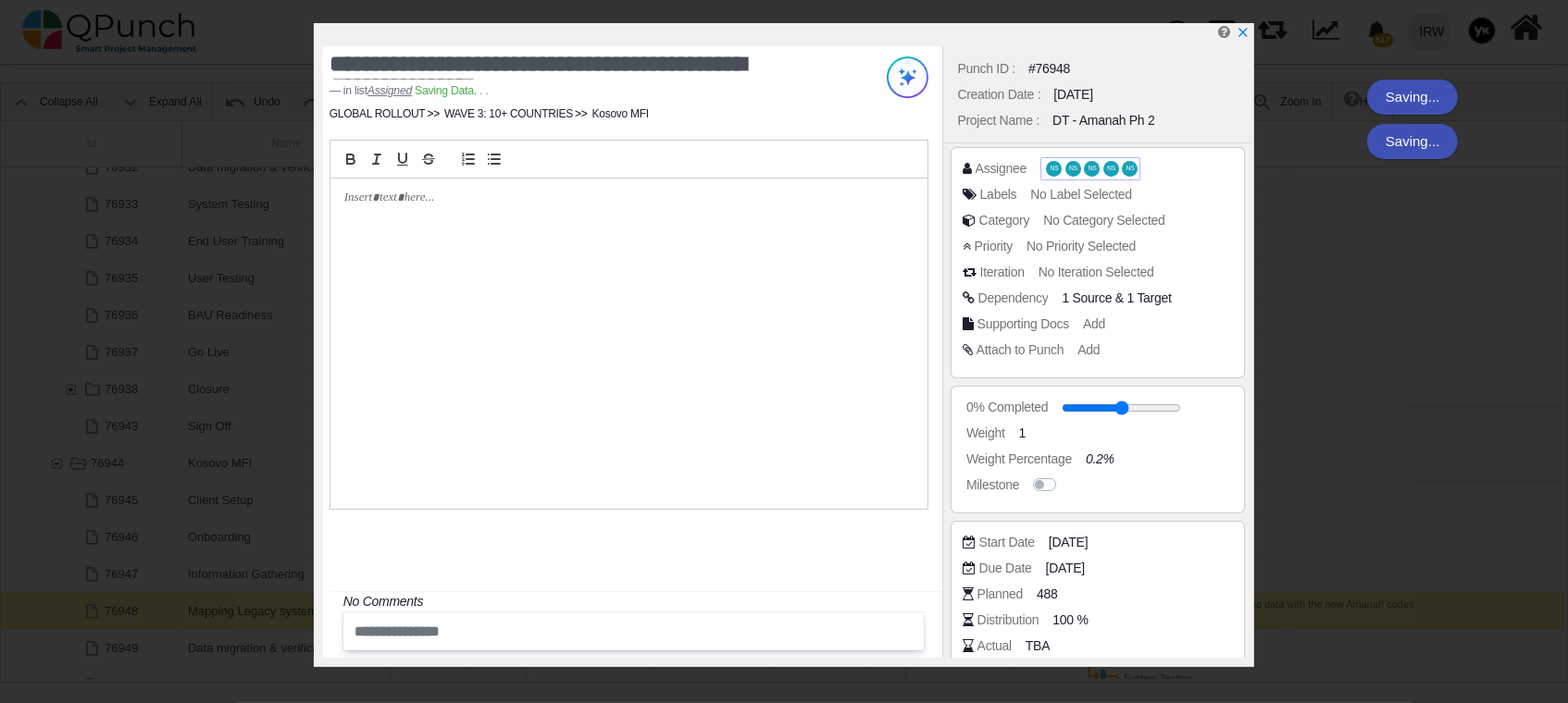
click at [1108, 167] on span "NS" at bounding box center [1112, 169] width 8 height 7
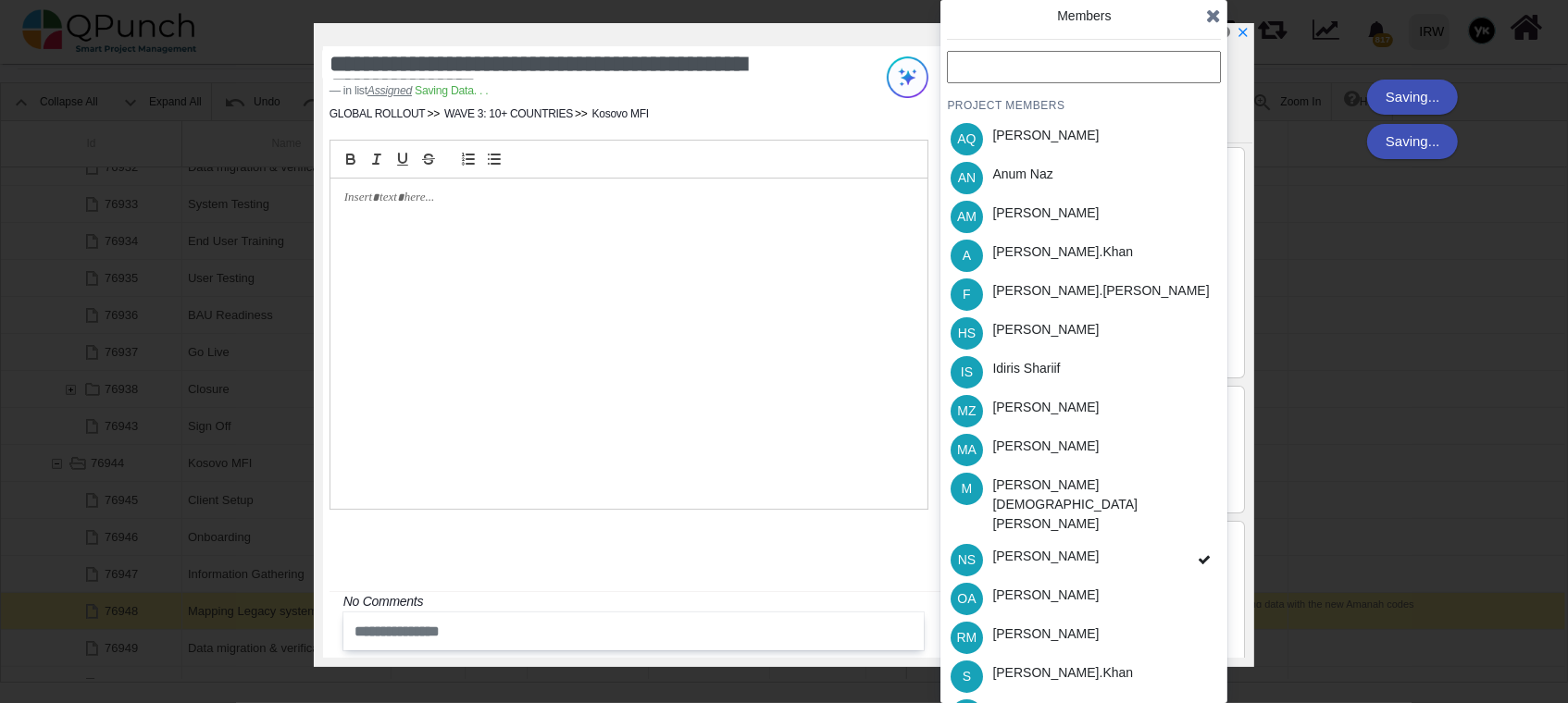
click at [1107, 540] on div "NS [PERSON_NAME]" at bounding box center [1084, 559] width 274 height 39
click at [1107, 531] on div "PROJECT MEMBERS AQ [PERSON_NAME] AN [PERSON_NAME] AM [PERSON_NAME] A [PERSON_NA…" at bounding box center [1084, 431] width 274 height 761
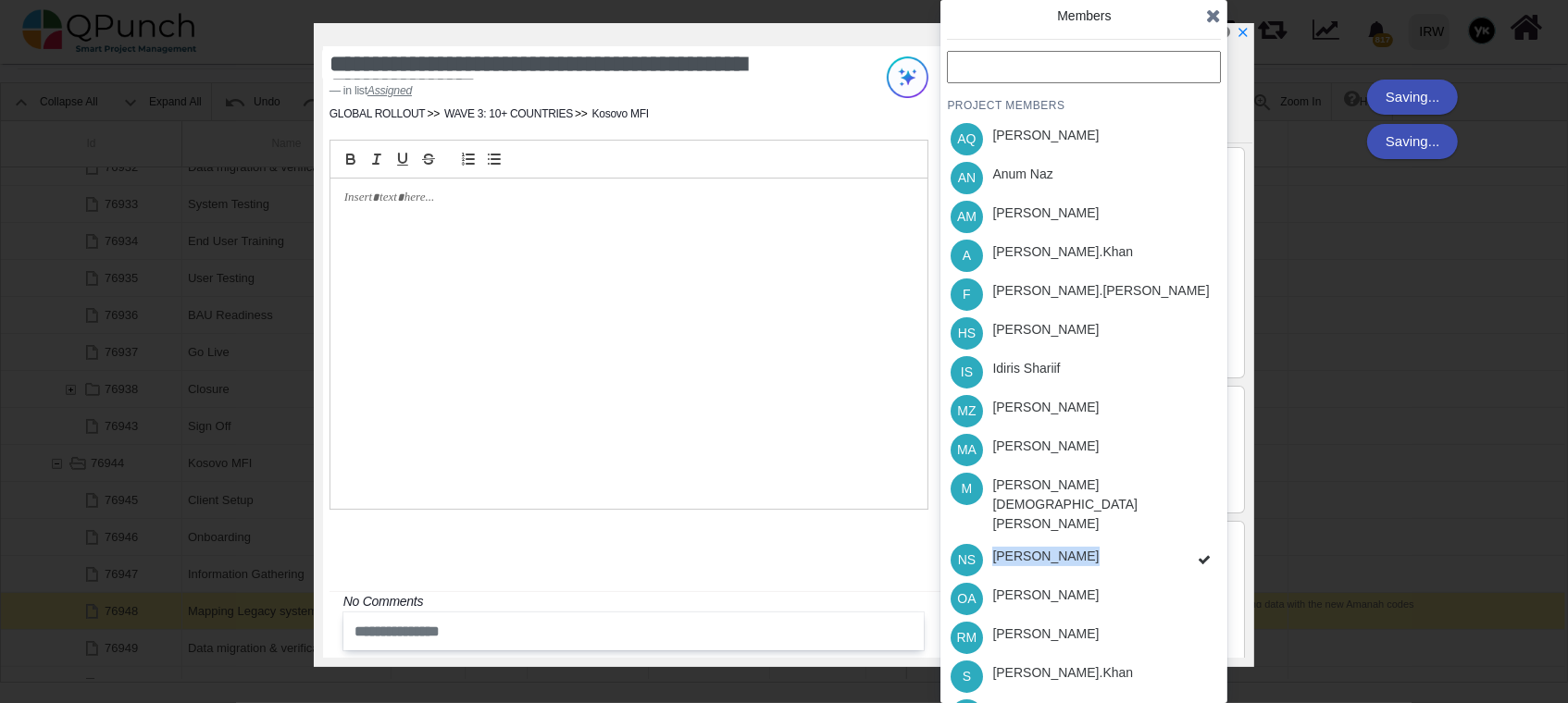
click at [1107, 531] on div "PROJECT MEMBERS AQ [PERSON_NAME] AN [PERSON_NAME] AM [PERSON_NAME] A [PERSON_NA…" at bounding box center [1084, 431] width 274 height 761
click at [1107, 540] on div "NS [PERSON_NAME]" at bounding box center [1084, 559] width 274 height 39
click at [1107, 531] on div "PROJECT MEMBERS AQ [PERSON_NAME] AN [PERSON_NAME] AM [PERSON_NAME] A [PERSON_NA…" at bounding box center [1084, 431] width 274 height 761
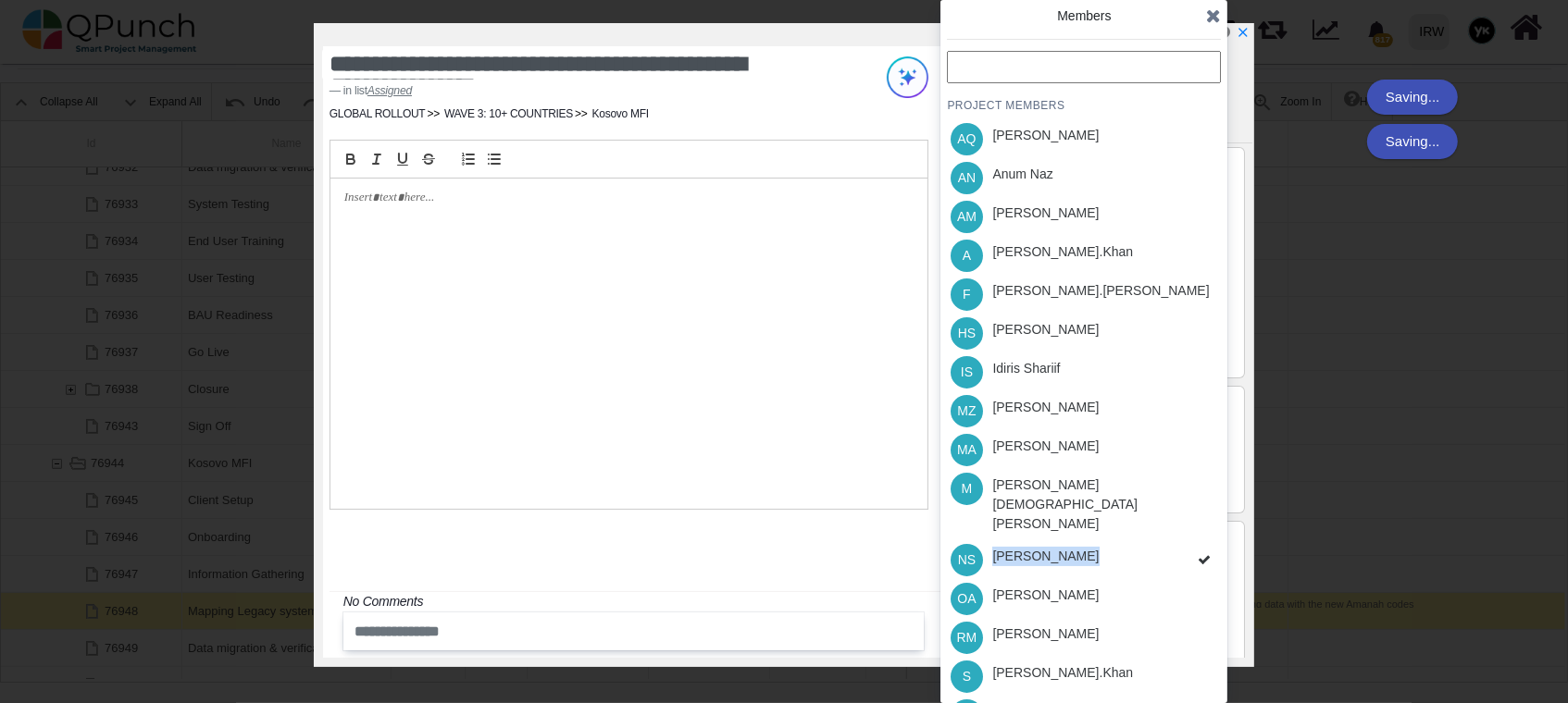
click at [1107, 531] on div "PROJECT MEMBERS AQ [PERSON_NAME] AN [PERSON_NAME] AM [PERSON_NAME] A [PERSON_NA…" at bounding box center [1084, 431] width 274 height 761
click at [1107, 540] on div "NS [PERSON_NAME]" at bounding box center [1084, 559] width 274 height 39
click at [1107, 531] on div "PROJECT MEMBERS AQ [PERSON_NAME] AN [PERSON_NAME] AM [PERSON_NAME] A [PERSON_NA…" at bounding box center [1084, 431] width 274 height 761
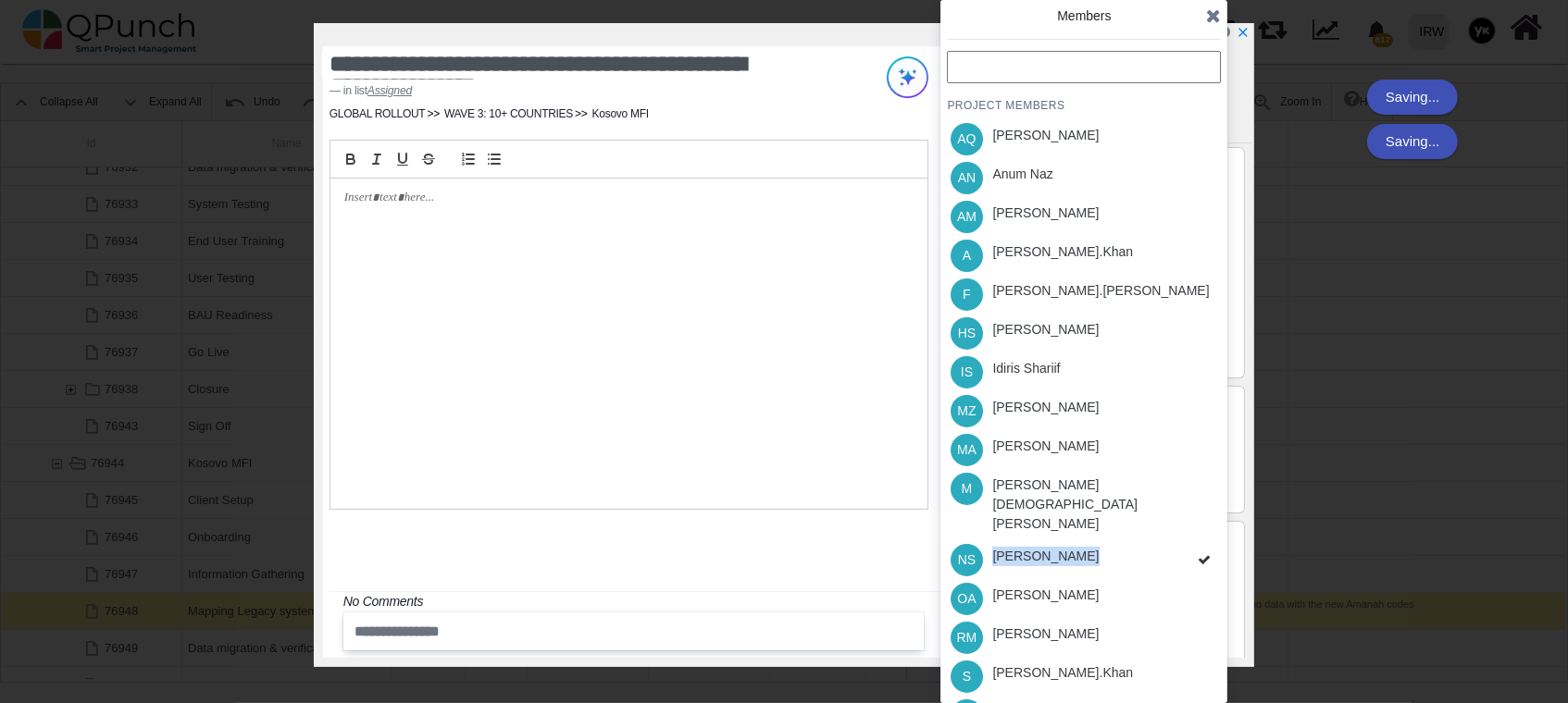
click at [1107, 540] on div "NS [PERSON_NAME]" at bounding box center [1084, 559] width 274 height 39
click at [1107, 531] on div "PROJECT MEMBERS AQ [PERSON_NAME] AN [PERSON_NAME] AM [PERSON_NAME] A [PERSON_NA…" at bounding box center [1084, 431] width 274 height 761
click at [1107, 540] on div "NS [PERSON_NAME]" at bounding box center [1084, 559] width 274 height 39
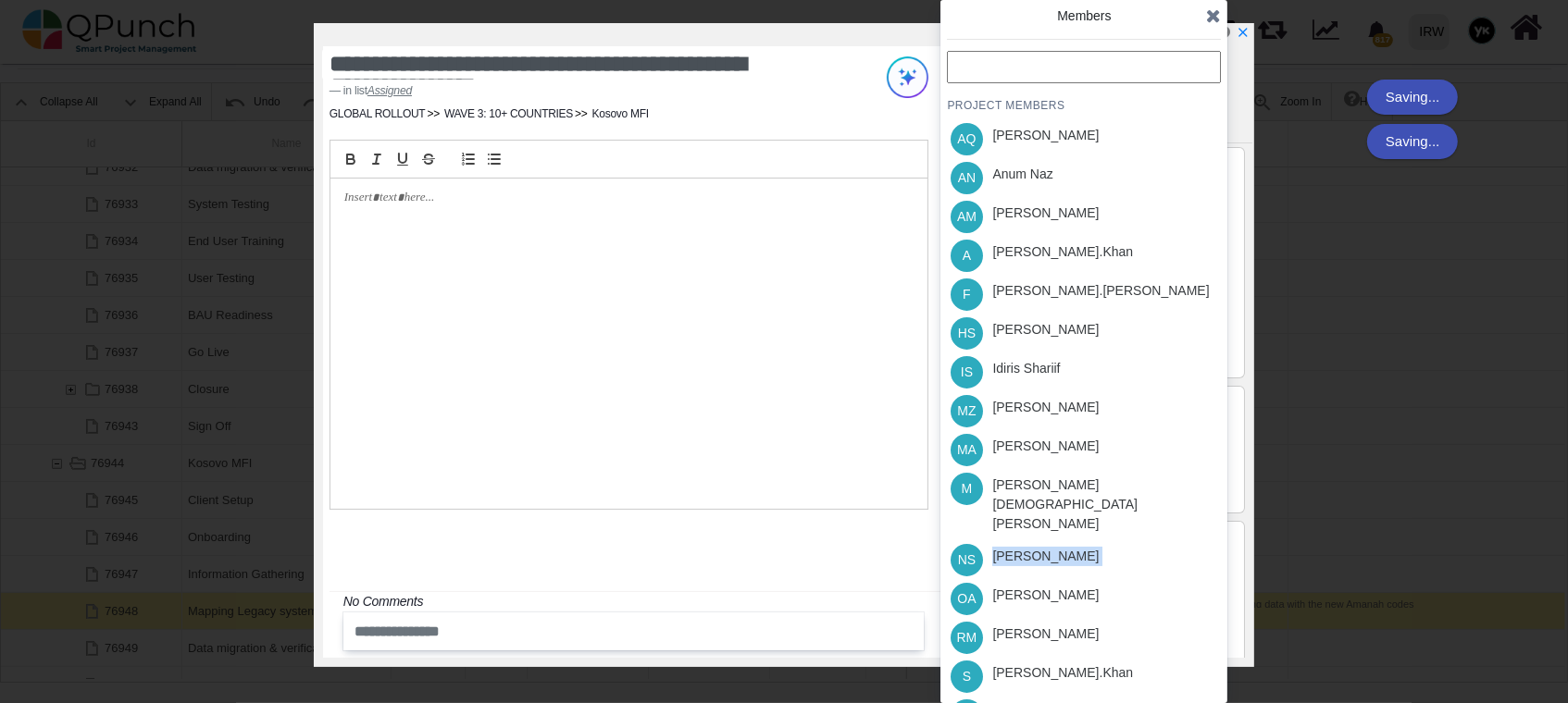
click at [1107, 531] on div "PROJECT MEMBERS AQ [PERSON_NAME] AN [PERSON_NAME] AM [PERSON_NAME] A [PERSON_NA…" at bounding box center [1084, 431] width 274 height 761
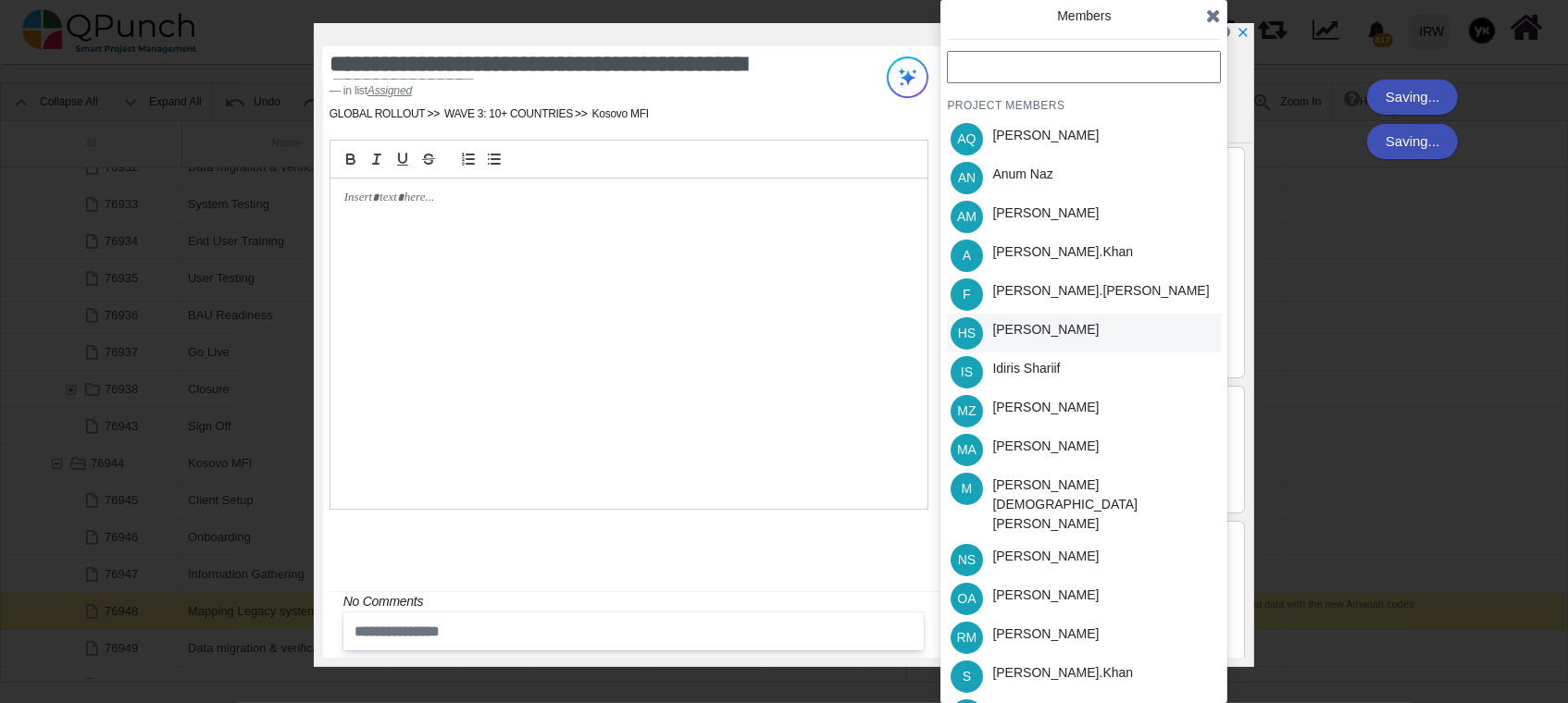
click at [1062, 322] on div "[PERSON_NAME]" at bounding box center [1046, 330] width 107 height 20
click at [1058, 244] on div "[PERSON_NAME].khan" at bounding box center [1063, 253] width 140 height 20
click at [1069, 580] on div "OA [PERSON_NAME]" at bounding box center [1084, 598] width 274 height 39
drag, startPoint x: 1064, startPoint y: 631, endPoint x: 1098, endPoint y: 535, distance: 101.8
click at [1063, 657] on div "[PERSON_NAME].khan" at bounding box center [1063, 675] width 154 height 39
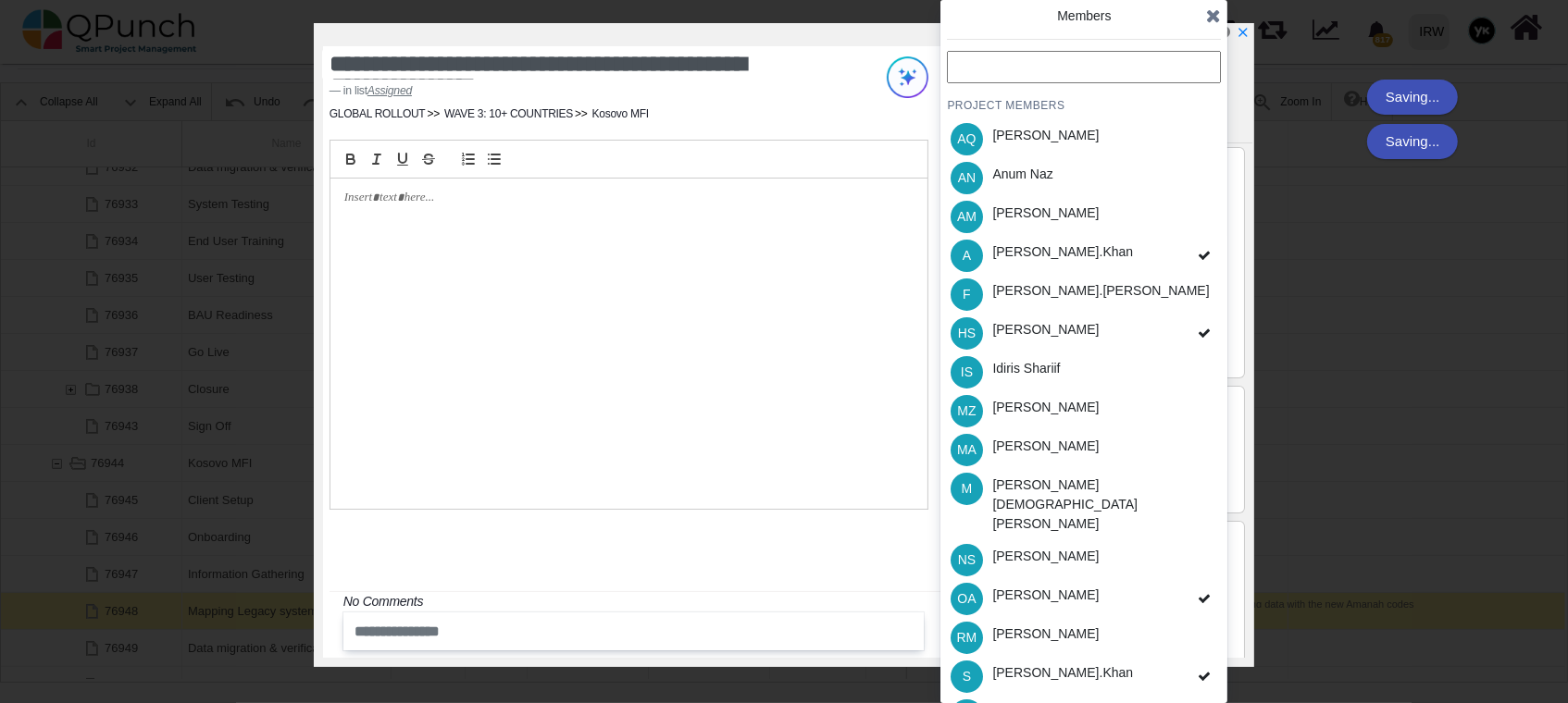
drag, startPoint x: 1247, startPoint y: 38, endPoint x: 1215, endPoint y: 59, distance: 38.3
click at [1247, 37] on icon "x" at bounding box center [1244, 32] width 8 height 8
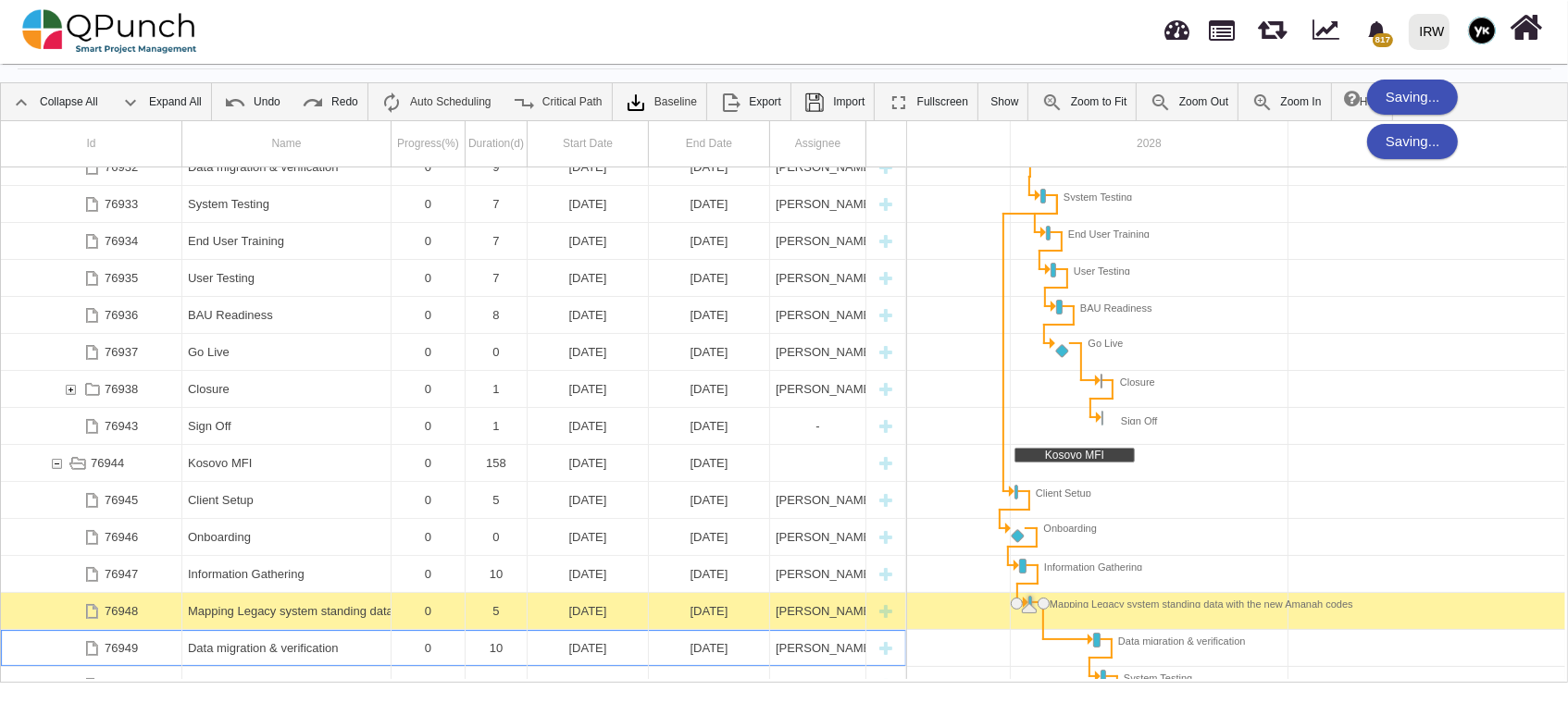
click at [289, 630] on div "Data migration & verification" at bounding box center [287, 648] width 198 height 37
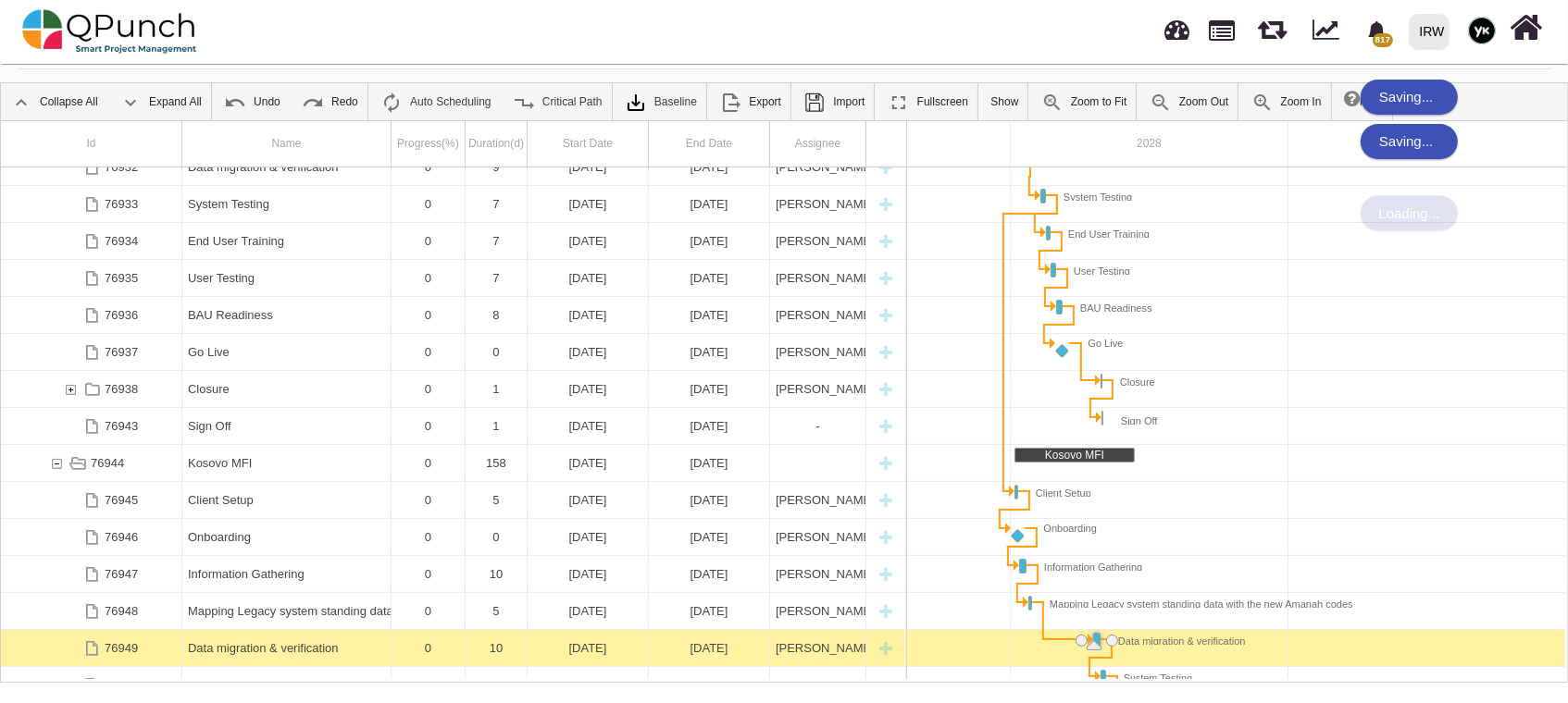
click at [289, 630] on div "Data migration & verification" at bounding box center [287, 648] width 198 height 37
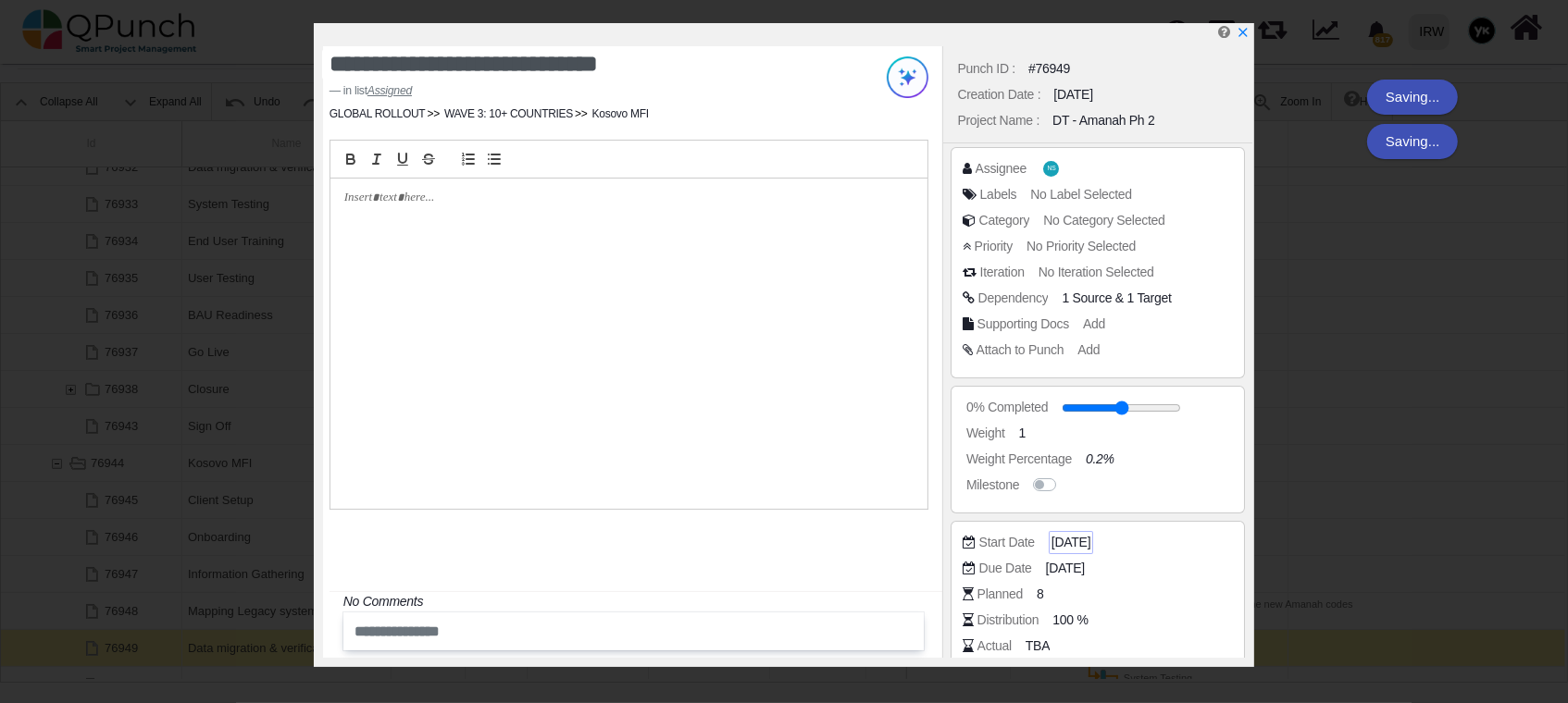
click at [1078, 548] on span "[DATE]" at bounding box center [1071, 543] width 39 height 20
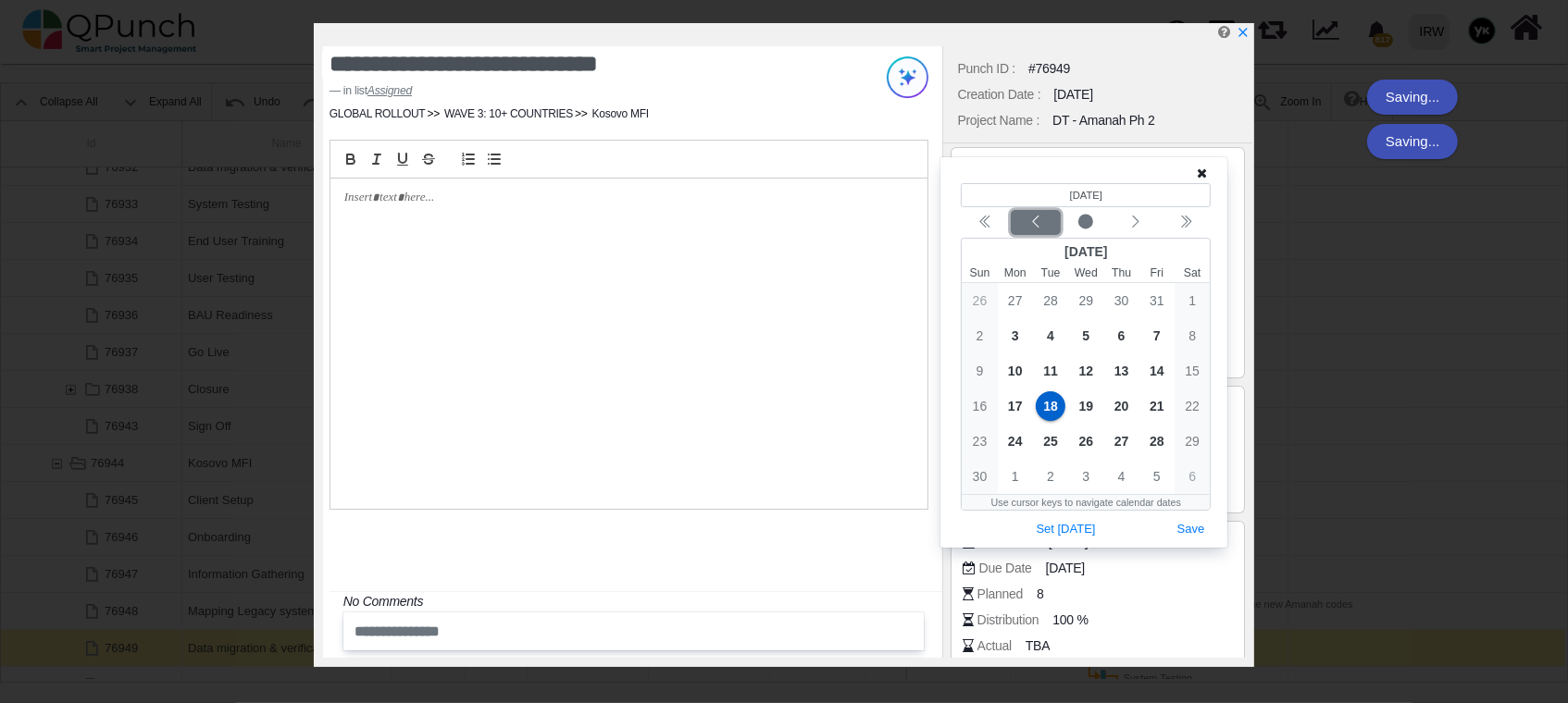
click at [1038, 222] on icon "chevron left" at bounding box center [1035, 221] width 15 height 15
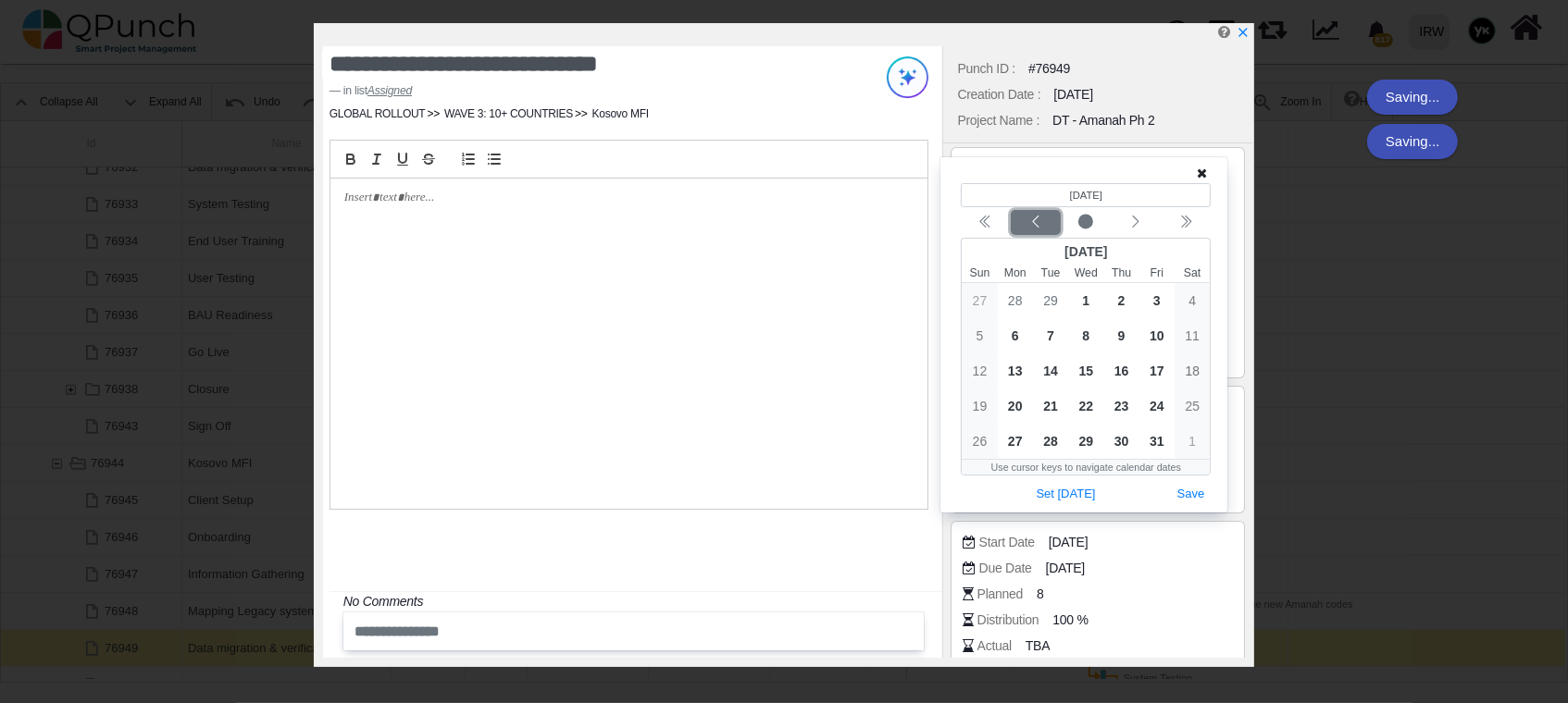
click at [1038, 222] on icon "chevron left" at bounding box center [1035, 221] width 15 height 15
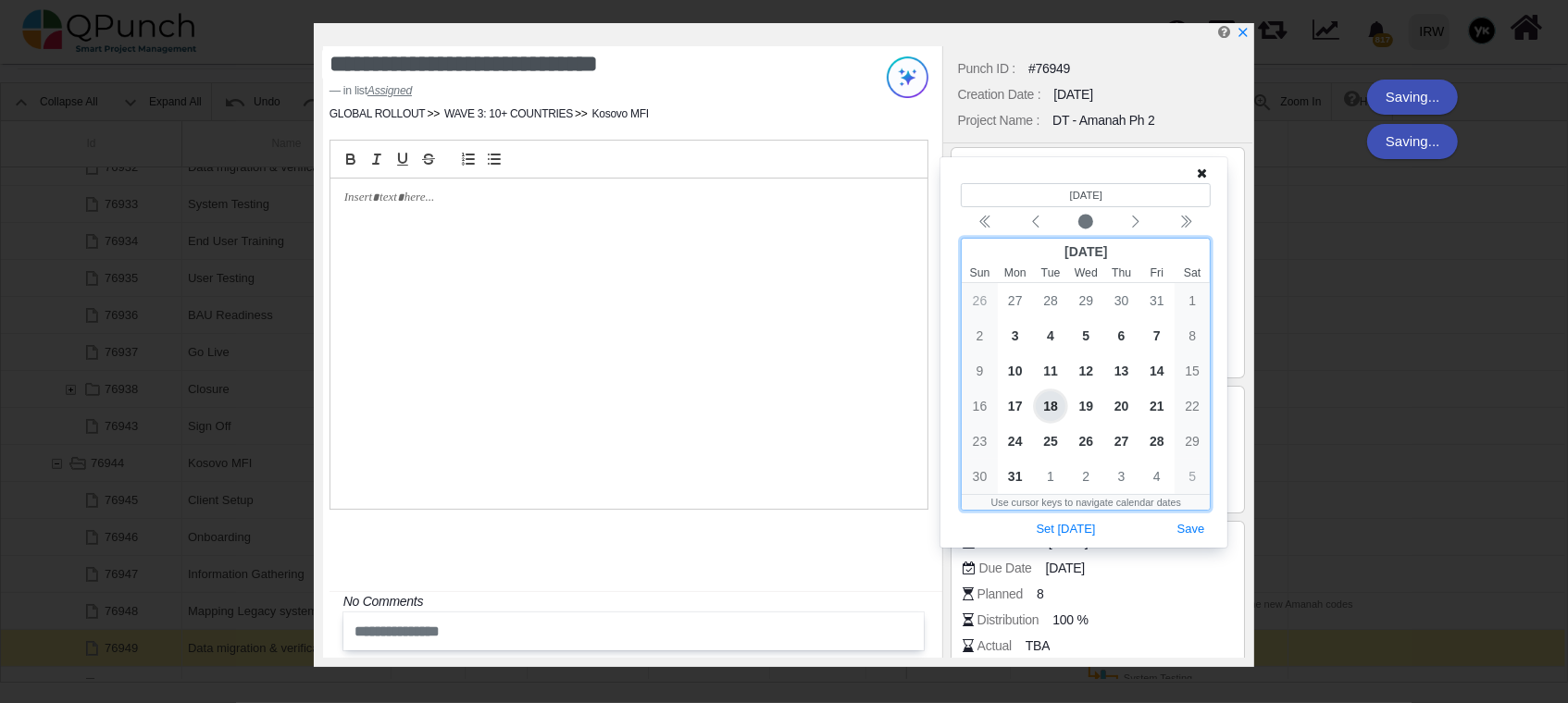
drag, startPoint x: 1016, startPoint y: 473, endPoint x: 1082, endPoint y: 504, distance: 72.9
click at [1015, 473] on span "31" at bounding box center [1016, 477] width 30 height 30
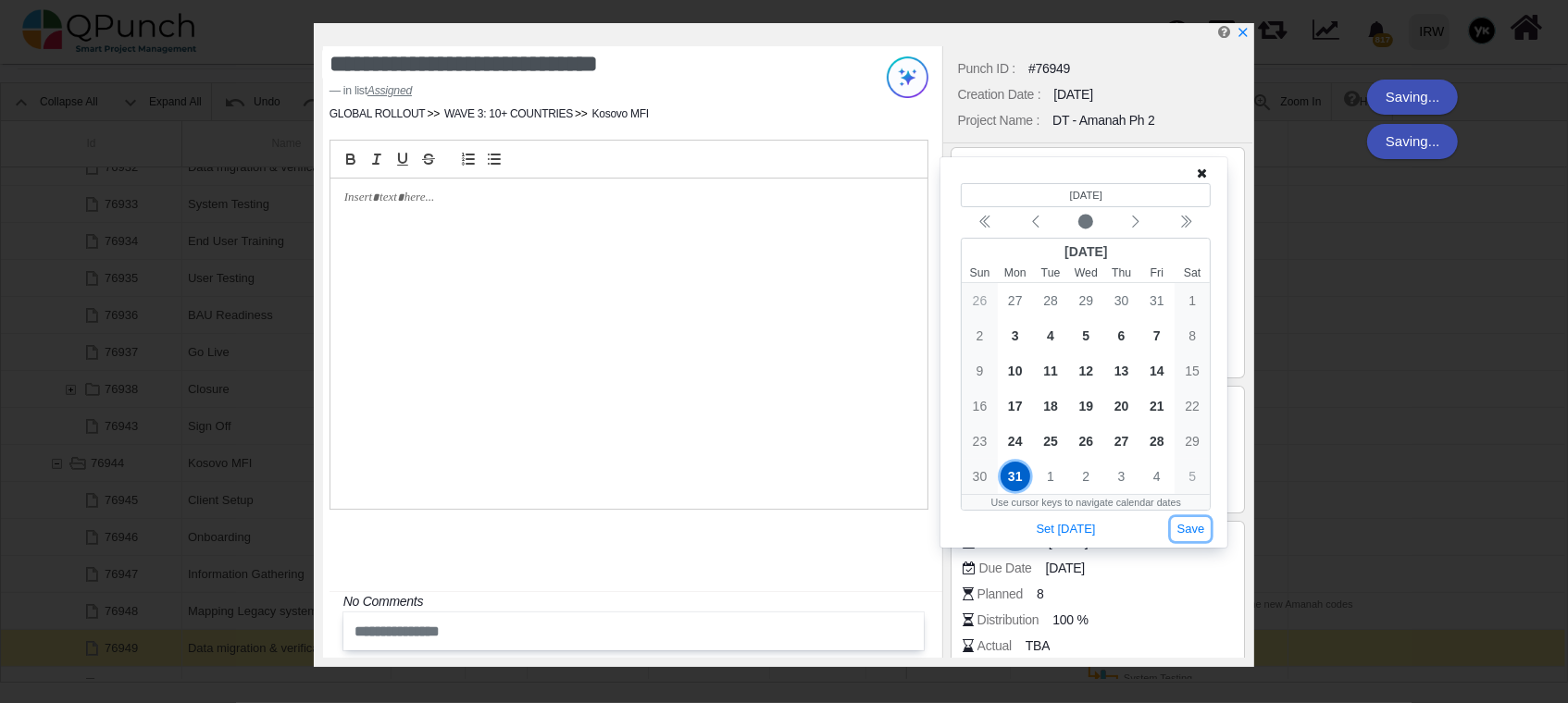
click at [1199, 528] on button "Save" at bounding box center [1191, 529] width 41 height 25
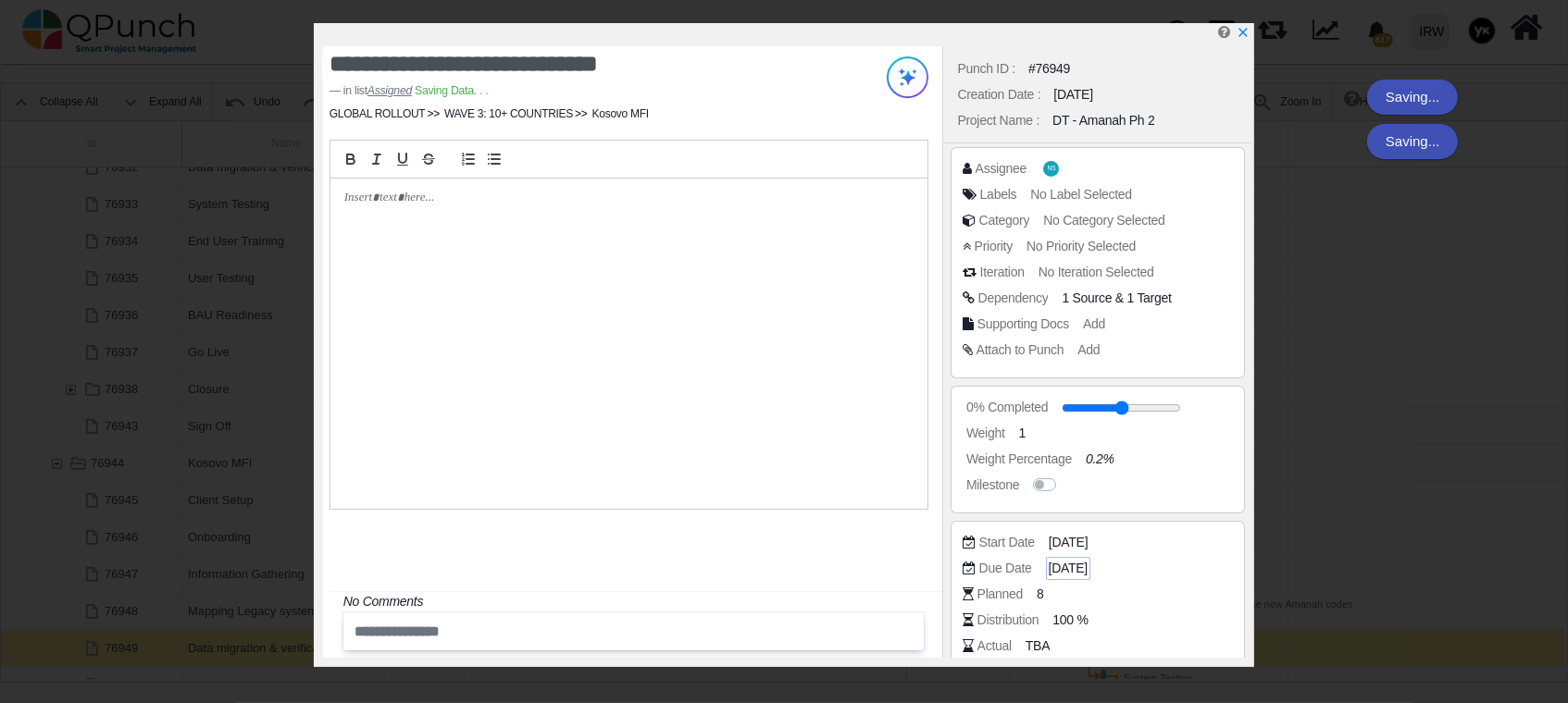
click at [1085, 573] on span "[DATE]" at bounding box center [1068, 569] width 39 height 20
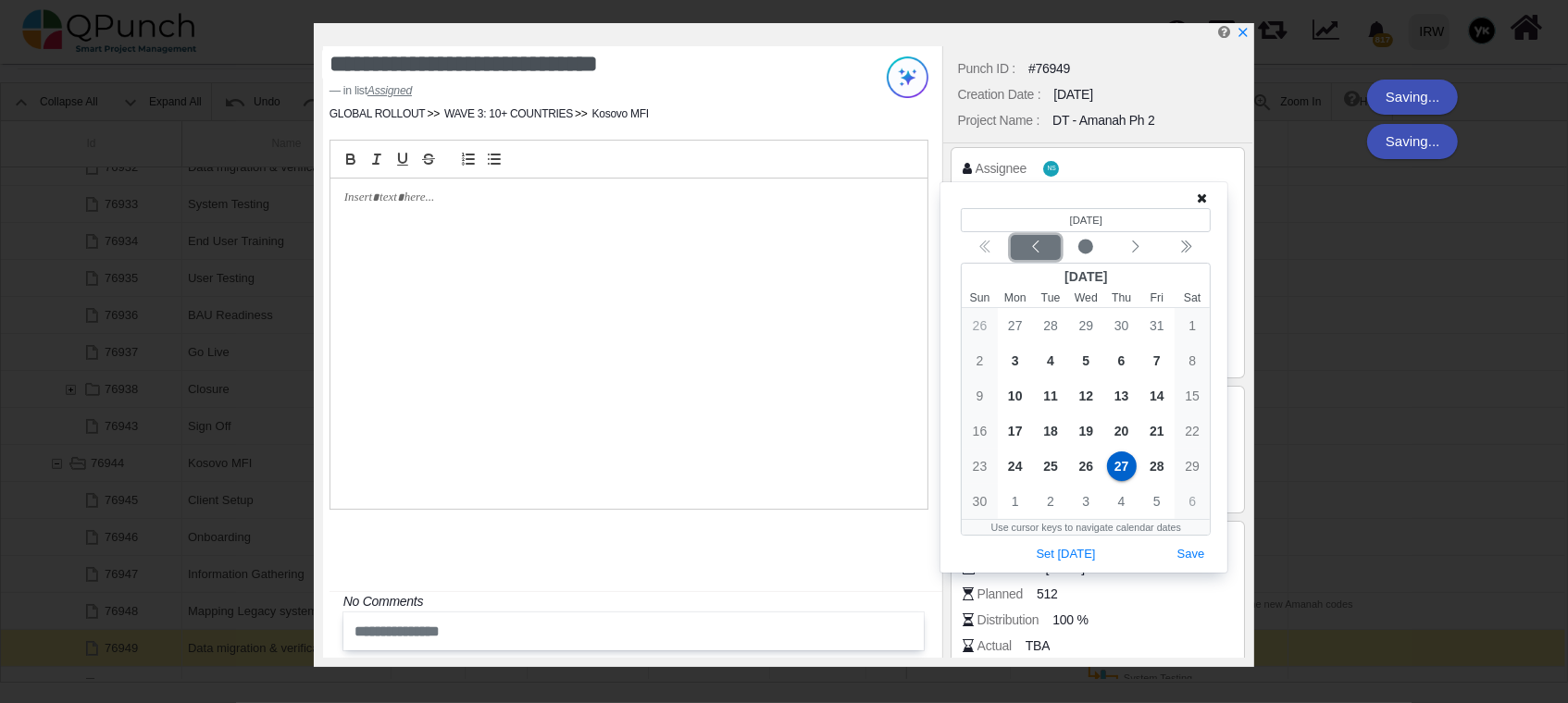
click at [1035, 244] on icon "chevron left" at bounding box center [1035, 247] width 15 height 15
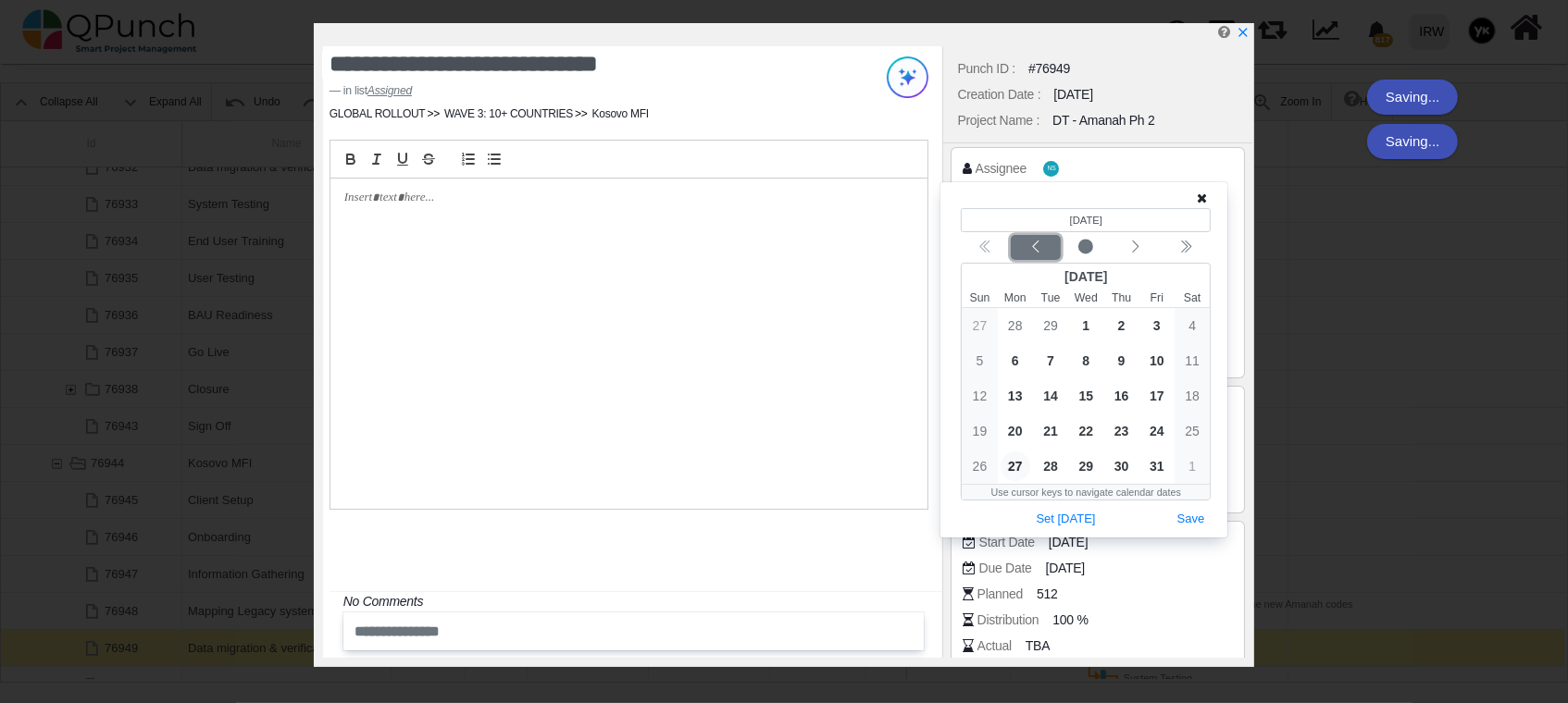
click at [1035, 244] on icon "chevron left" at bounding box center [1035, 247] width 15 height 15
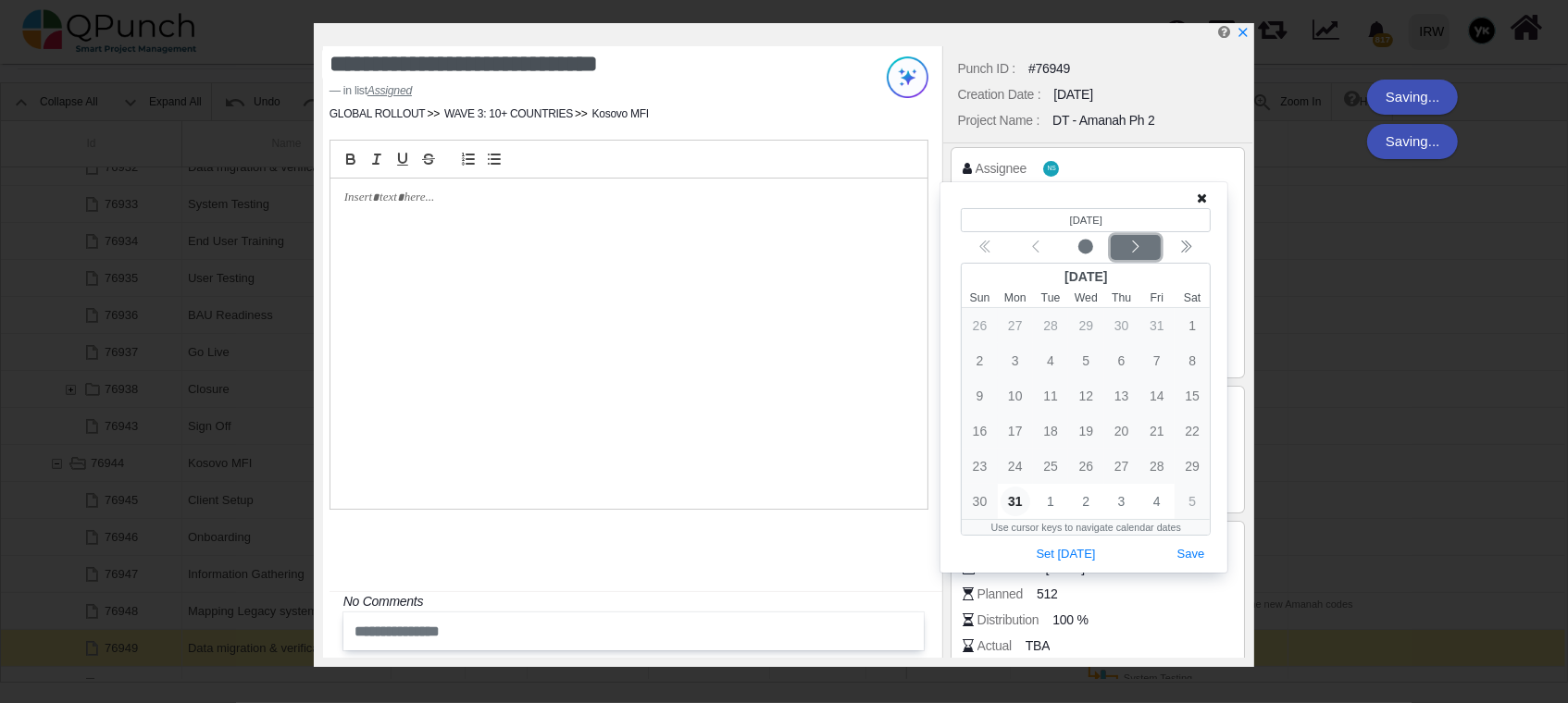
click at [1135, 244] on icon "chevron left" at bounding box center [1135, 247] width 15 height 15
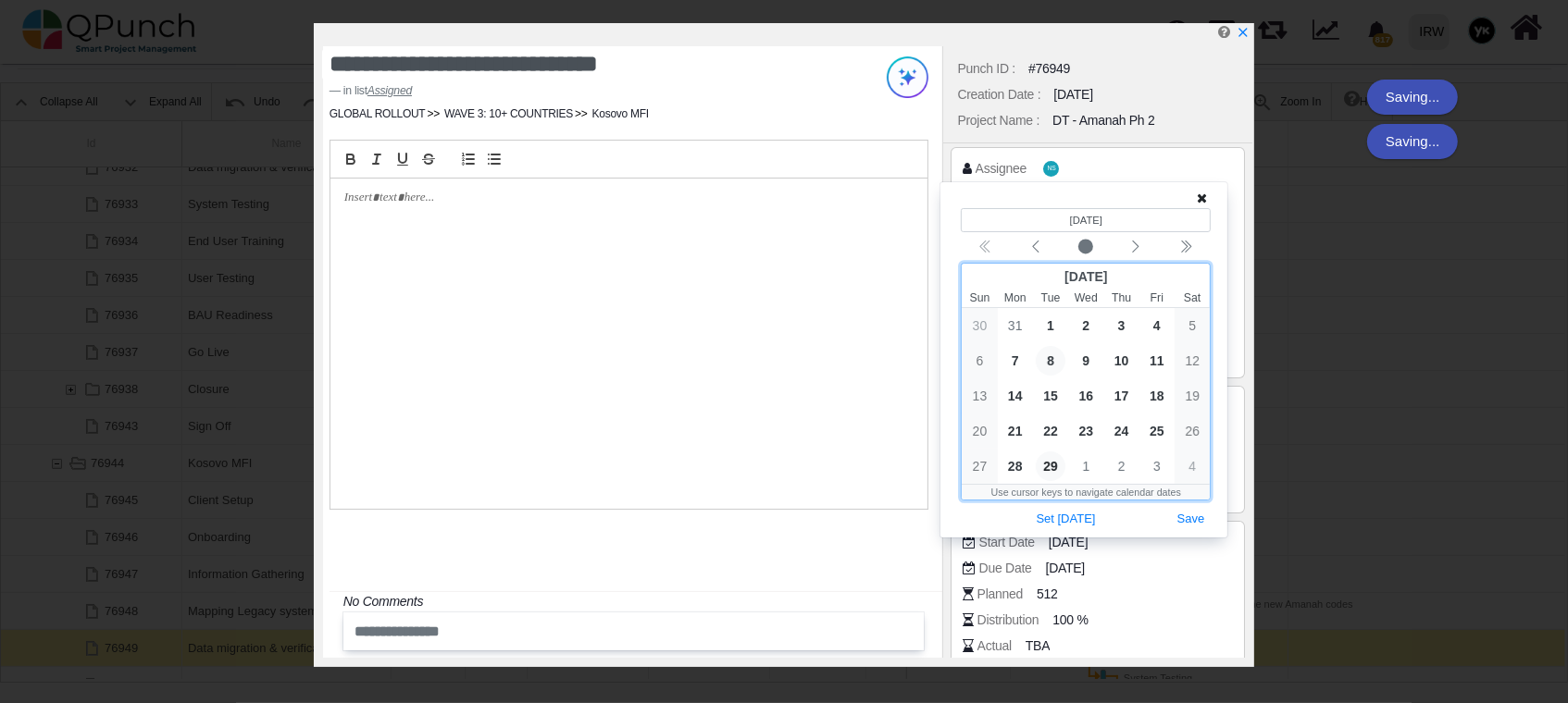
click at [1056, 365] on span "8" at bounding box center [1051, 360] width 30 height 30
drag, startPoint x: 1179, startPoint y: 511, endPoint x: 1155, endPoint y: 451, distance: 64.6
click at [1178, 511] on button "Save" at bounding box center [1191, 519] width 41 height 25
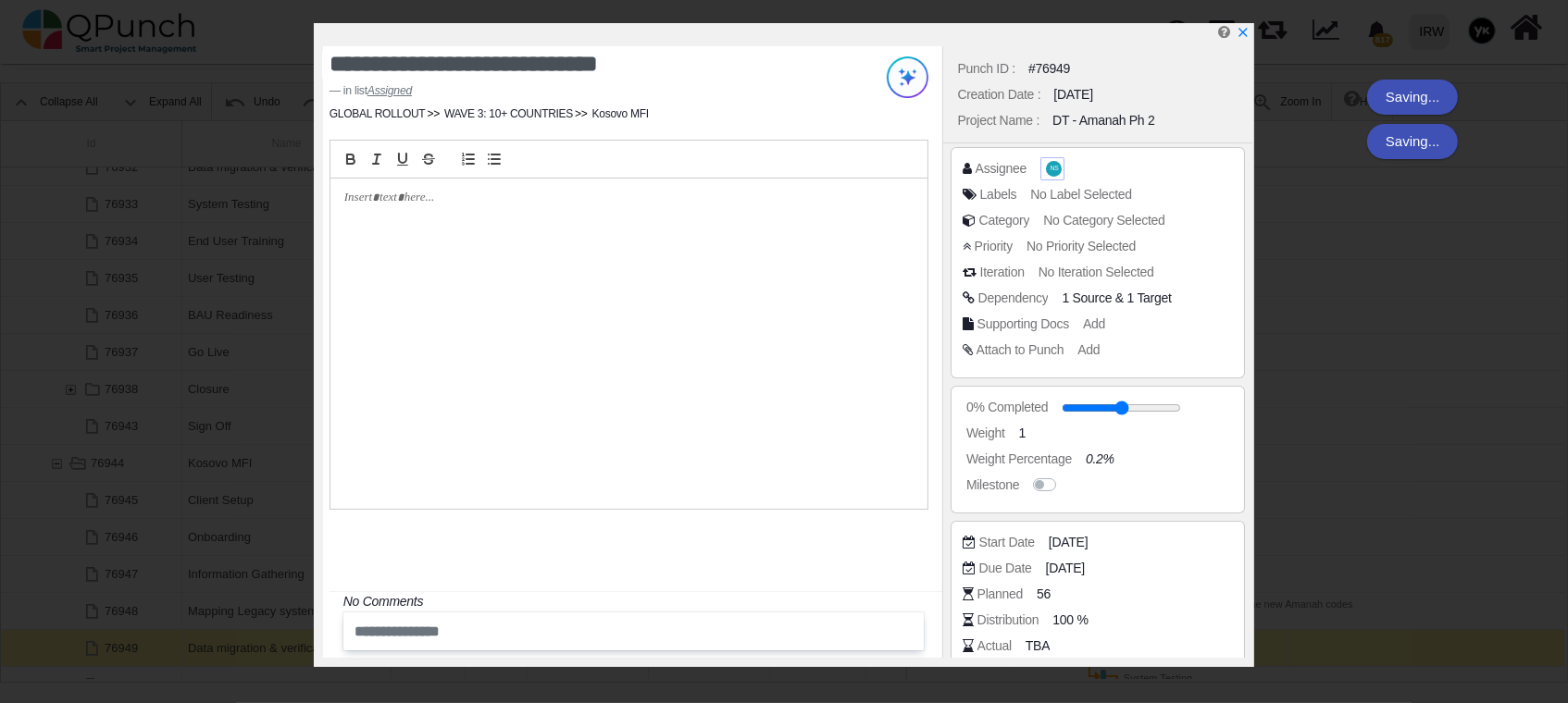
click at [1046, 171] on span "NS" at bounding box center [1054, 169] width 16 height 16
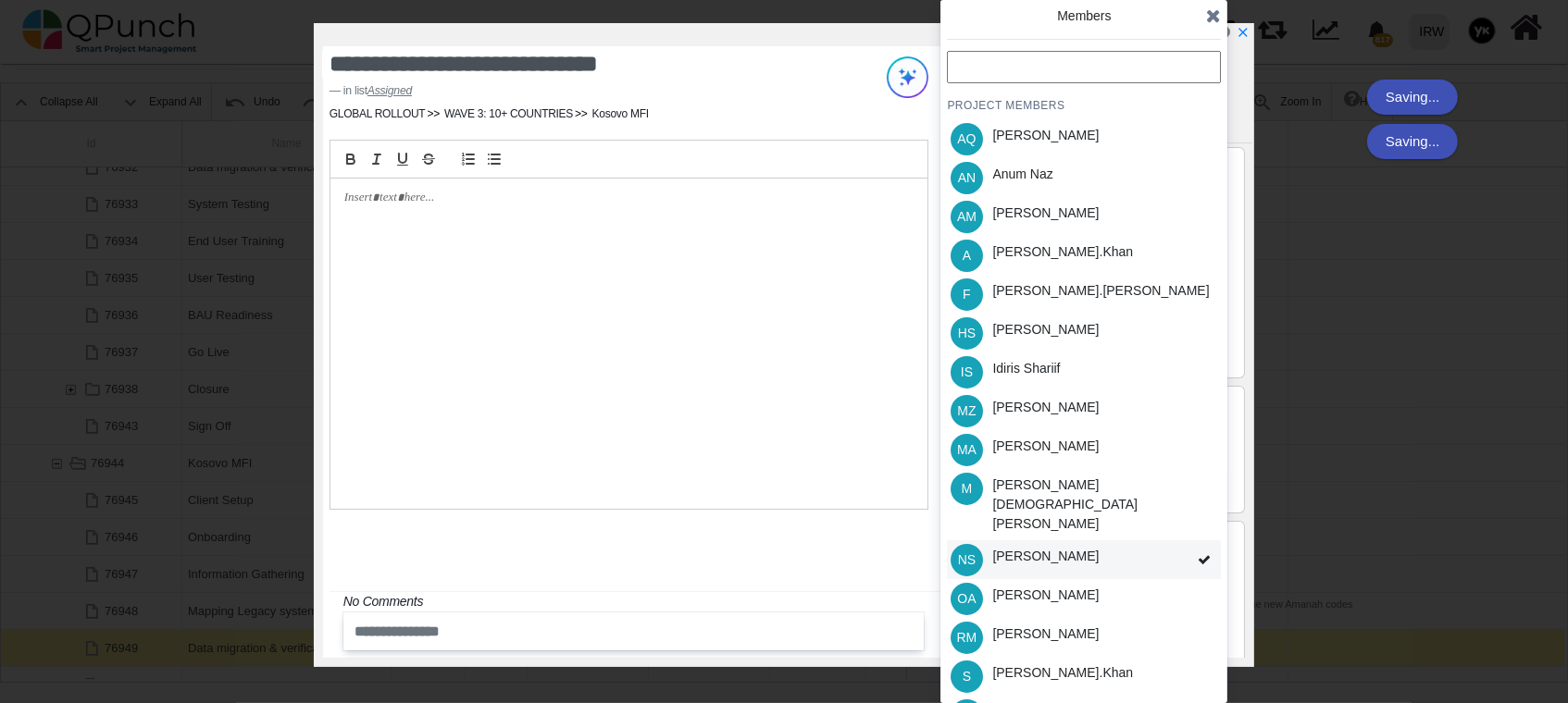
click at [1095, 540] on div "NS [PERSON_NAME]" at bounding box center [1084, 559] width 274 height 39
drag, startPoint x: 1034, startPoint y: 251, endPoint x: 1045, endPoint y: 301, distance: 51.2
click at [1037, 268] on div "[PERSON_NAME].khan" at bounding box center [1063, 255] width 154 height 39
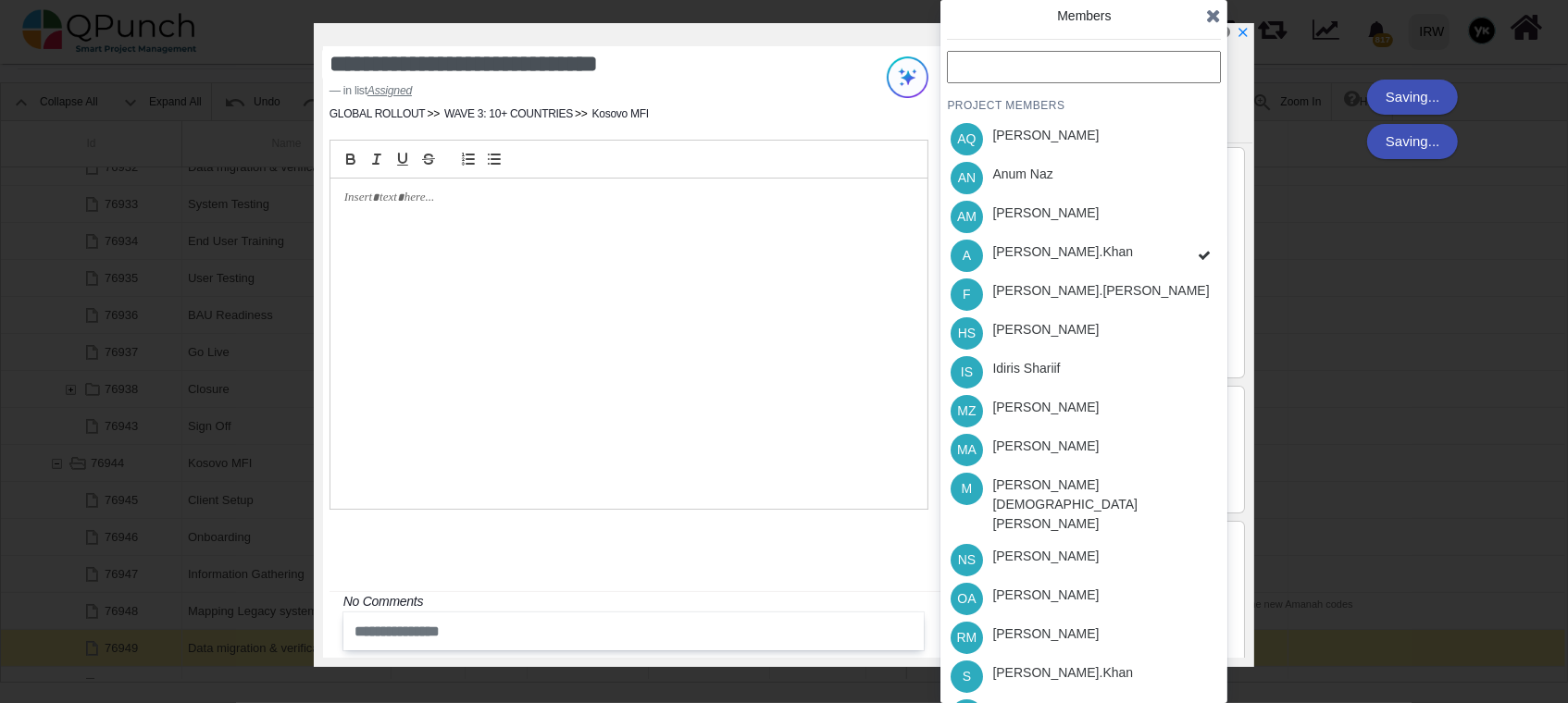
click at [1047, 339] on div "[PERSON_NAME]" at bounding box center [1046, 330] width 107 height 20
click at [1058, 377] on div "Idiris Shariif" at bounding box center [1027, 369] width 67 height 20
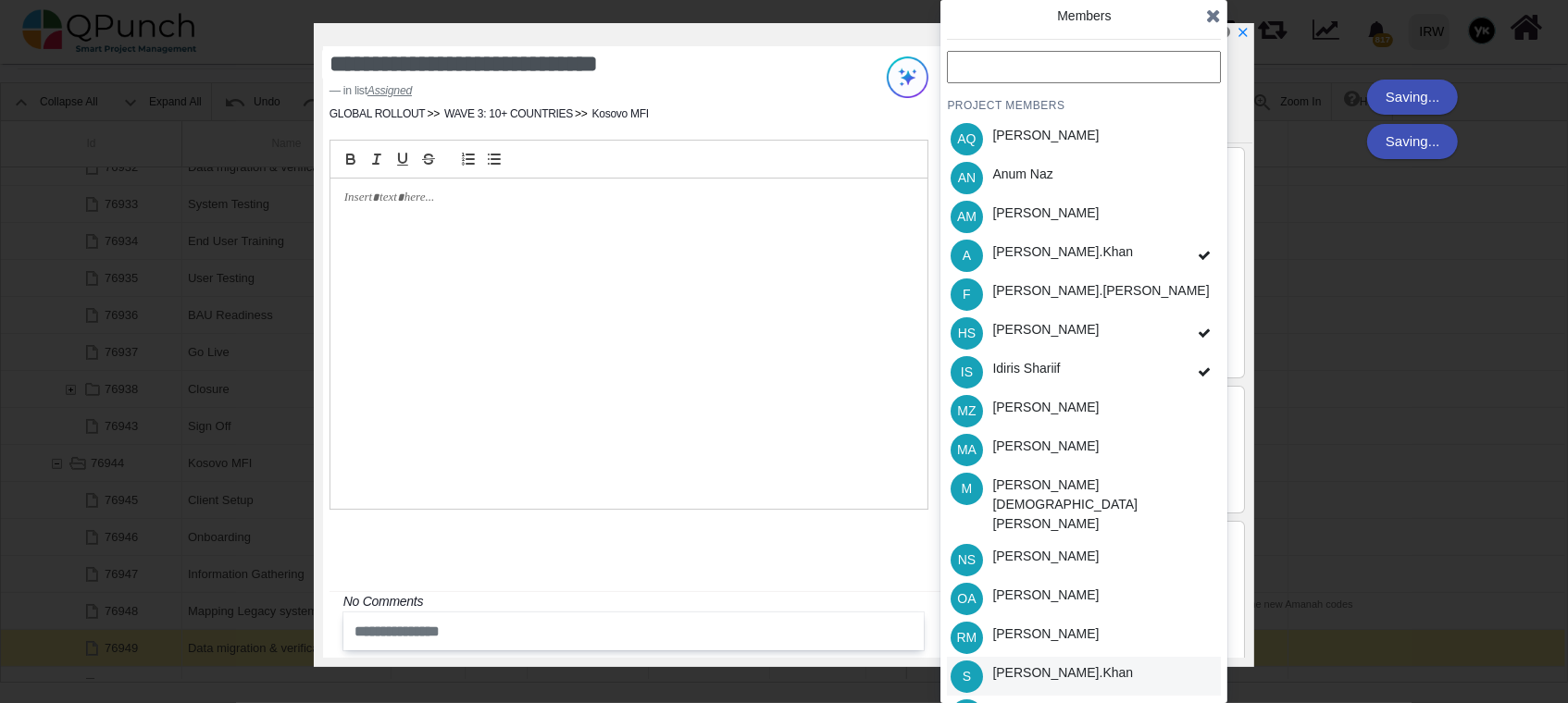
click at [1070, 657] on div "[PERSON_NAME].khan" at bounding box center [1063, 675] width 154 height 39
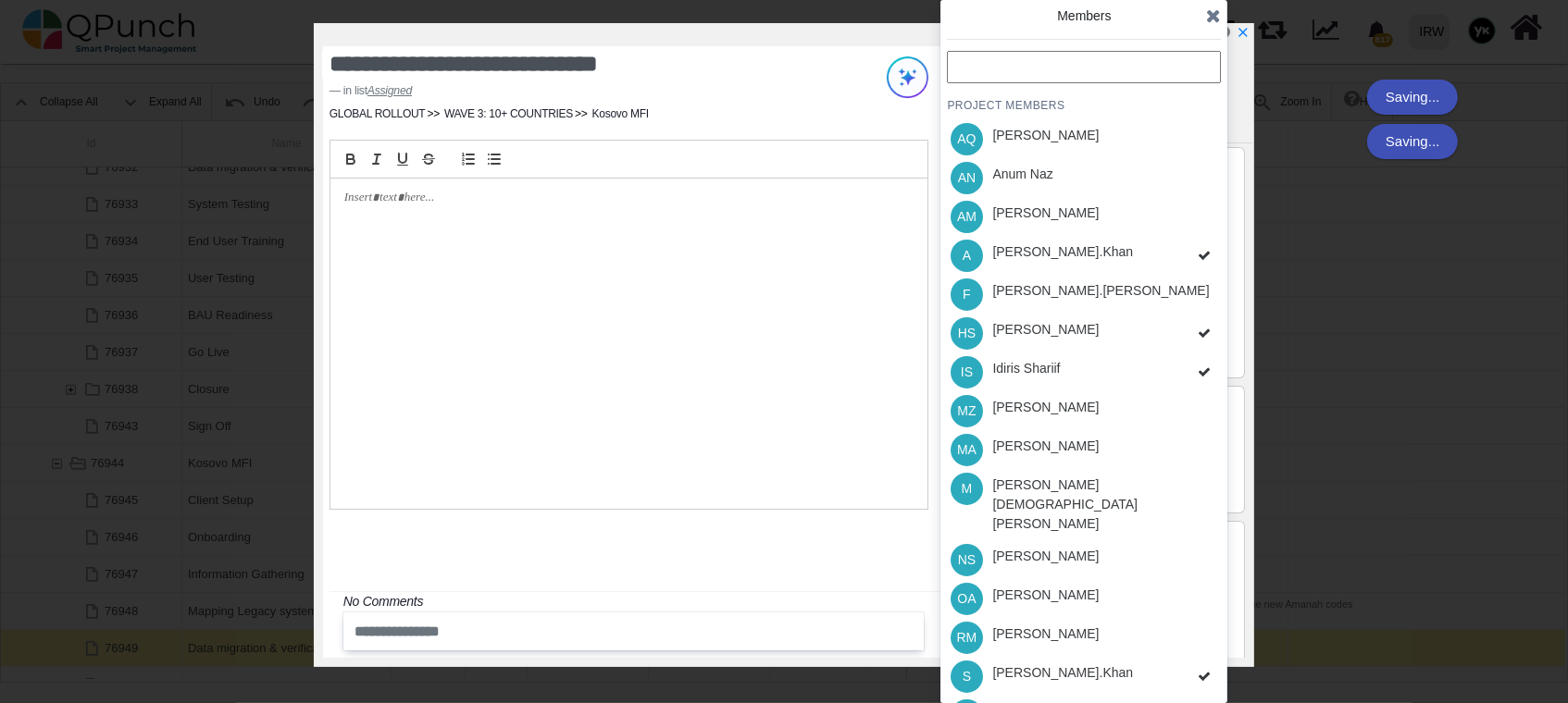
click at [1070, 702] on div "[PERSON_NAME]" at bounding box center [1046, 712] width 107 height 20
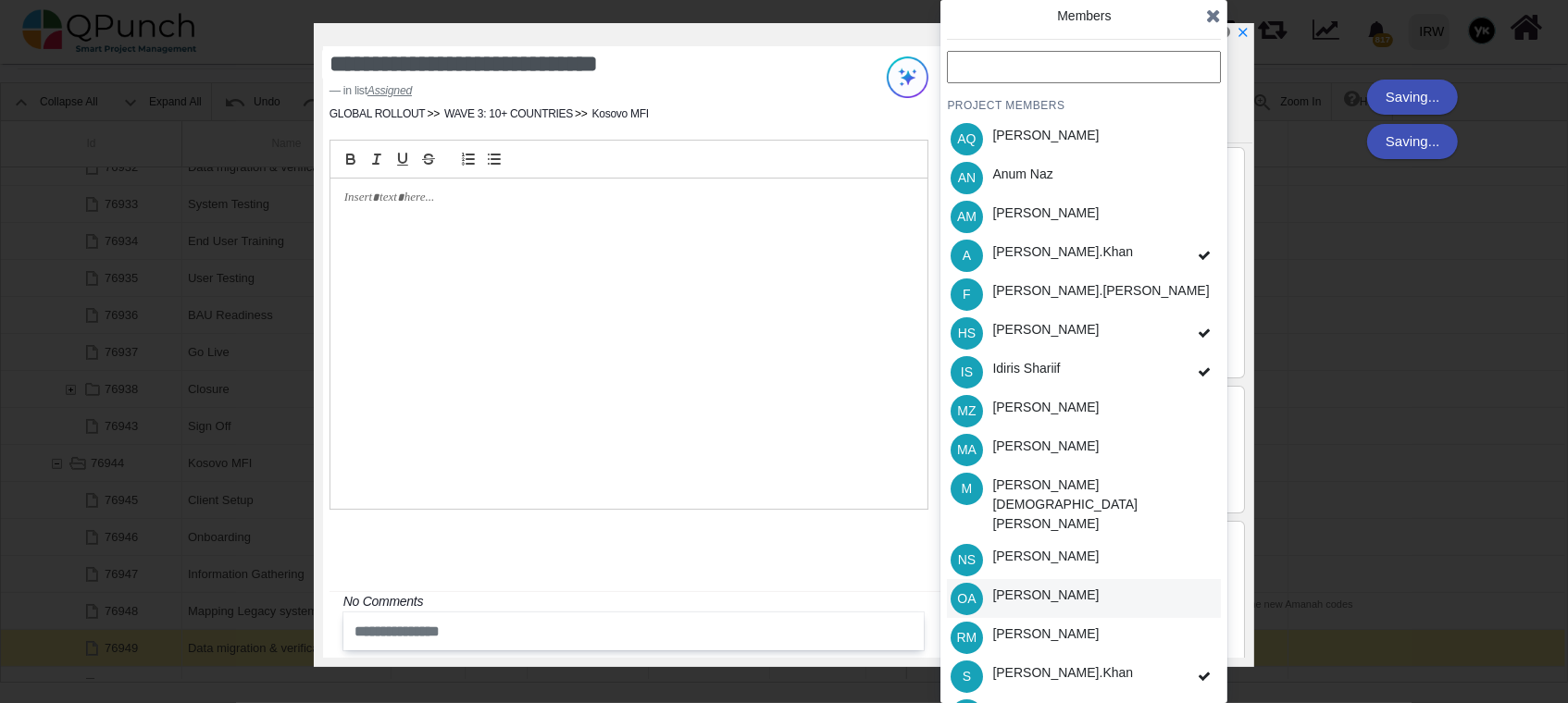
click at [1071, 580] on div "OA [PERSON_NAME]" at bounding box center [1084, 598] width 274 height 39
click at [1240, 39] on icon "x" at bounding box center [1242, 33] width 15 height 15
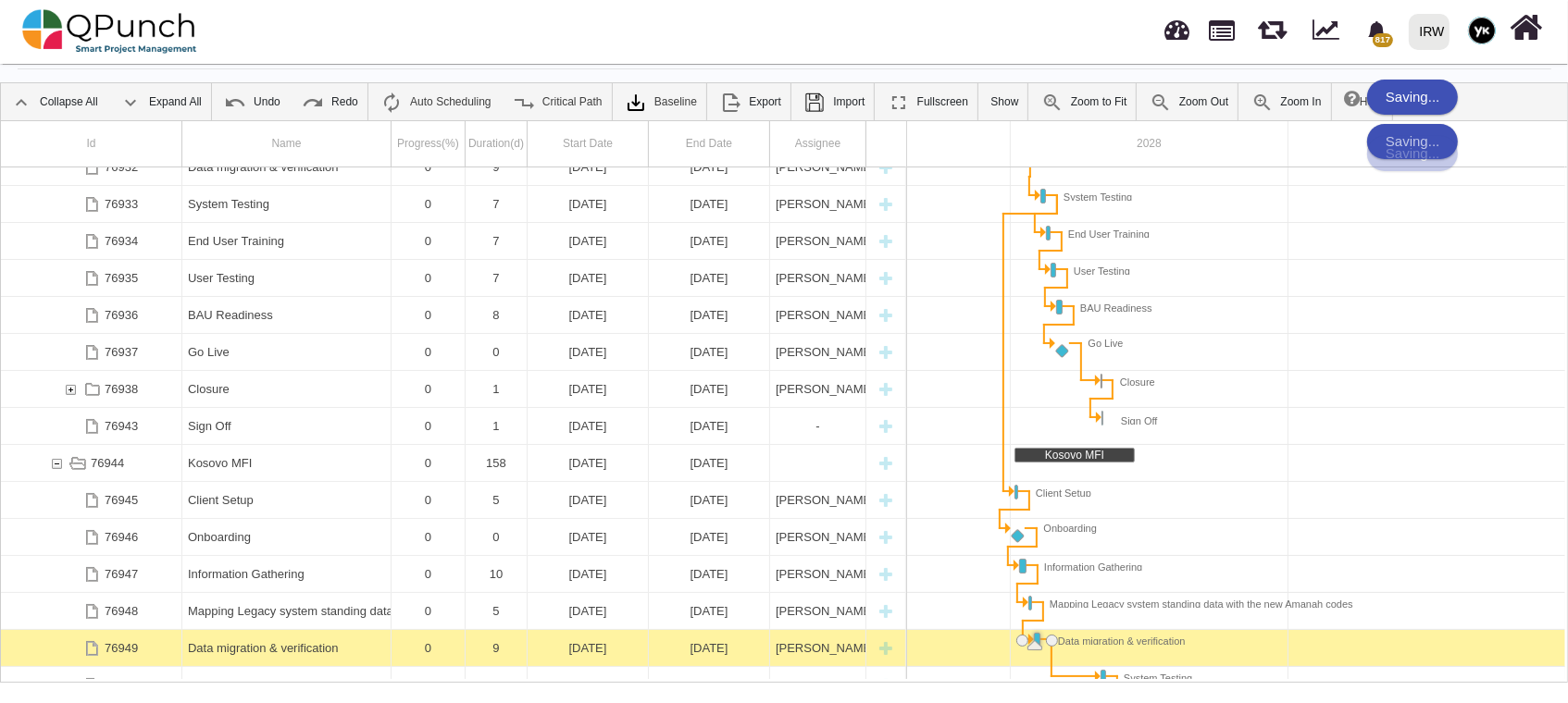
click at [1207, 8] on div at bounding box center [1226, 32] width 45 height 61
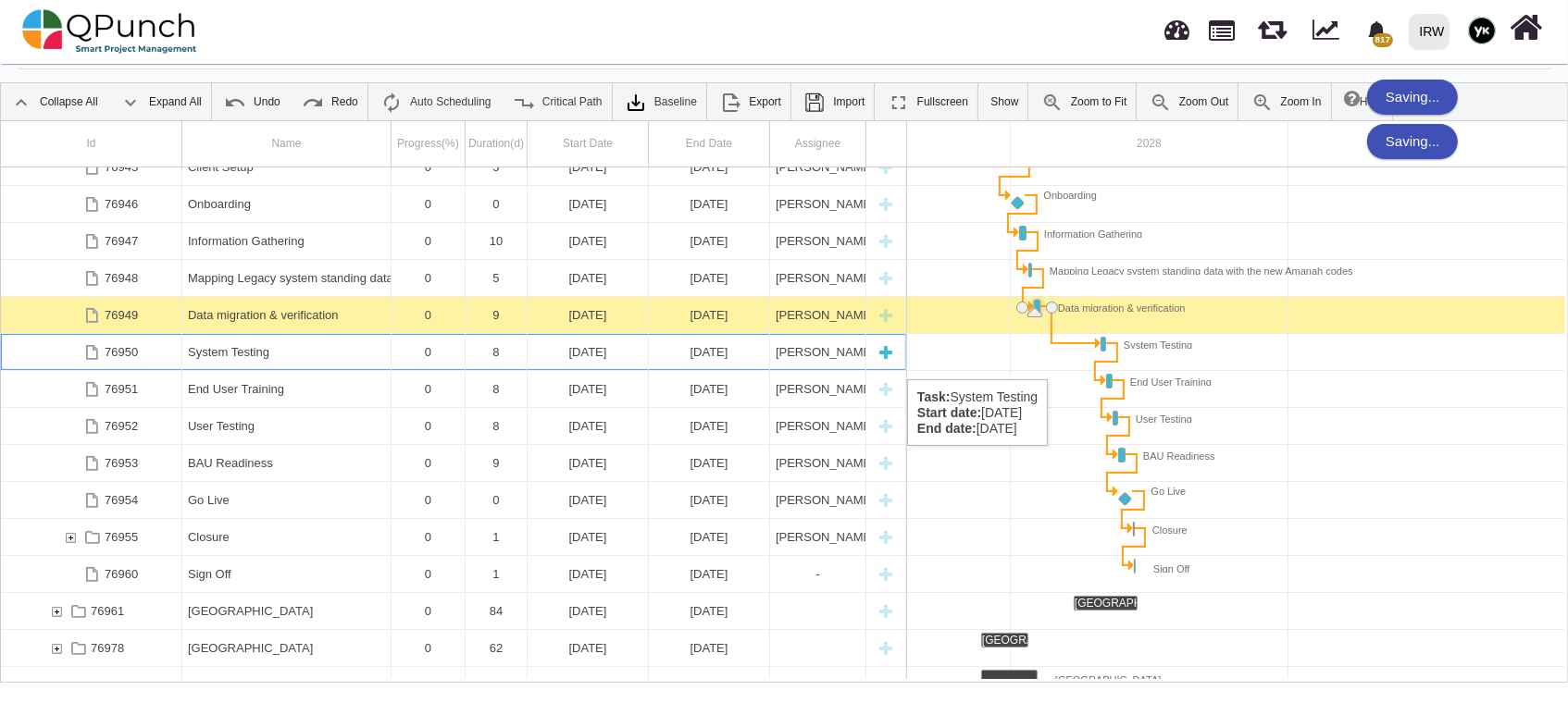
click at [310, 360] on div "System Testing" at bounding box center [287, 352] width 198 height 37
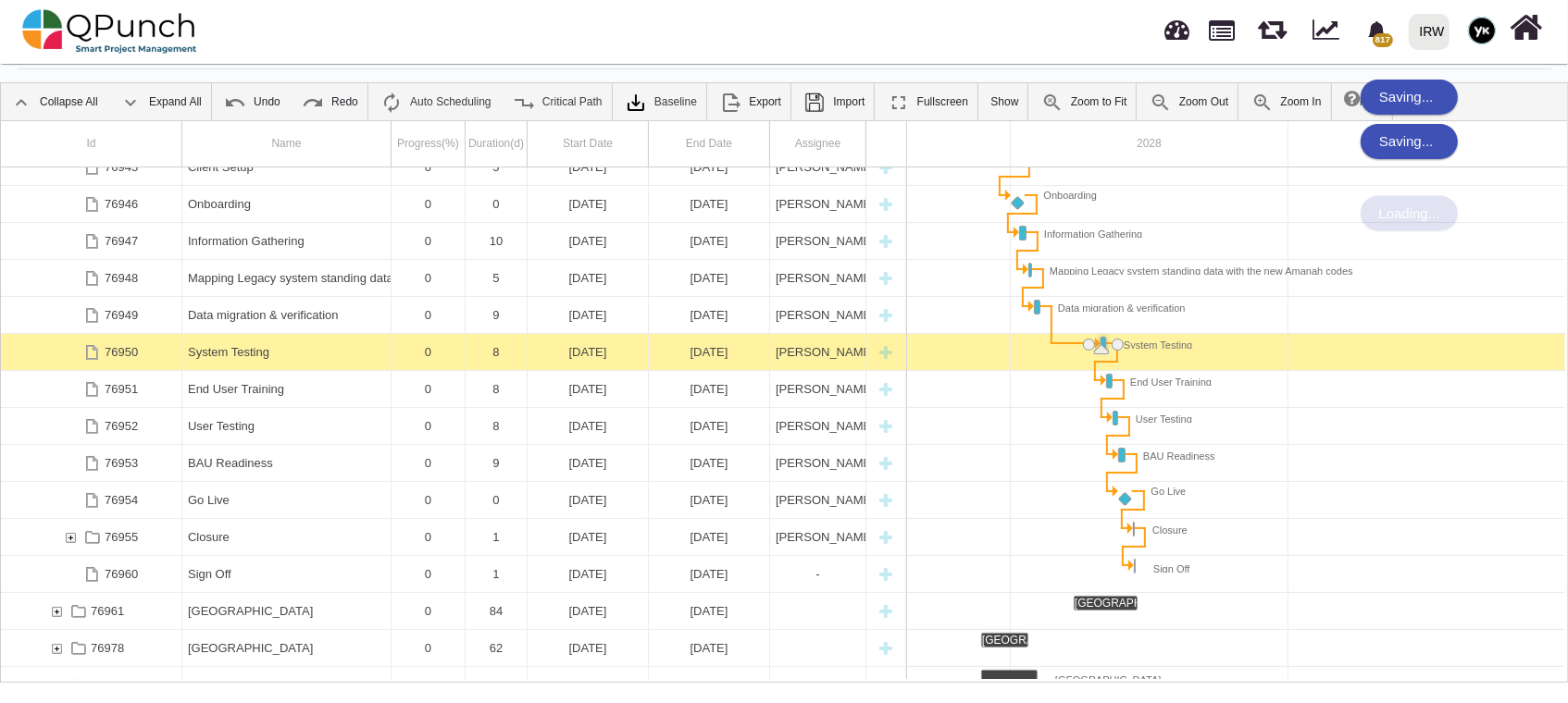
click at [308, 361] on div "System Testing" at bounding box center [287, 352] width 198 height 37
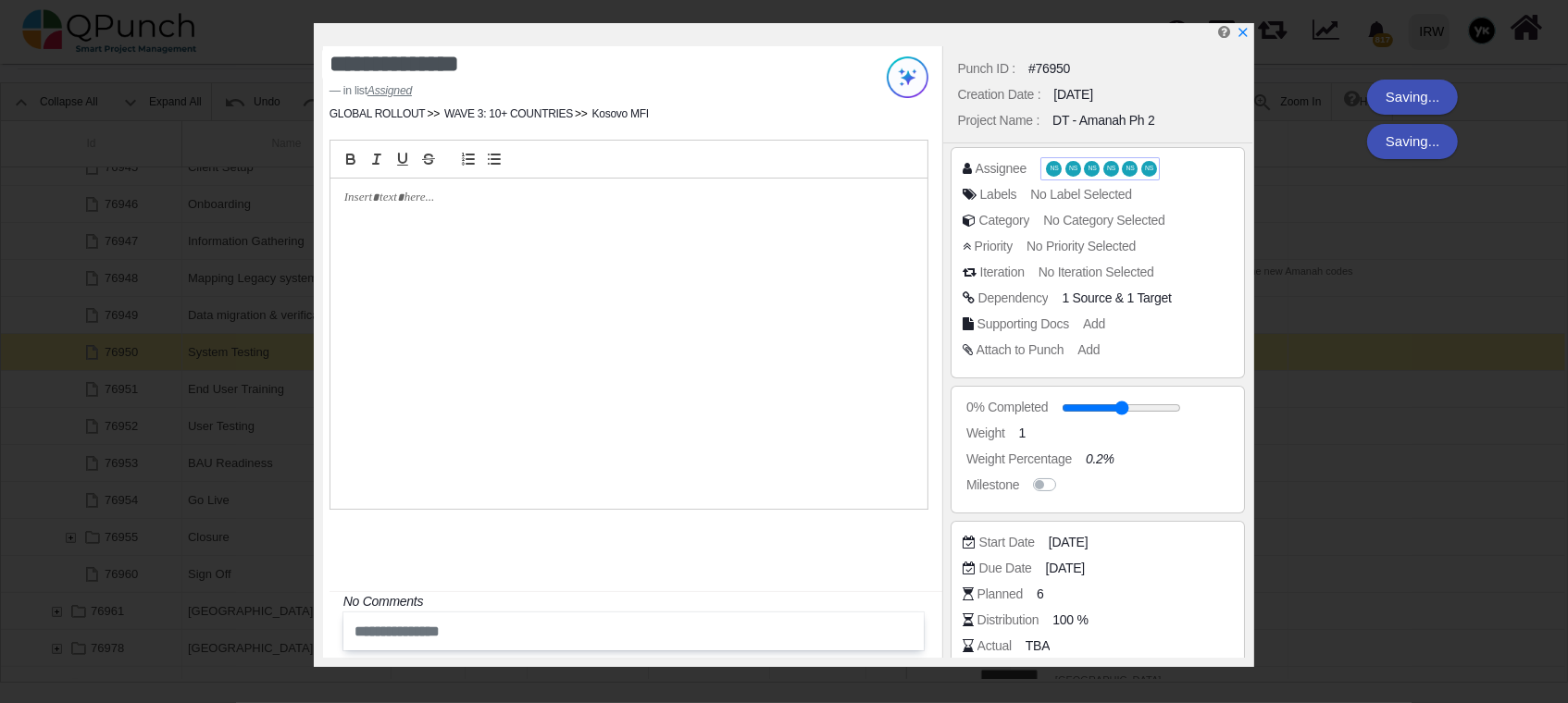
click at [1075, 161] on span "NS" at bounding box center [1074, 168] width 16 height 15
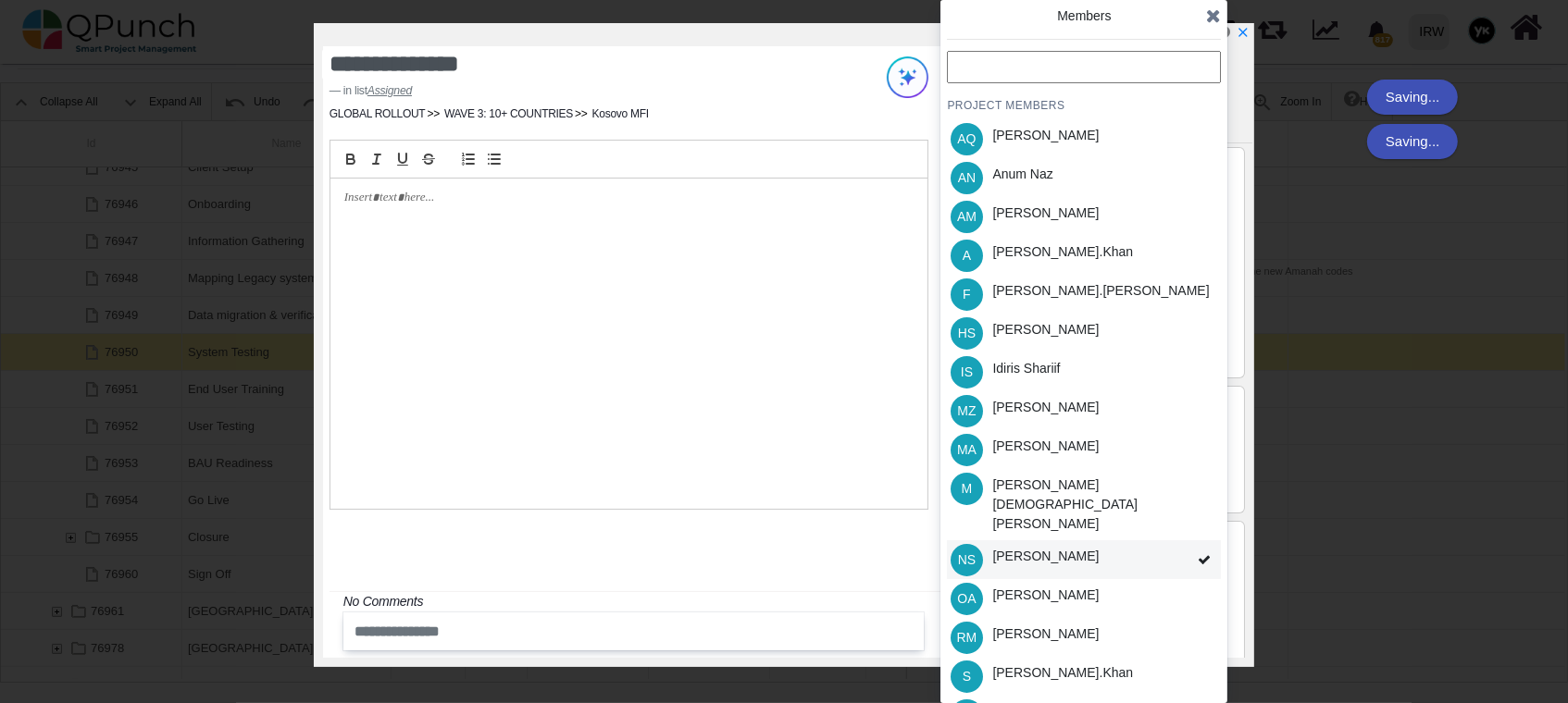
click at [1052, 547] on div "[PERSON_NAME]" at bounding box center [1046, 557] width 107 height 20
click at [1052, 527] on div "PROJECT MEMBERS AQ [PERSON_NAME] AN [PERSON_NAME] AM [PERSON_NAME] A [PERSON_NA…" at bounding box center [1084, 431] width 274 height 761
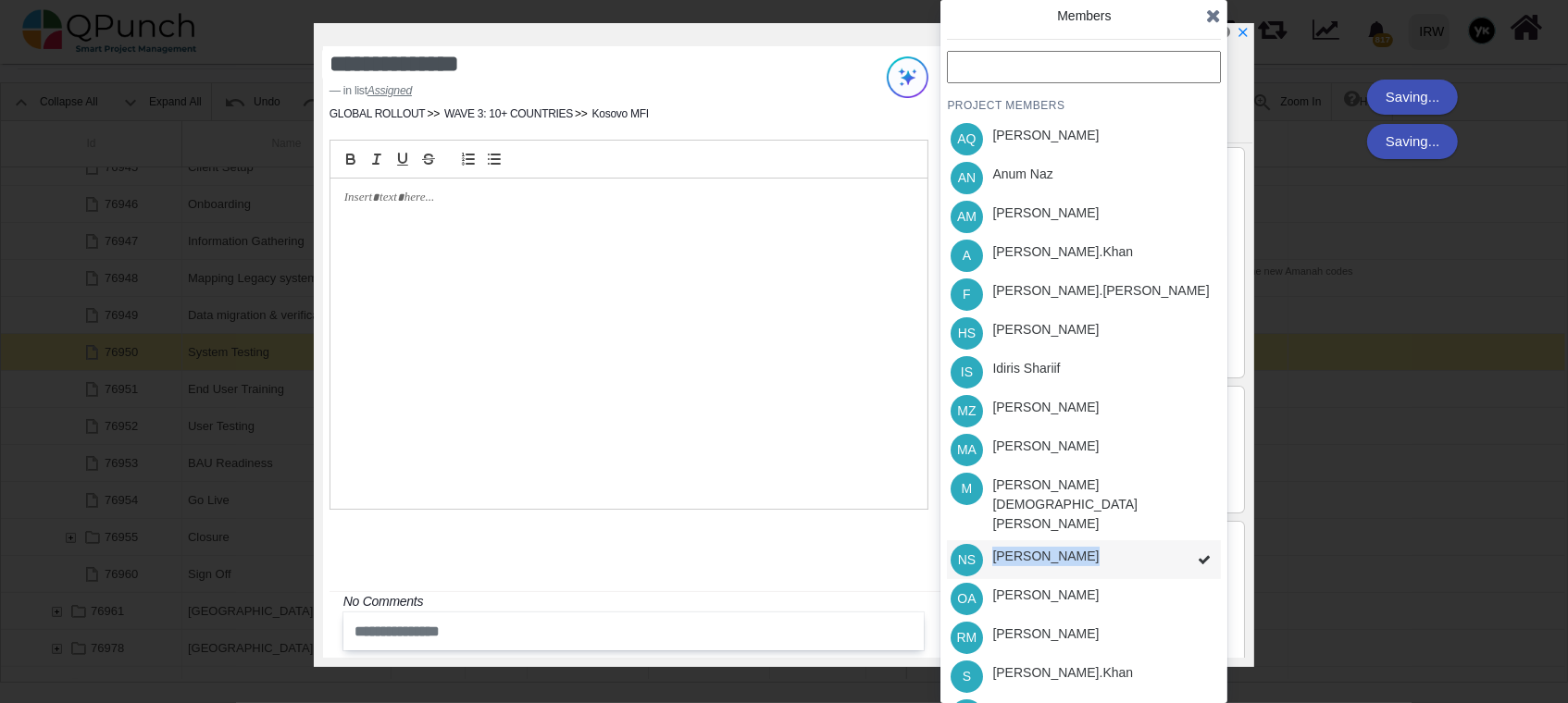
click at [1052, 527] on div "PROJECT MEMBERS AQ [PERSON_NAME] AN [PERSON_NAME] AM [PERSON_NAME] A [PERSON_NA…" at bounding box center [1084, 431] width 274 height 761
click at [1052, 547] on div "[PERSON_NAME]" at bounding box center [1046, 557] width 107 height 20
click at [1052, 527] on div "PROJECT MEMBERS AQ [PERSON_NAME] AN [PERSON_NAME] AM [PERSON_NAME] A [PERSON_NA…" at bounding box center [1084, 431] width 274 height 761
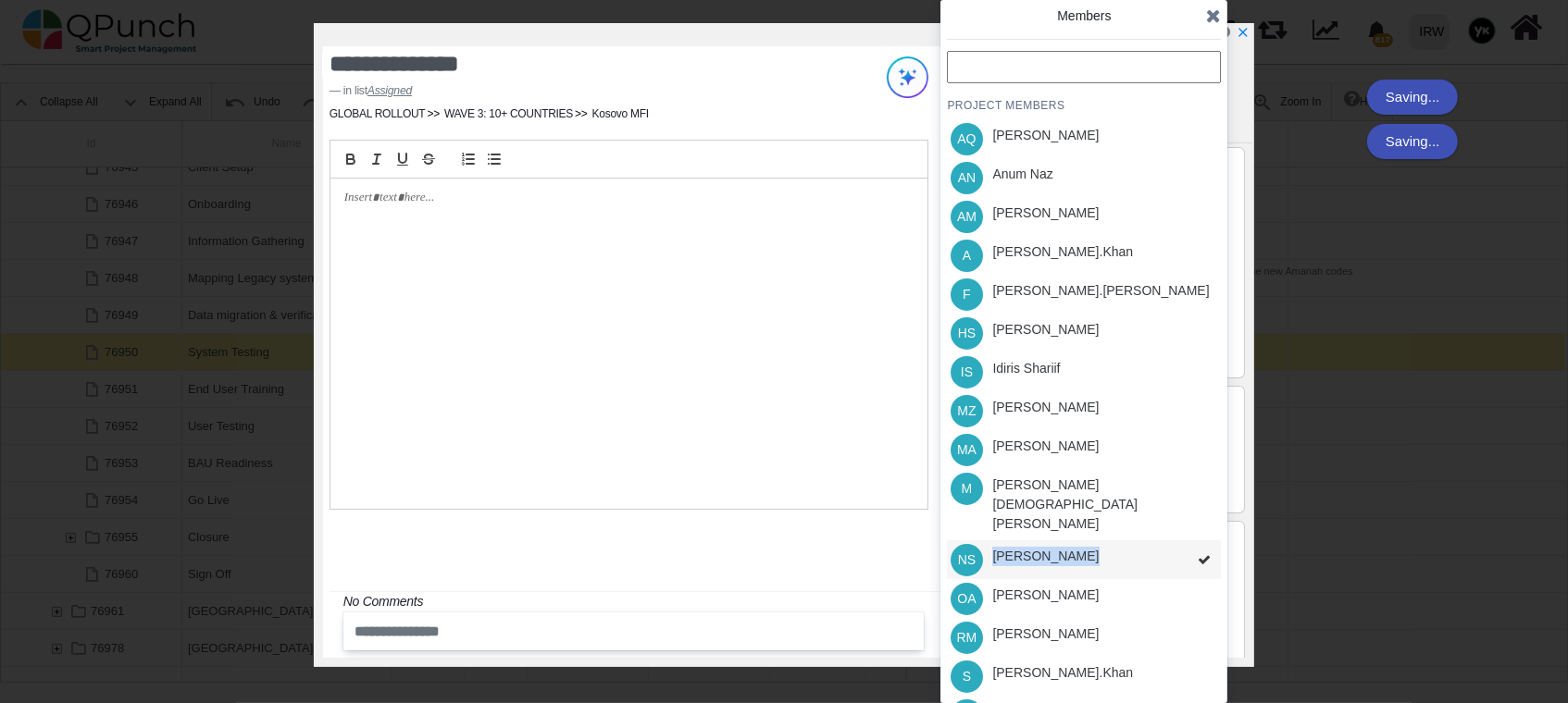
click at [1052, 527] on div "PROJECT MEMBERS AQ [PERSON_NAME] AN [PERSON_NAME] AM [PERSON_NAME] A [PERSON_NA…" at bounding box center [1084, 431] width 274 height 761
click at [1052, 547] on div "[PERSON_NAME]" at bounding box center [1046, 557] width 107 height 20
click at [1052, 527] on div "PROJECT MEMBERS AQ [PERSON_NAME] AN [PERSON_NAME] AM [PERSON_NAME] A [PERSON_NA…" at bounding box center [1084, 431] width 274 height 761
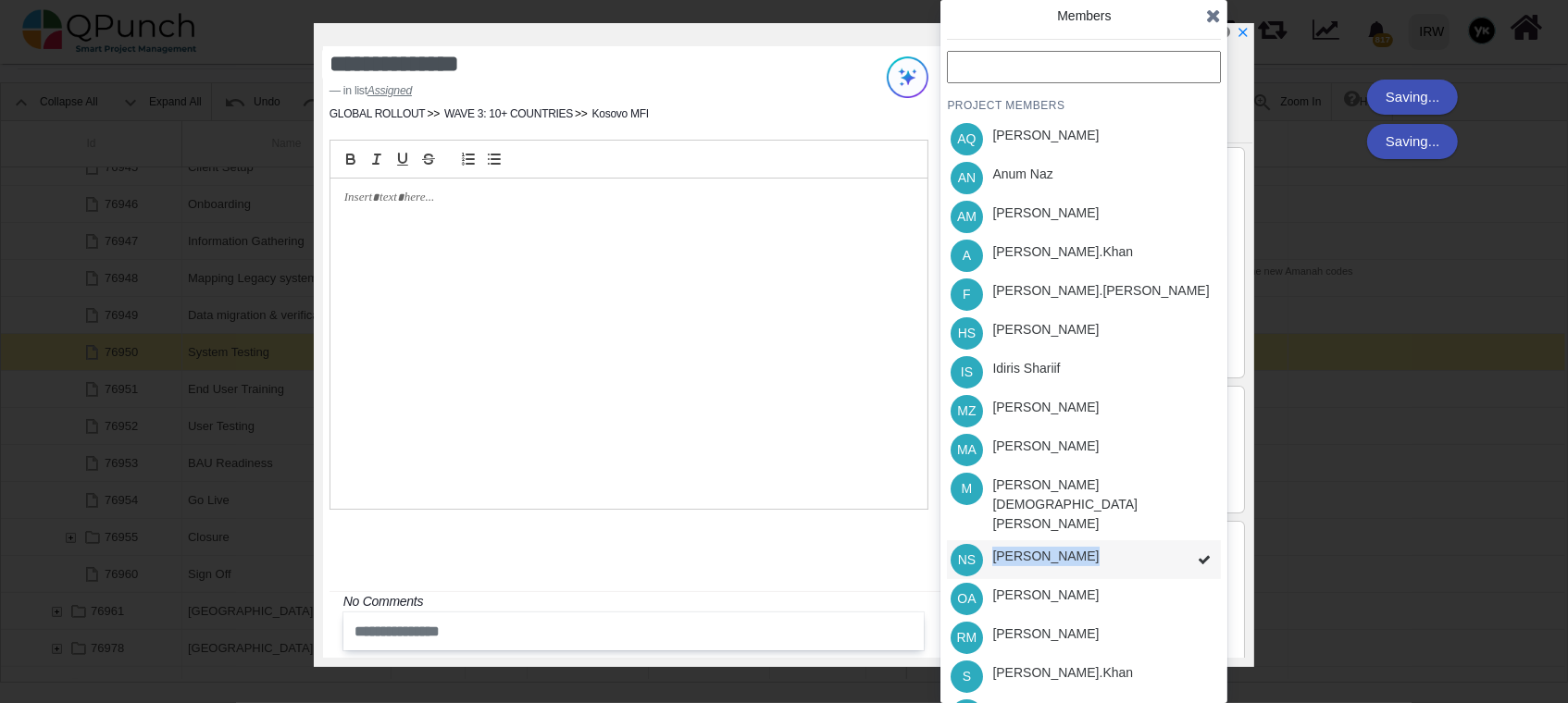
click at [1052, 547] on div "[PERSON_NAME]" at bounding box center [1046, 557] width 107 height 20
click at [1052, 527] on div "PROJECT MEMBERS AQ [PERSON_NAME] AN [PERSON_NAME] AM [PERSON_NAME] A [PERSON_NA…" at bounding box center [1084, 431] width 274 height 761
click at [1052, 547] on div "[PERSON_NAME]" at bounding box center [1046, 557] width 107 height 20
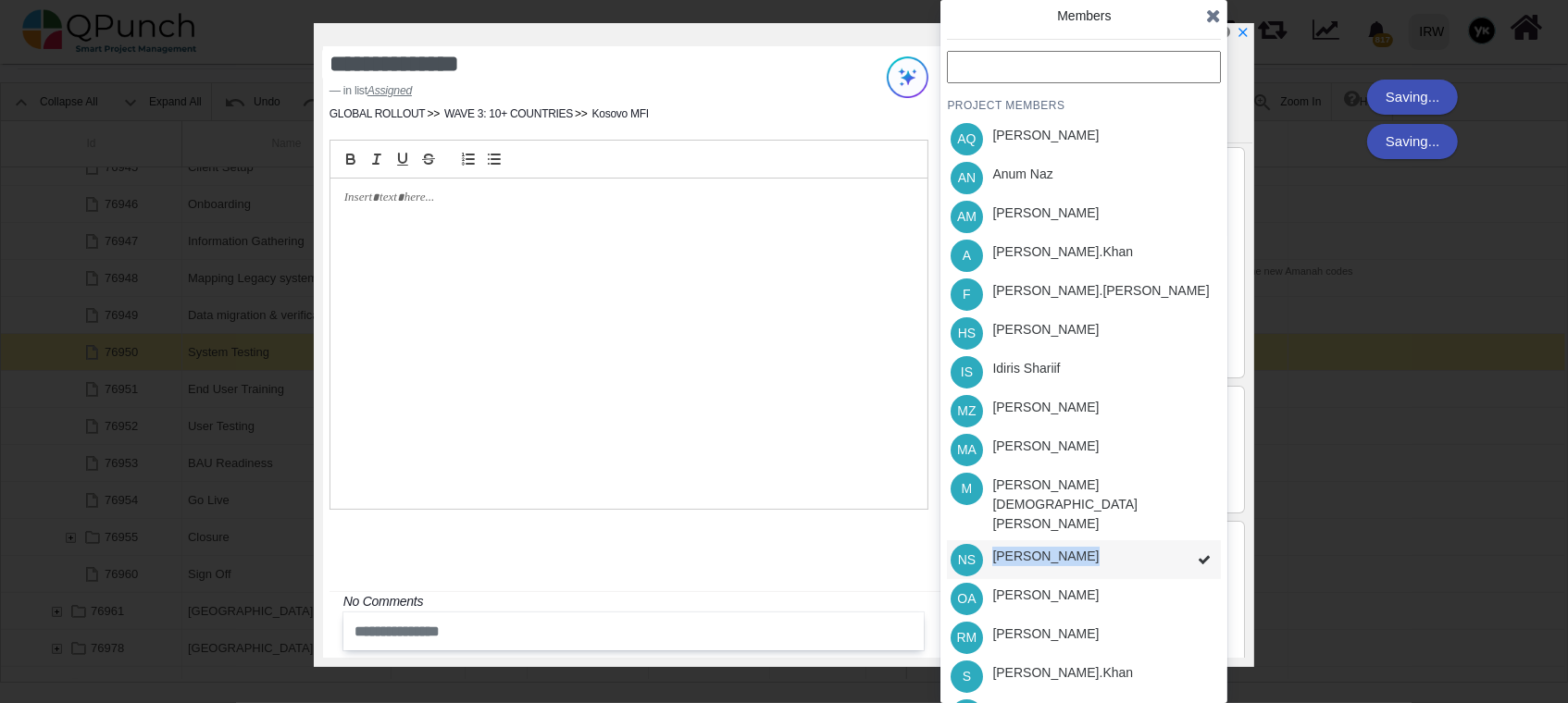
click at [1052, 527] on div "PROJECT MEMBERS AQ [PERSON_NAME] AN [PERSON_NAME] AM [PERSON_NAME] A [PERSON_NA…" at bounding box center [1084, 431] width 274 height 761
click at [1052, 547] on div "[PERSON_NAME]" at bounding box center [1046, 557] width 107 height 20
click at [1052, 527] on div "PROJECT MEMBERS AQ [PERSON_NAME] AN [PERSON_NAME] AM [PERSON_NAME] A [PERSON_NA…" at bounding box center [1084, 431] width 274 height 761
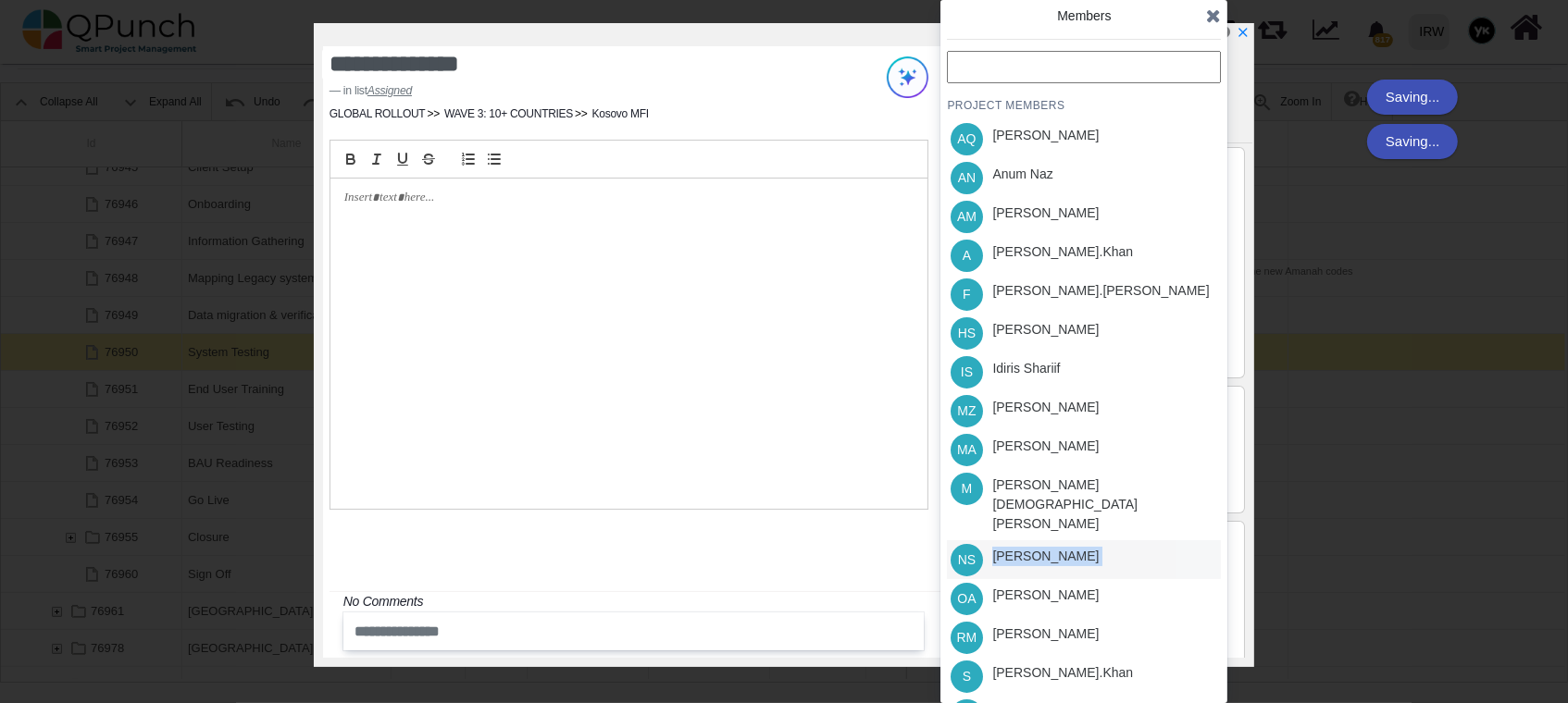
click at [1052, 527] on div "PROJECT MEMBERS AQ [PERSON_NAME] AN [PERSON_NAME] AM [PERSON_NAME] A [PERSON_NA…" at bounding box center [1084, 431] width 274 height 761
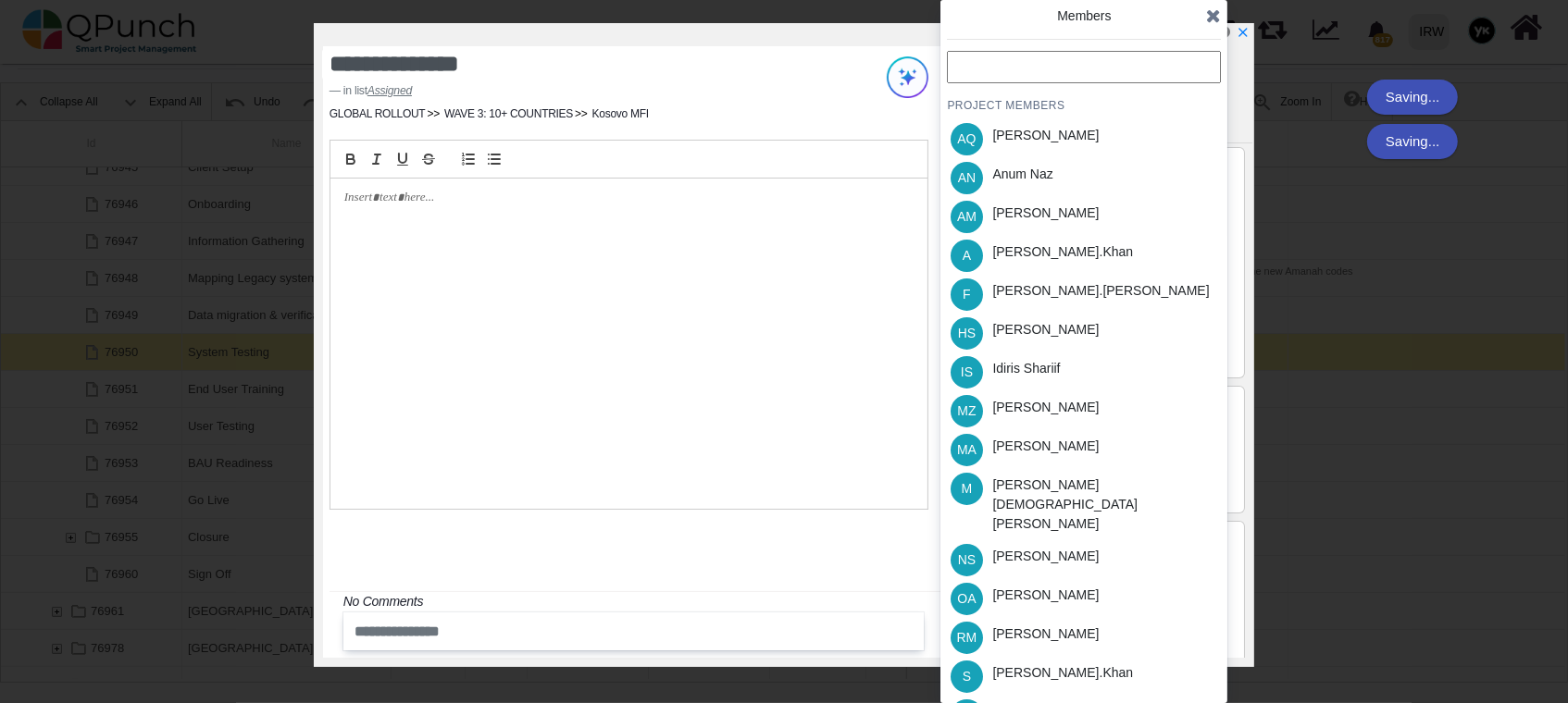
drag, startPoint x: 1214, startPoint y: 15, endPoint x: 1193, endPoint y: 143, distance: 129.7
click at [1207, 22] on icon at bounding box center [1213, 16] width 15 height 19
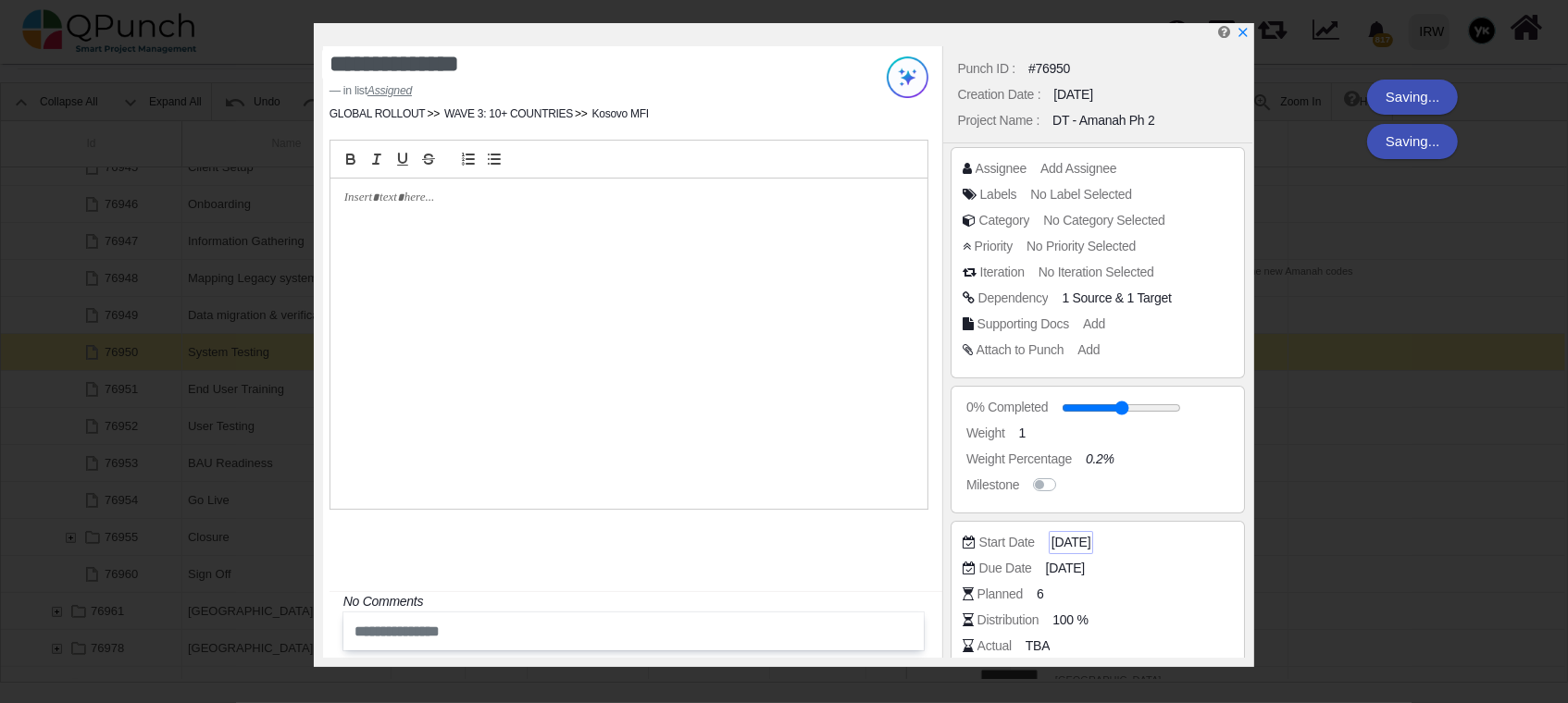
click at [1081, 547] on span "[DATE]" at bounding box center [1071, 543] width 39 height 20
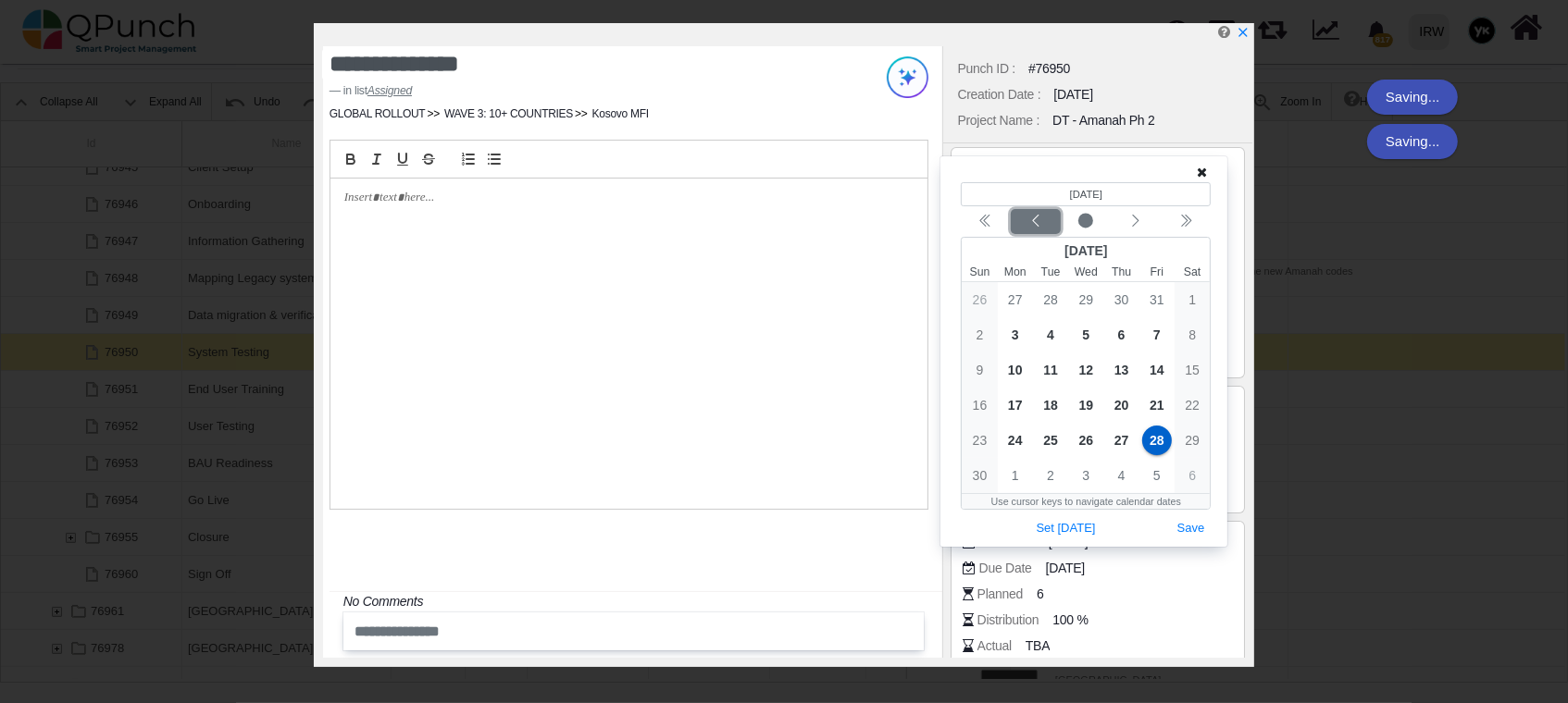
click at [1038, 220] on icon "chevron left" at bounding box center [1035, 220] width 15 height 15
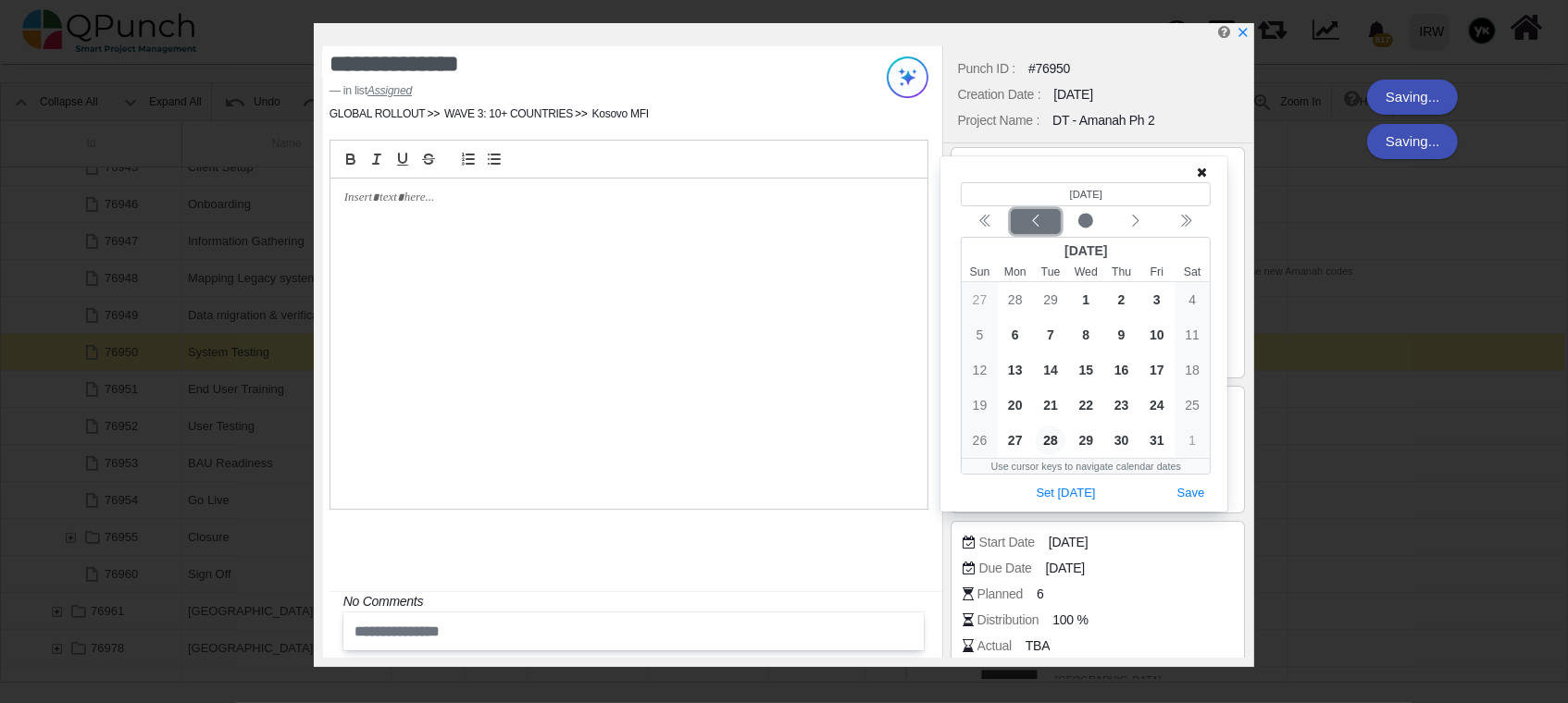
click at [1038, 220] on icon "chevron left" at bounding box center [1035, 220] width 15 height 15
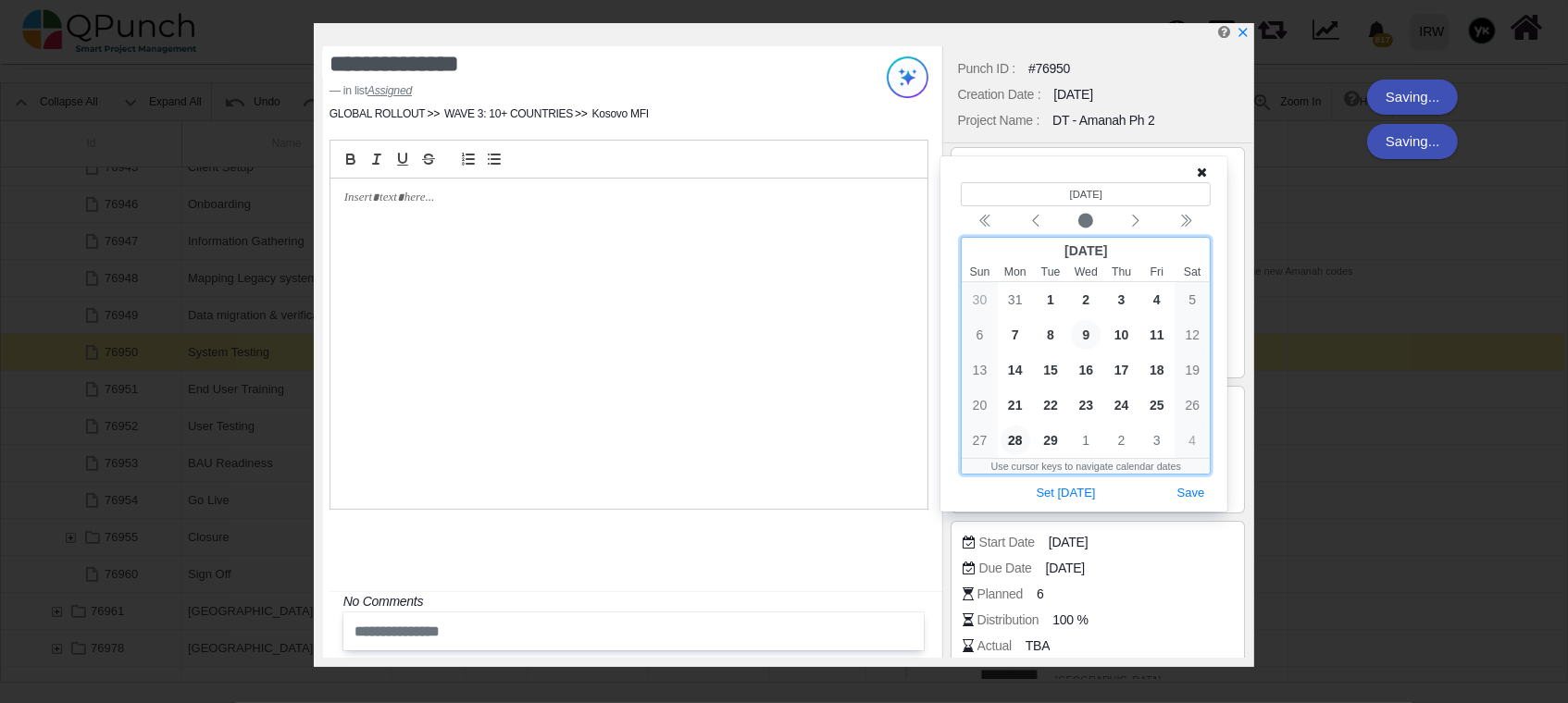
click at [1078, 337] on span "9" at bounding box center [1086, 335] width 30 height 30
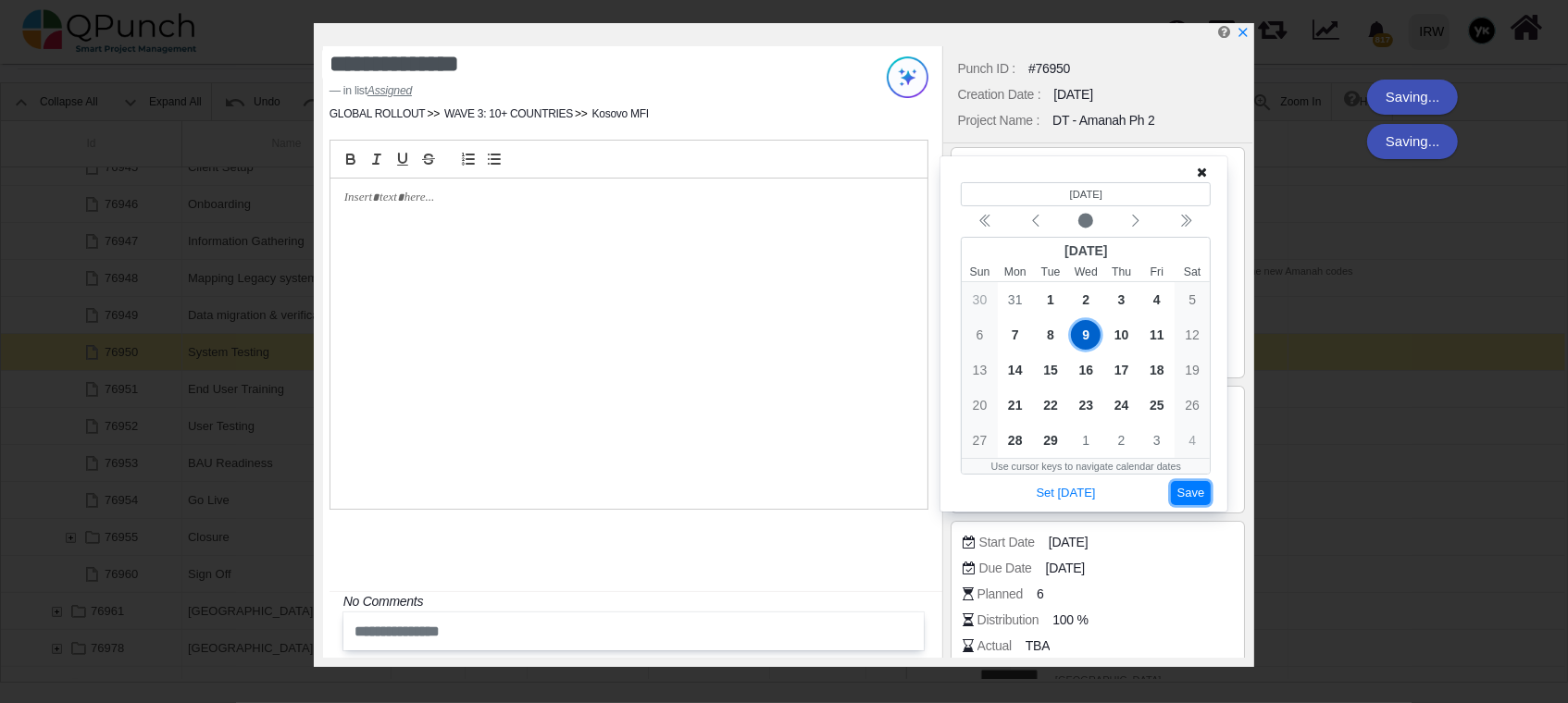
click at [1178, 494] on button "Save" at bounding box center [1191, 493] width 41 height 25
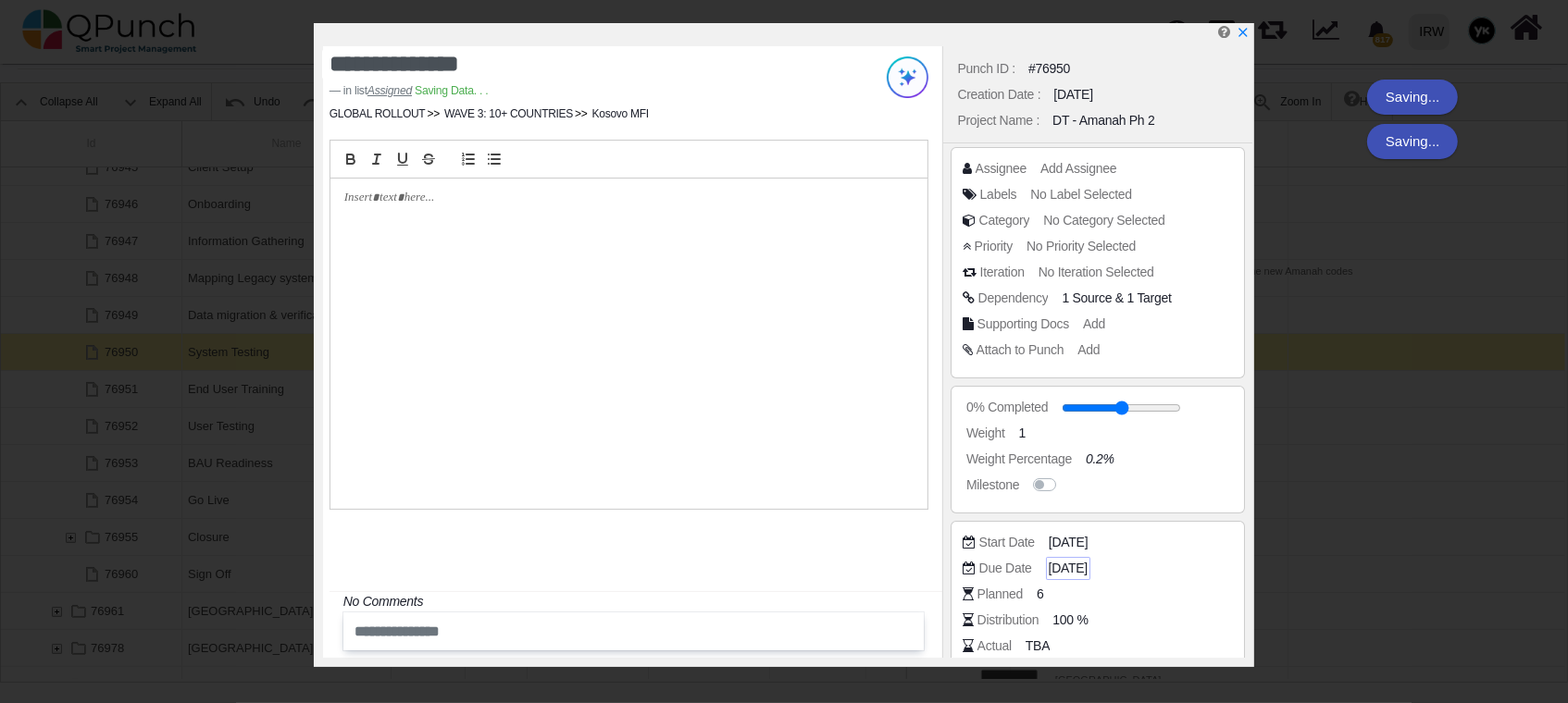
click at [1088, 567] on span "[DATE]" at bounding box center [1068, 569] width 39 height 20
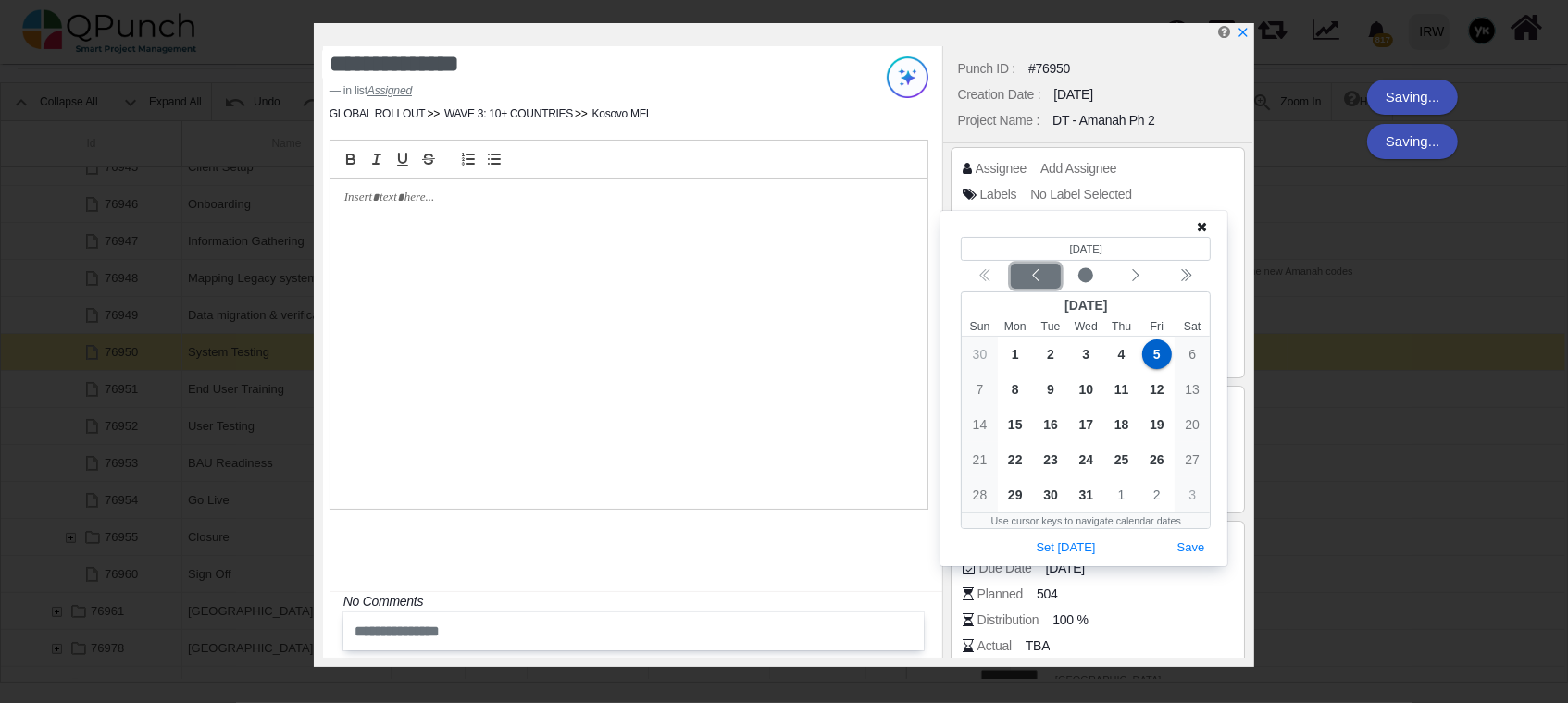
click at [1052, 273] on div "Previous month" at bounding box center [1036, 276] width 43 height 19
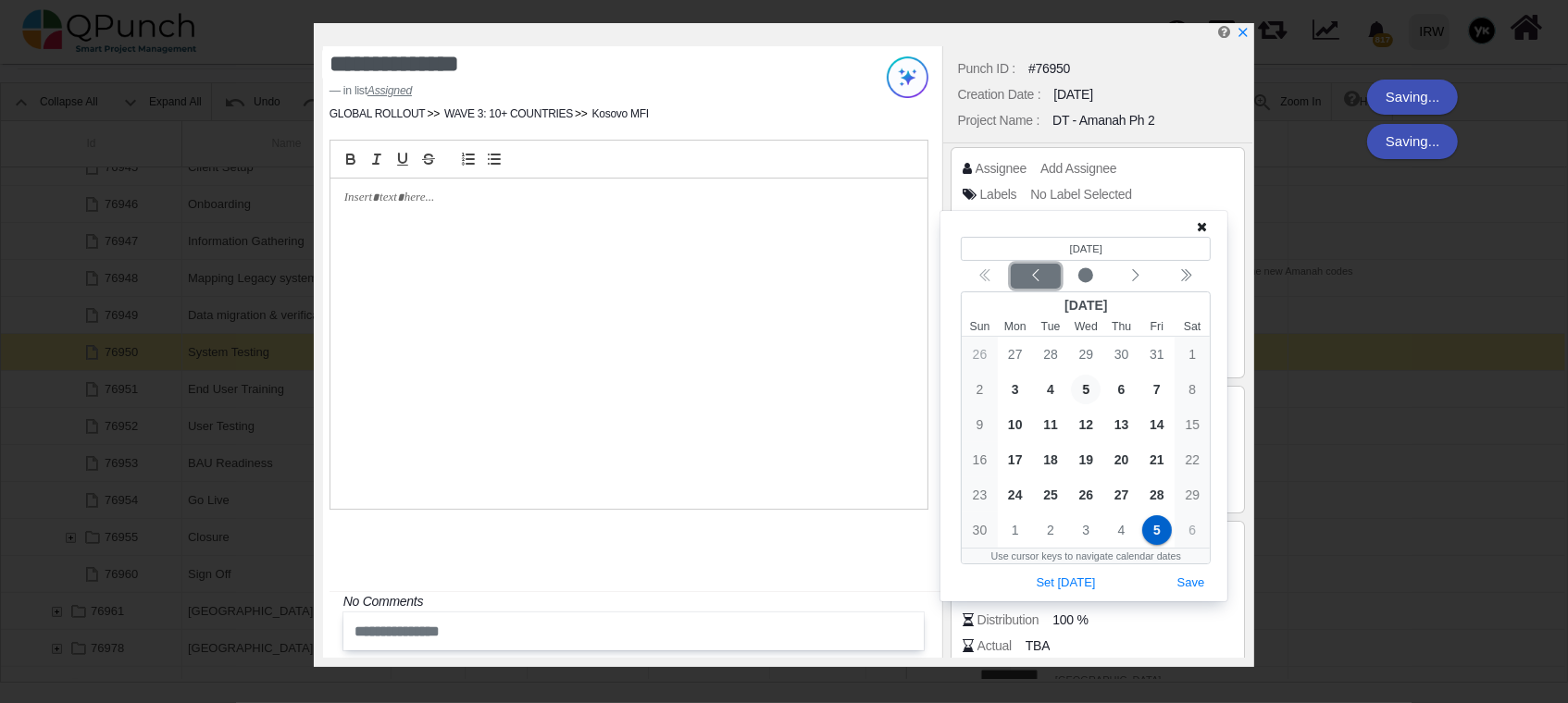
click at [1052, 273] on div "Previous month" at bounding box center [1036, 276] width 43 height 19
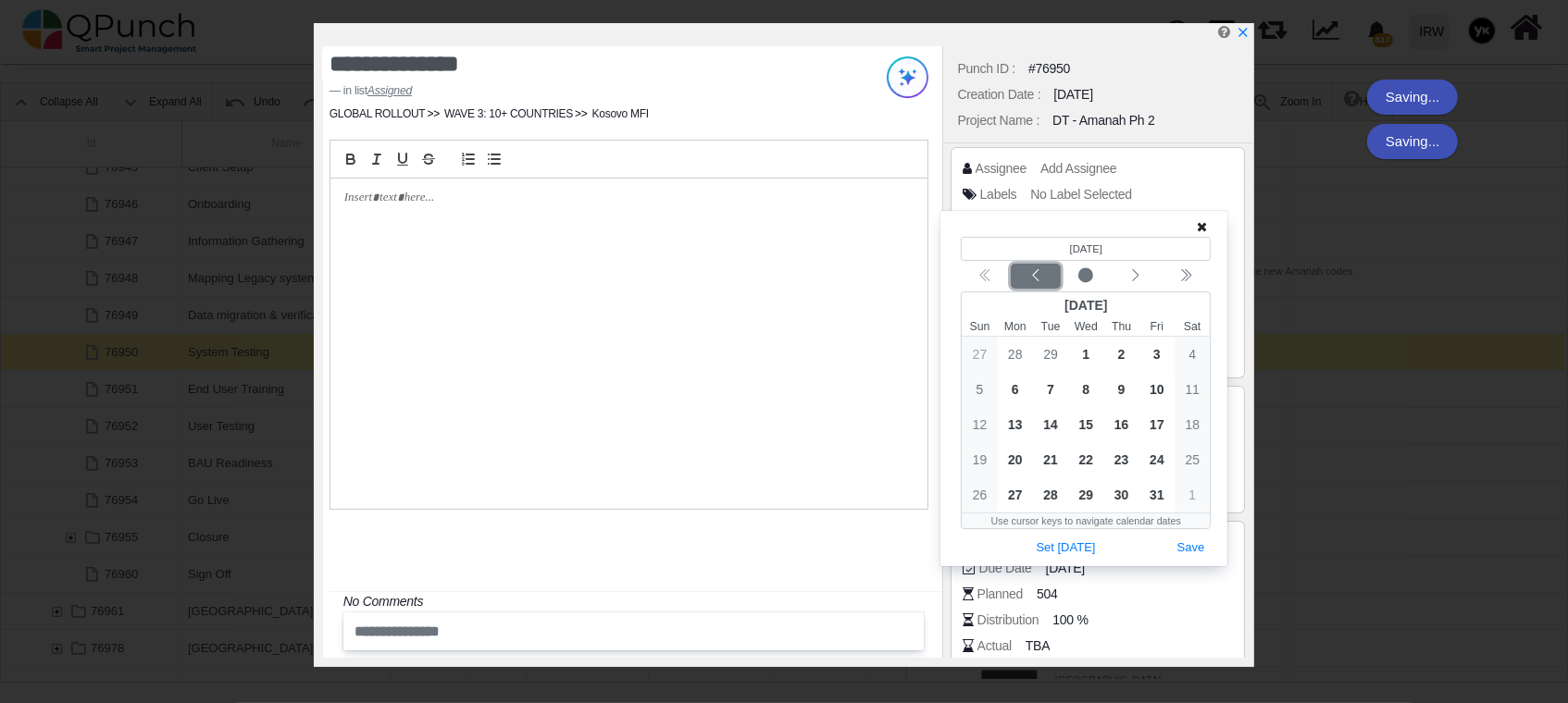
click at [1052, 273] on div "Previous month" at bounding box center [1036, 276] width 43 height 19
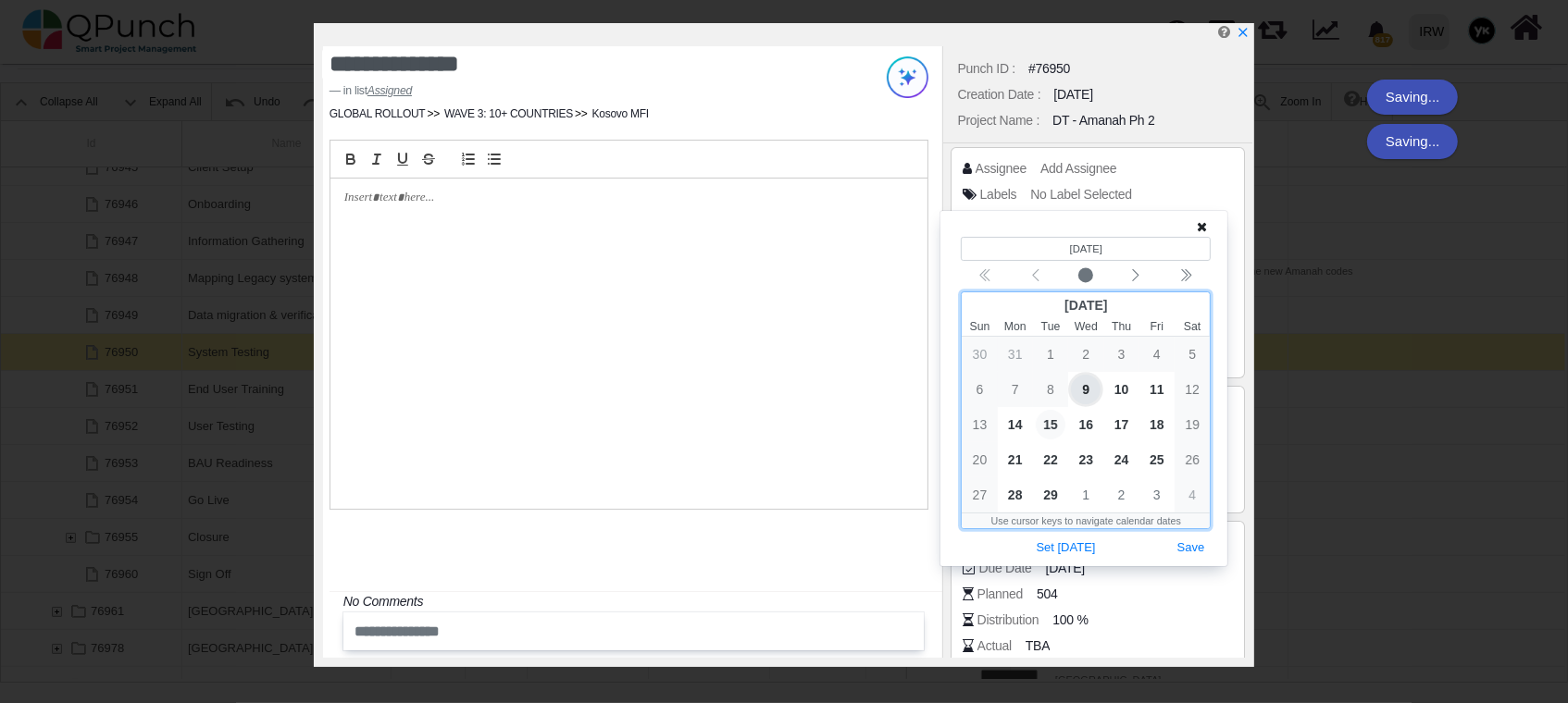
click at [1053, 428] on span "15" at bounding box center [1051, 425] width 30 height 30
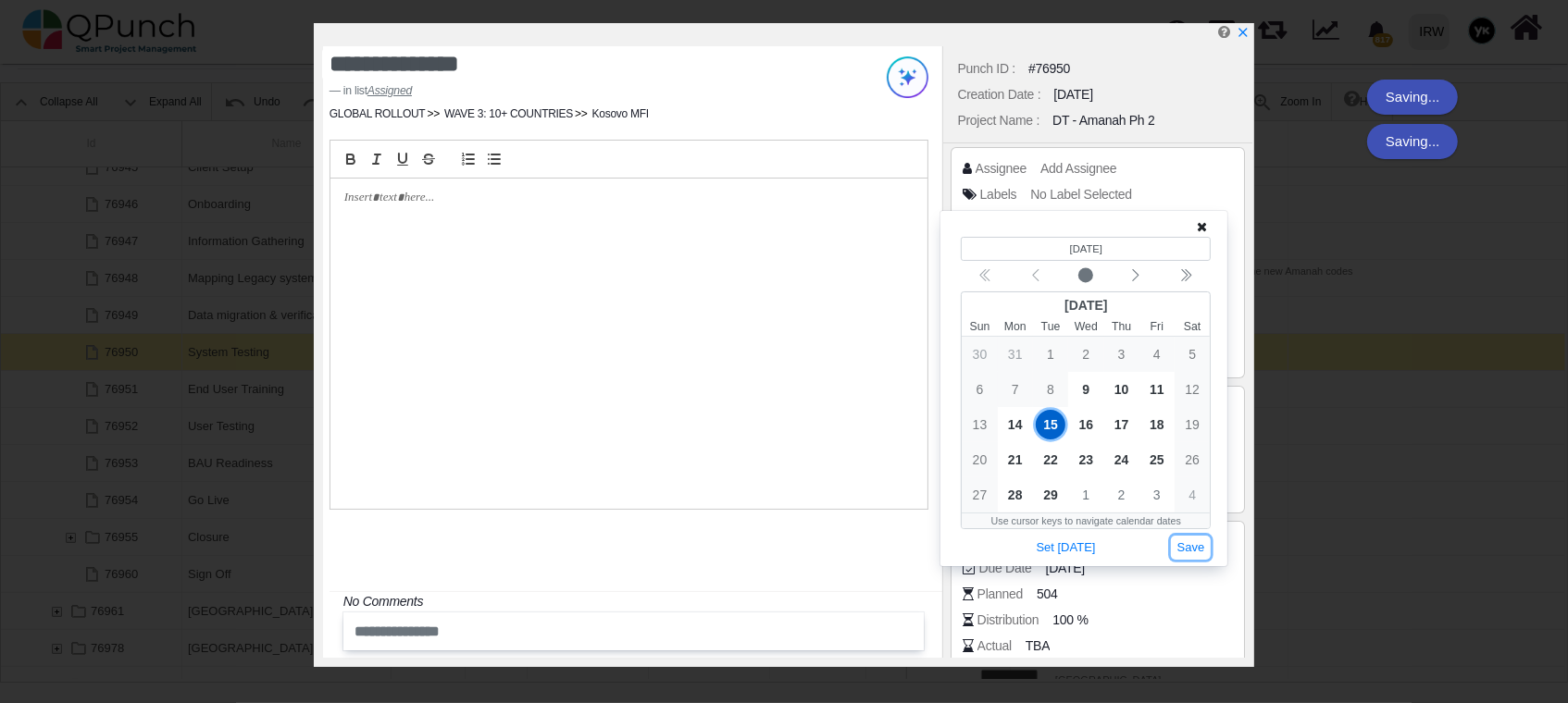
click at [1186, 543] on button "Save" at bounding box center [1191, 548] width 41 height 25
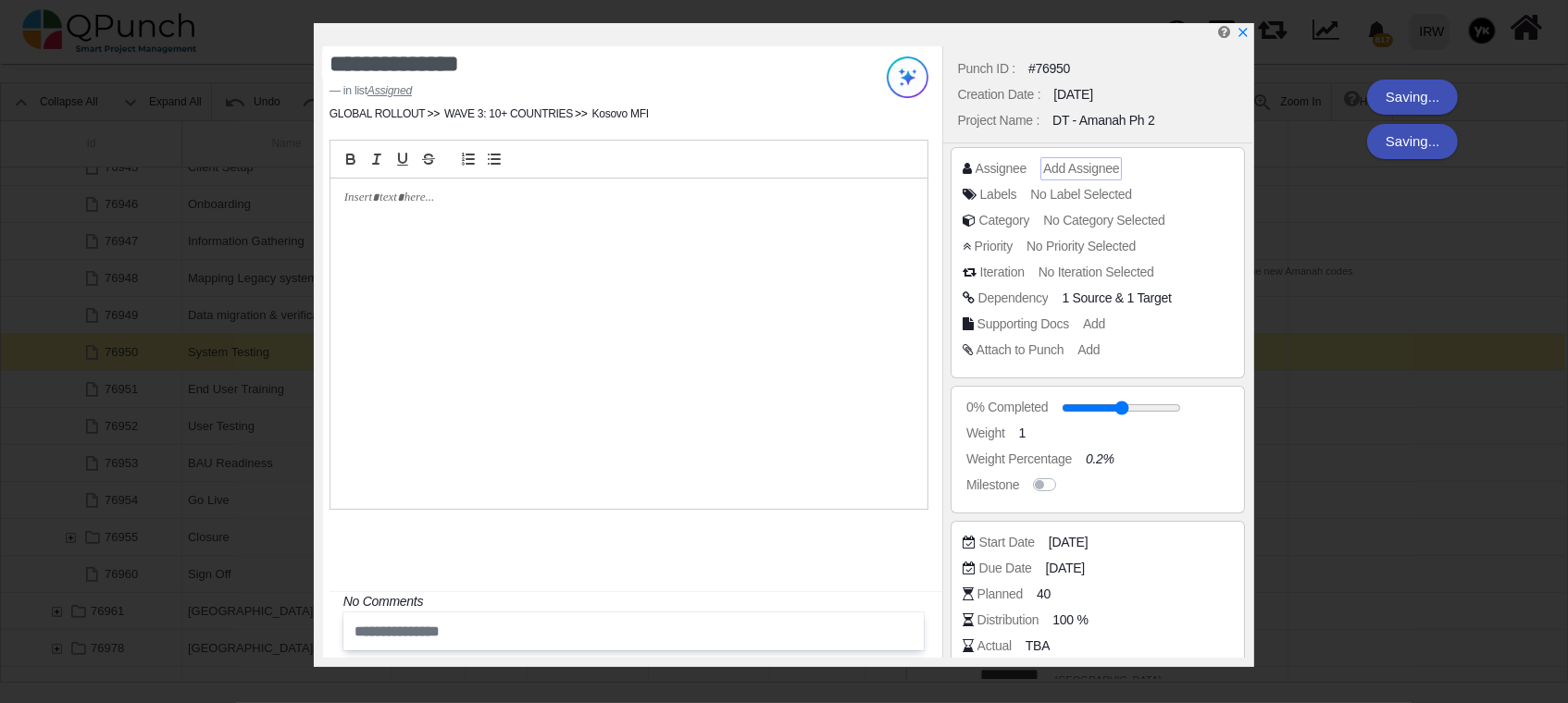
click at [1089, 161] on span "Add Assignee" at bounding box center [1081, 168] width 76 height 15
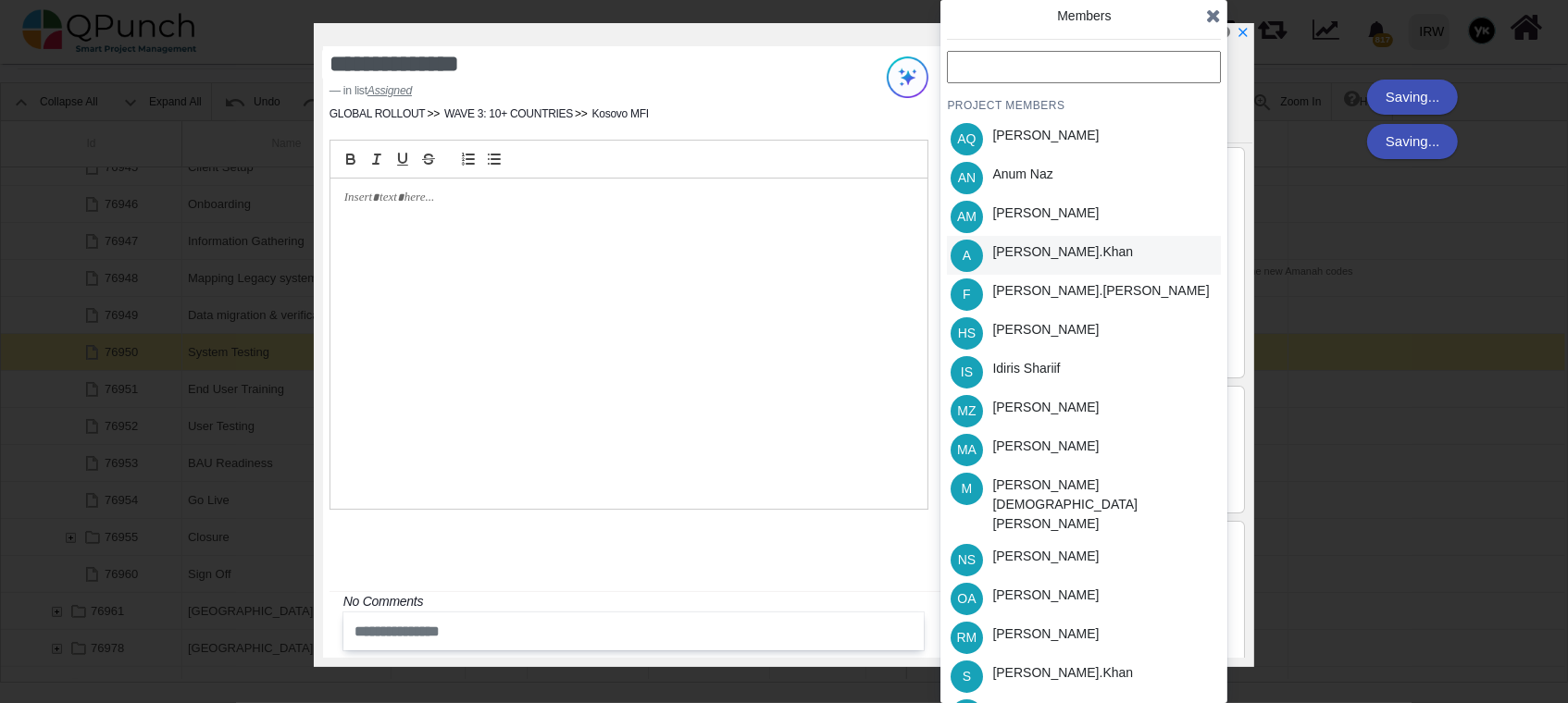
click at [1042, 249] on div "[PERSON_NAME].khan" at bounding box center [1063, 253] width 140 height 20
click at [1044, 331] on div "[PERSON_NAME]" at bounding box center [1046, 330] width 107 height 20
click at [1030, 586] on div "[PERSON_NAME]" at bounding box center [1046, 595] width 107 height 20
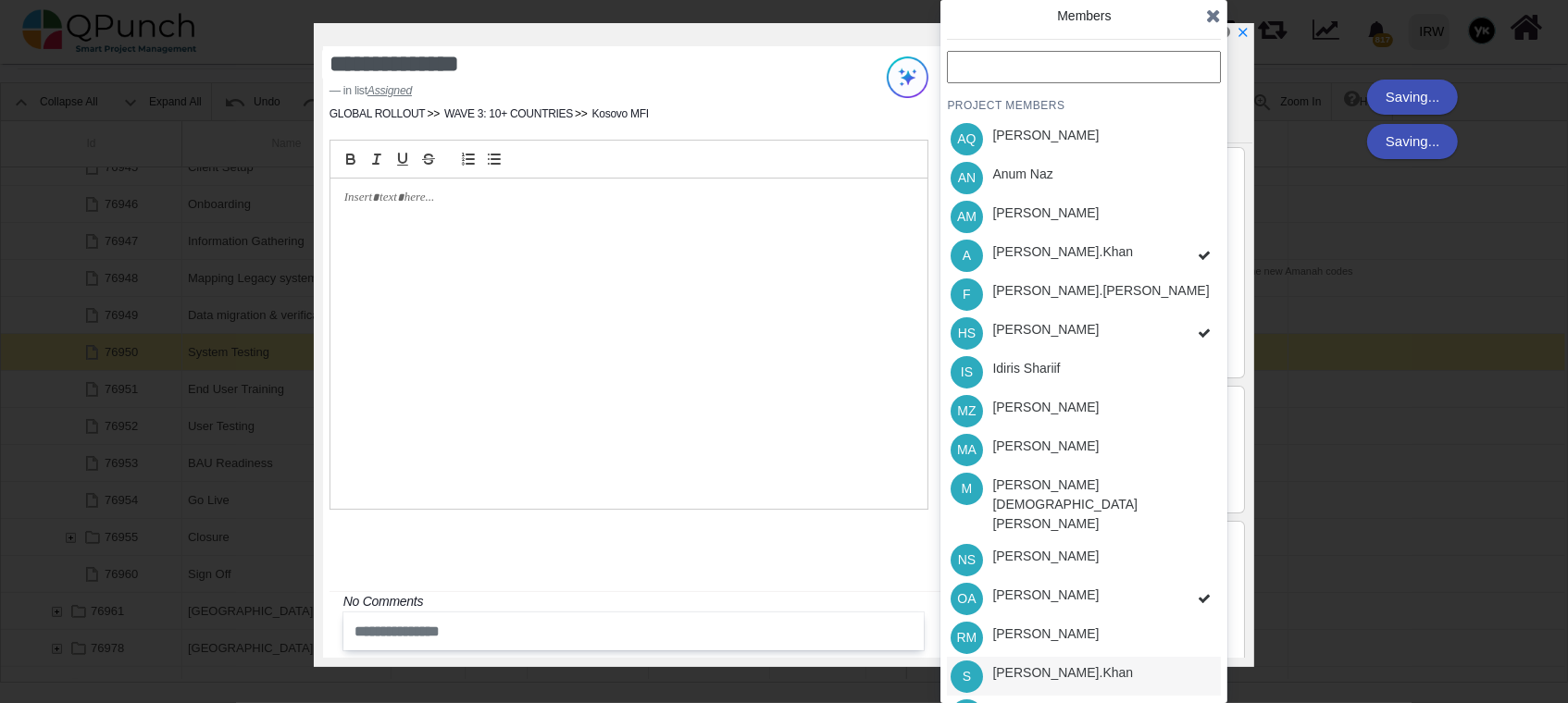
click at [1067, 645] on div "PROJECT MEMBERS AQ [PERSON_NAME] AN [PERSON_NAME] AM [PERSON_NAME] A [PERSON_NA…" at bounding box center [1084, 431] width 274 height 761
click at [1065, 664] on div "[PERSON_NAME].khan" at bounding box center [1063, 673] width 140 height 20
click at [1131, 693] on div "PROJECT MEMBERS AQ [PERSON_NAME] AN [PERSON_NAME] AM [PERSON_NAME] A [PERSON_NA…" at bounding box center [1084, 431] width 274 height 761
click at [1128, 696] on div "SM [PERSON_NAME]" at bounding box center [1084, 715] width 274 height 39
click at [1246, 20] on div "**********" at bounding box center [784, 352] width 1568 height 703
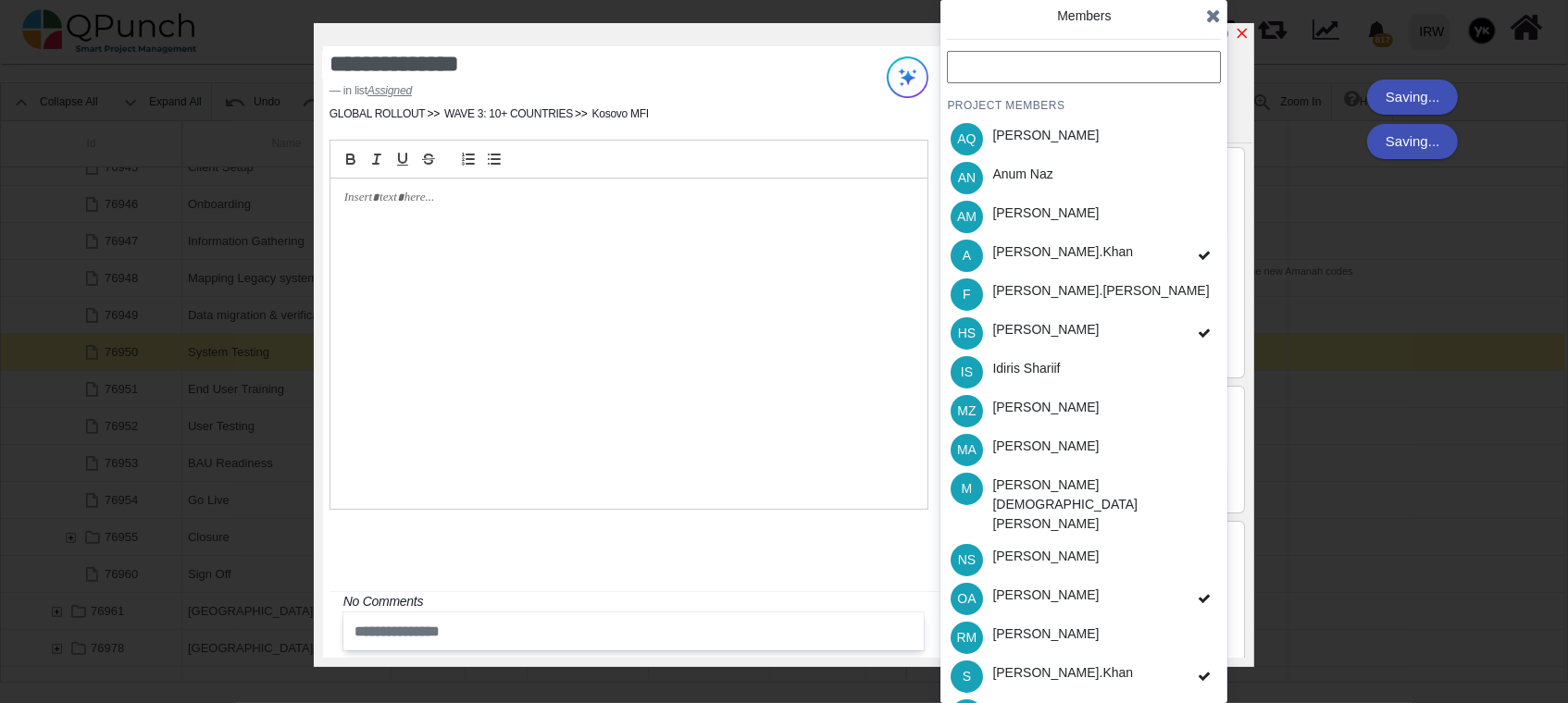
click at [1244, 26] on link at bounding box center [1242, 34] width 15 height 16
